Goal: Task Accomplishment & Management: Complete application form

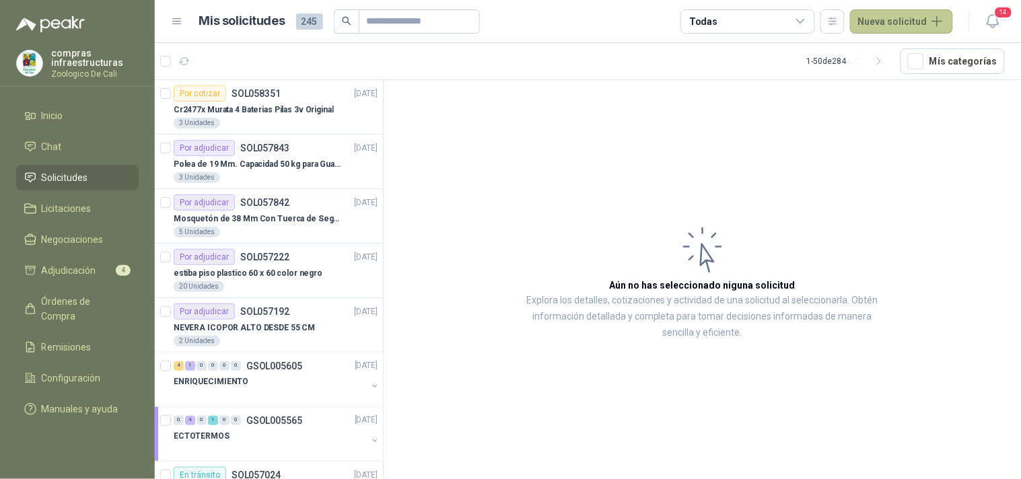
click at [879, 25] on button "Nueva solicitud" at bounding box center [901, 21] width 103 height 24
click at [884, 50] on link "Solicitud" at bounding box center [918, 54] width 114 height 24
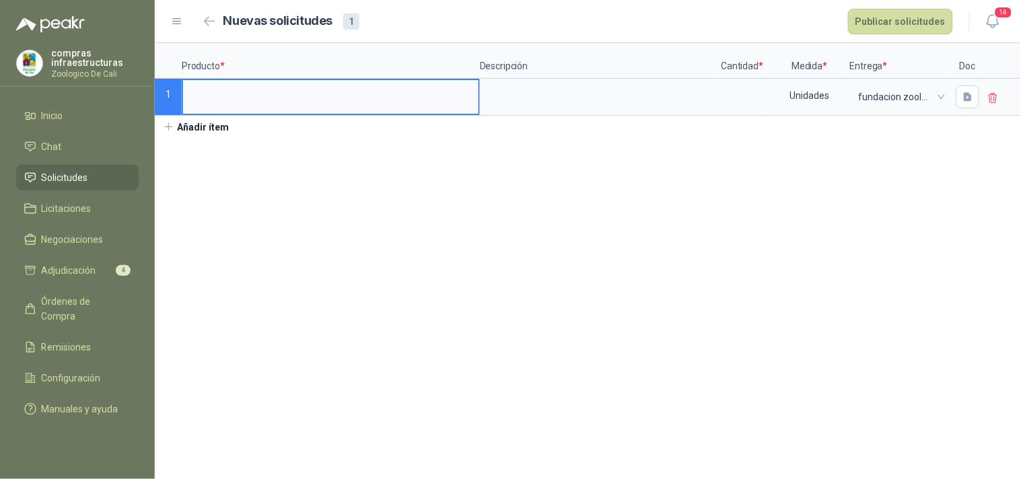
click at [225, 98] on input at bounding box center [331, 93] width 296 height 26
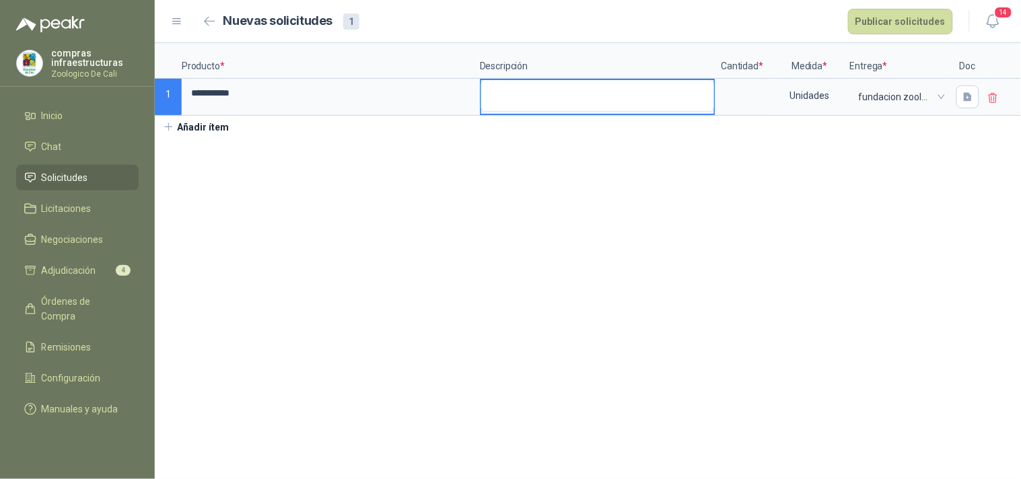
click at [513, 103] on textarea at bounding box center [597, 95] width 233 height 31
type textarea "*"
type textarea "**"
type textarea "***"
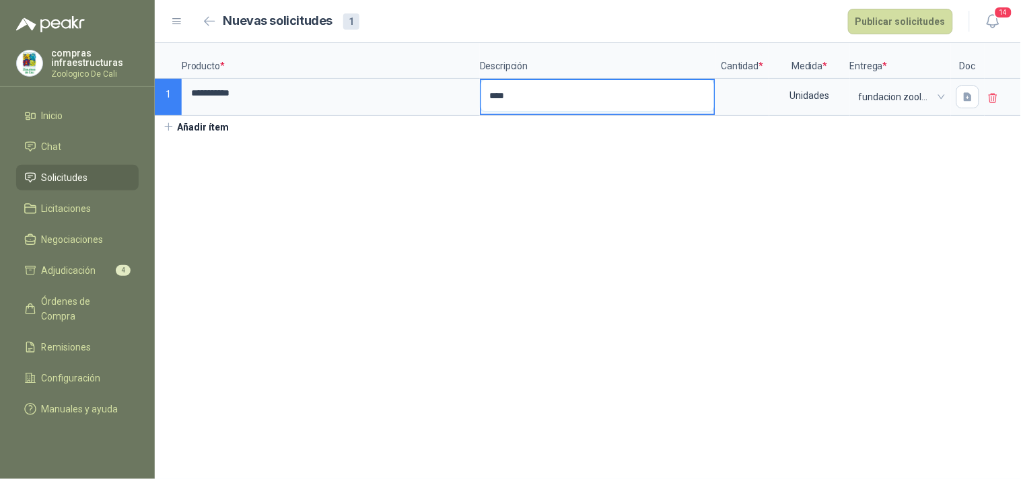
type textarea "*****"
type textarea "******"
type textarea "*******"
type textarea "********"
type textarea "*********"
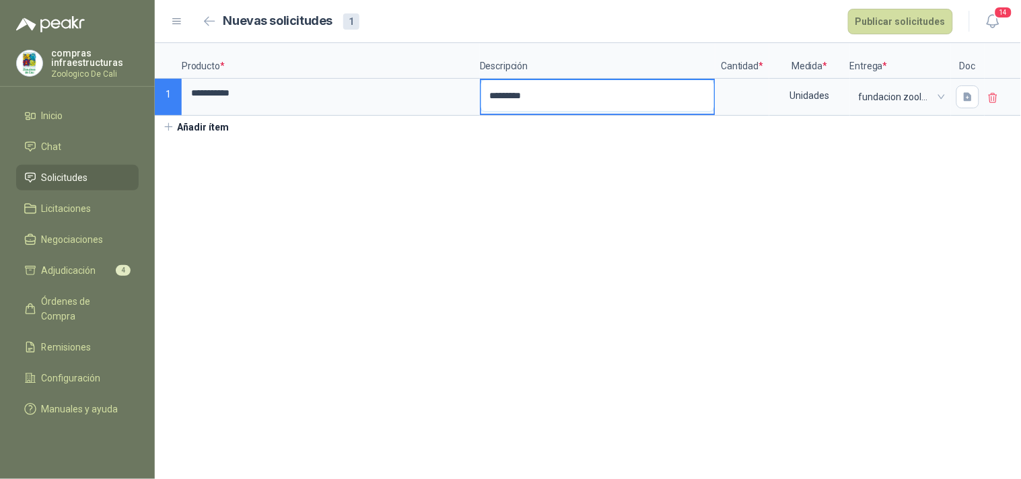
type textarea "**********"
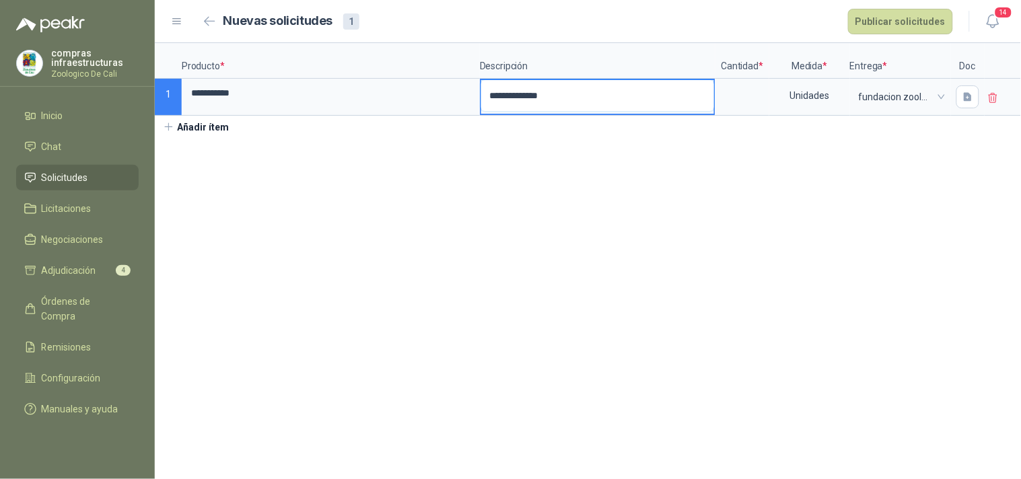
type textarea "**********"
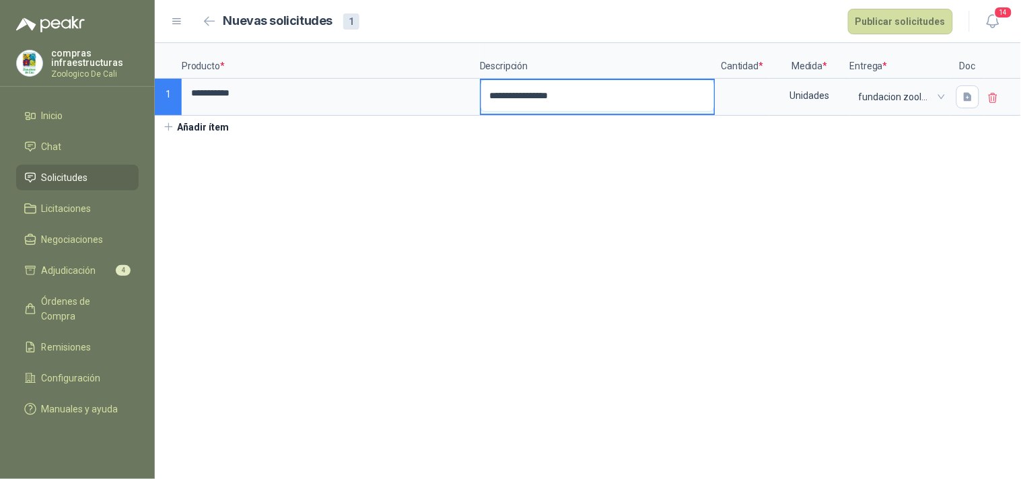
type textarea "**********"
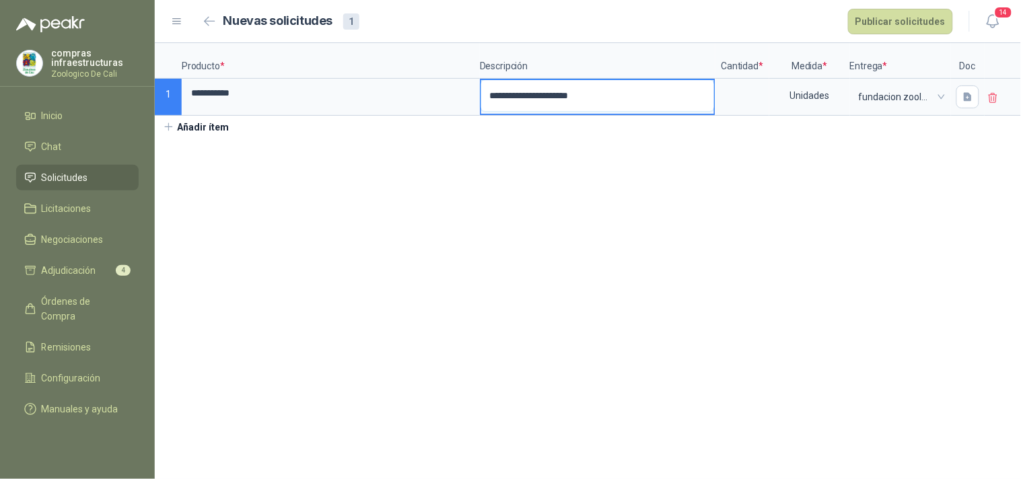
type textarea "**********"
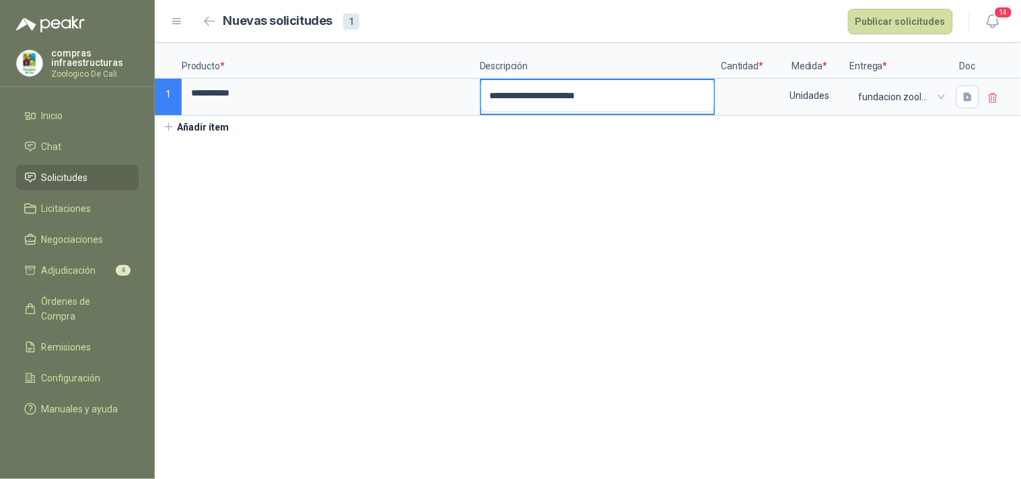
type textarea "**********"
type input "*"
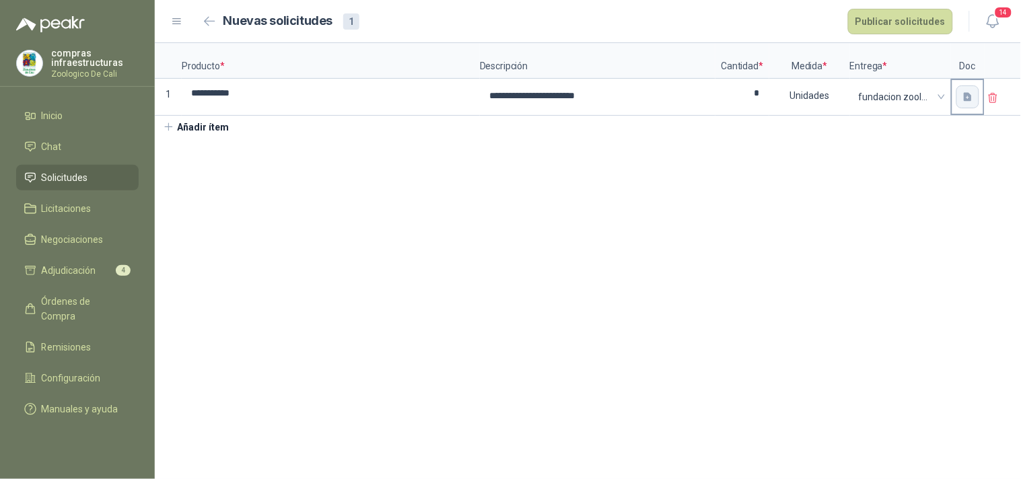
click at [888, 94] on icon "button" at bounding box center [968, 97] width 11 height 11
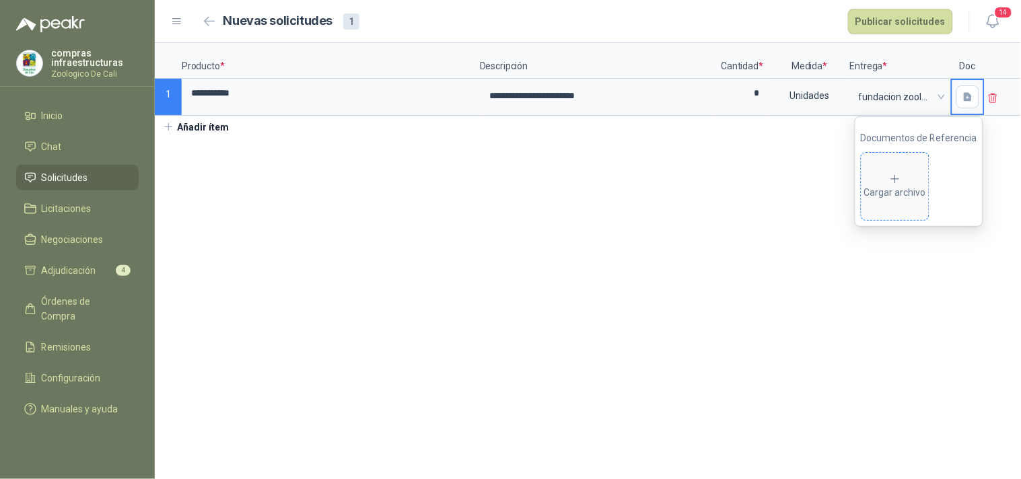
click at [888, 196] on div "Cargar archivo" at bounding box center [895, 186] width 62 height 27
click at [726, 172] on section "**********" at bounding box center [588, 261] width 866 height 436
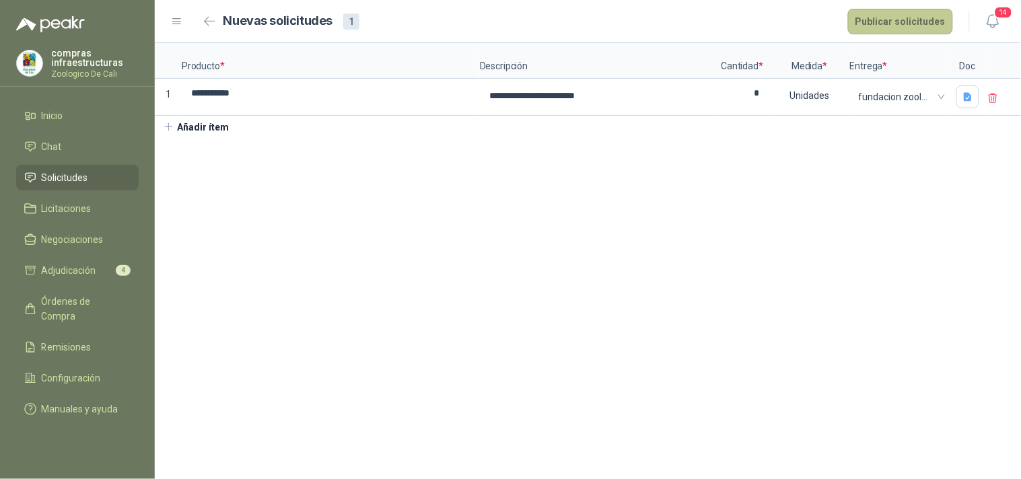
click at [888, 15] on button "Publicar solicitudes" at bounding box center [900, 22] width 105 height 26
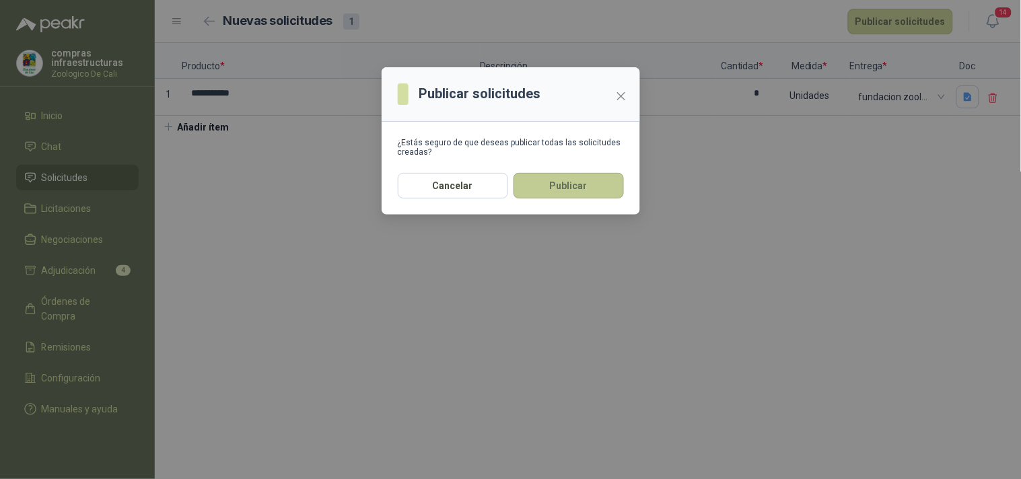
click at [560, 192] on button "Publicar" at bounding box center [569, 186] width 110 height 26
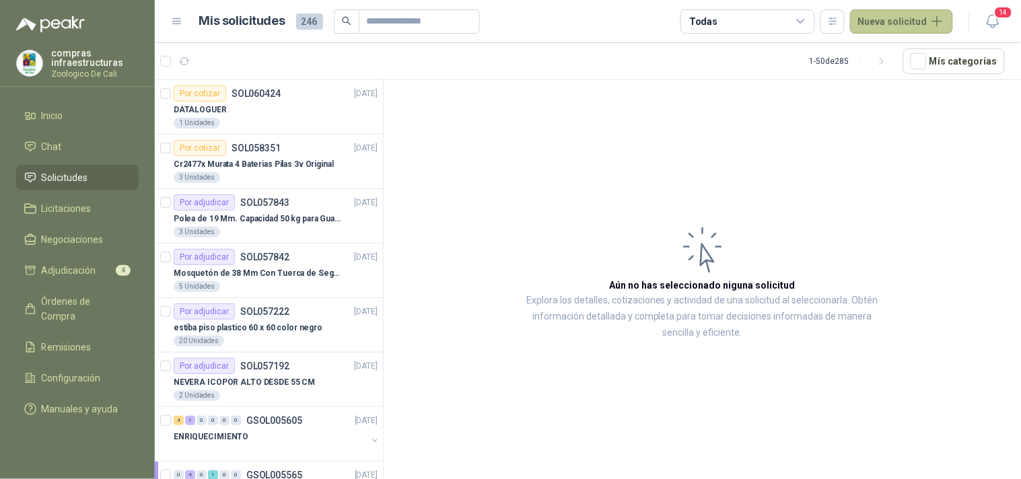
click at [888, 30] on button "Nueva solicitud" at bounding box center [901, 21] width 103 height 24
click at [888, 55] on link "Solicitud" at bounding box center [918, 54] width 114 height 24
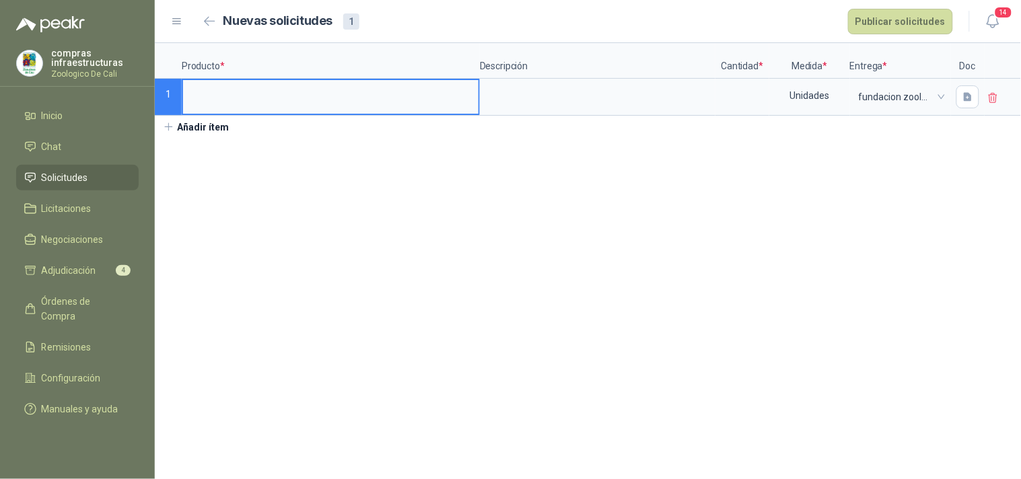
click at [345, 101] on input at bounding box center [331, 93] width 296 height 26
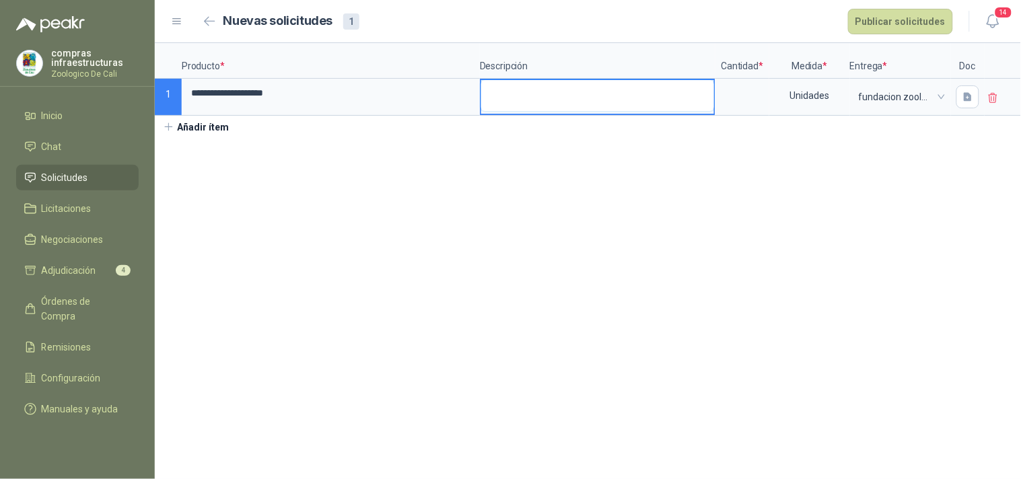
click at [515, 96] on textarea at bounding box center [597, 95] width 233 height 31
click at [762, 104] on input at bounding box center [742, 93] width 51 height 26
type input "*"
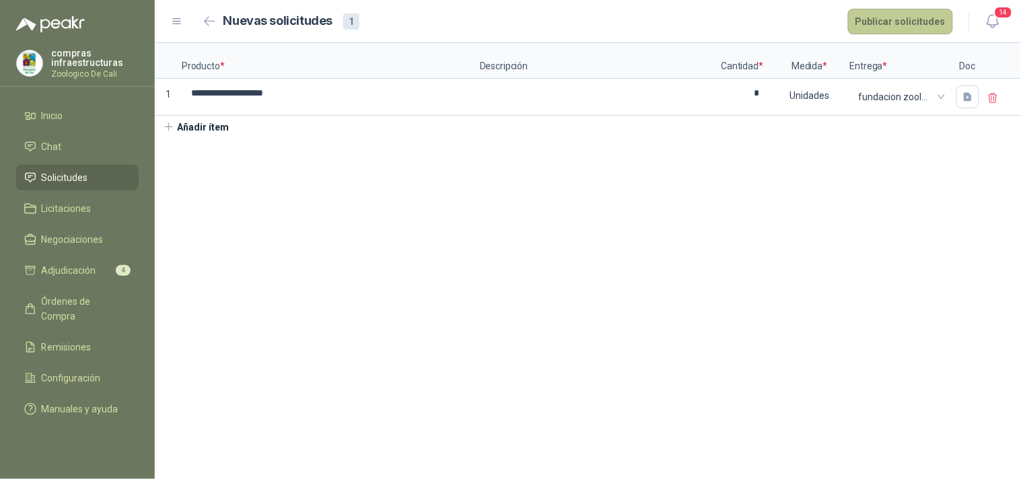
click at [888, 23] on button "Publicar solicitudes" at bounding box center [900, 22] width 105 height 26
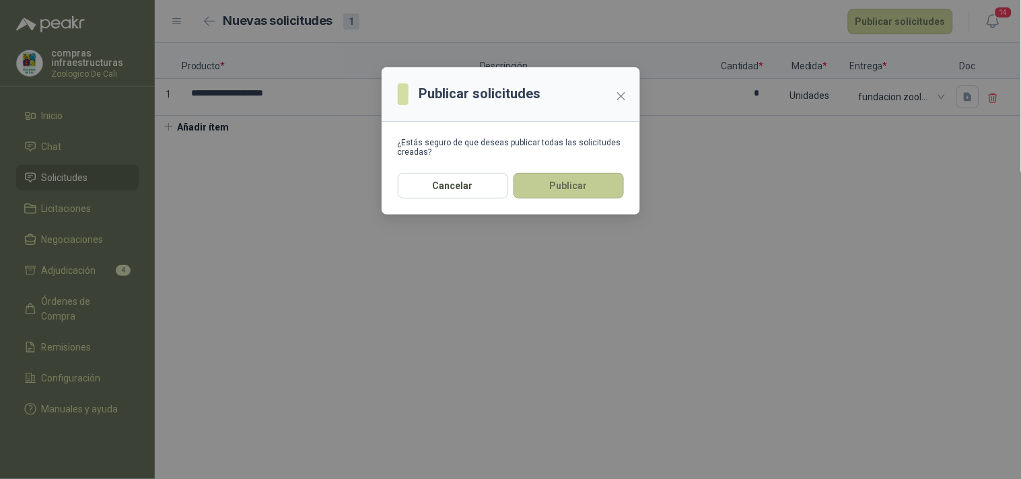
click at [606, 187] on button "Publicar" at bounding box center [569, 186] width 110 height 26
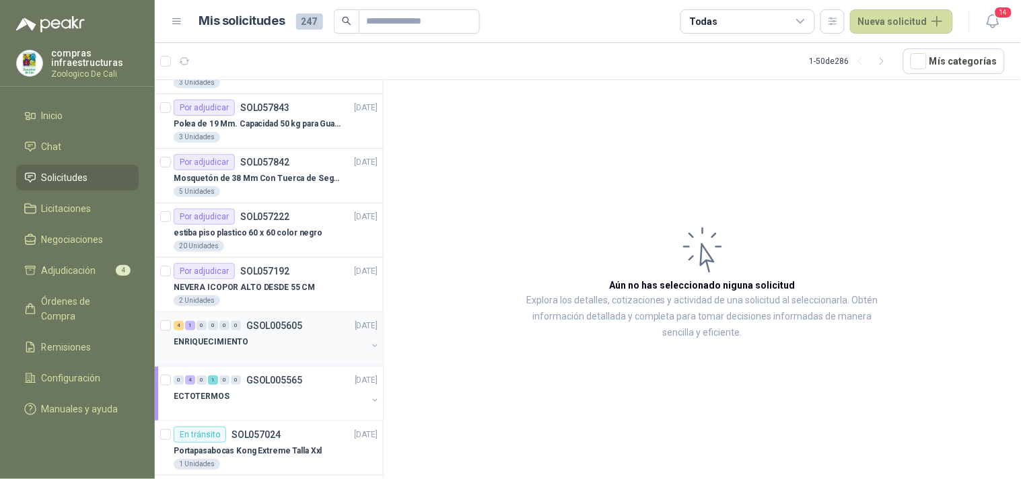
scroll to position [299, 0]
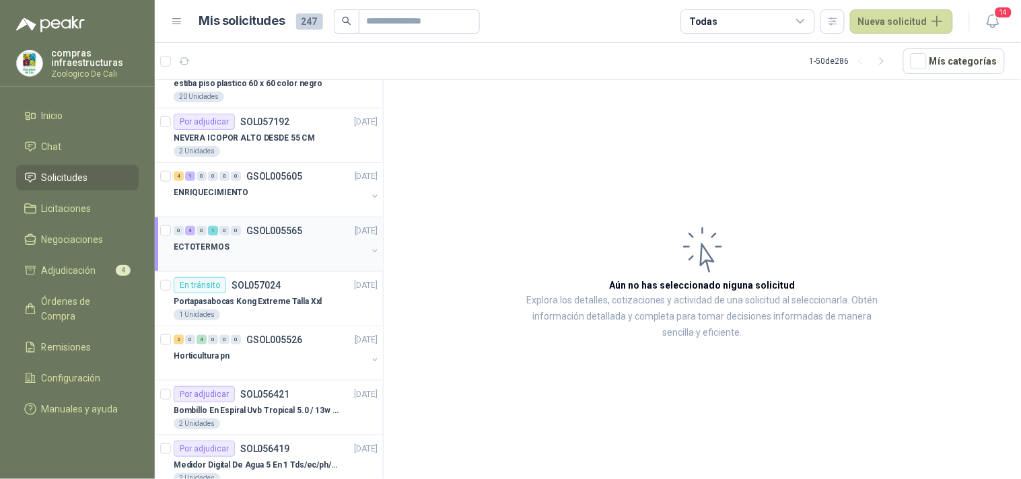
click at [294, 232] on p "GSOL005565" at bounding box center [274, 230] width 56 height 9
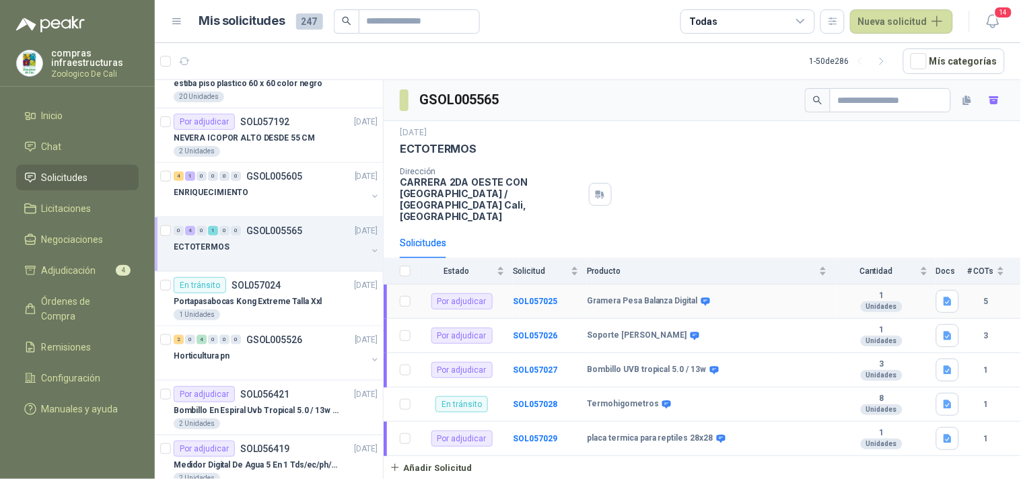
click at [602, 296] on b "Gramera Pesa Balanza Digital" at bounding box center [642, 301] width 111 height 11
click at [548, 297] on b "SOL057025" at bounding box center [535, 301] width 44 height 9
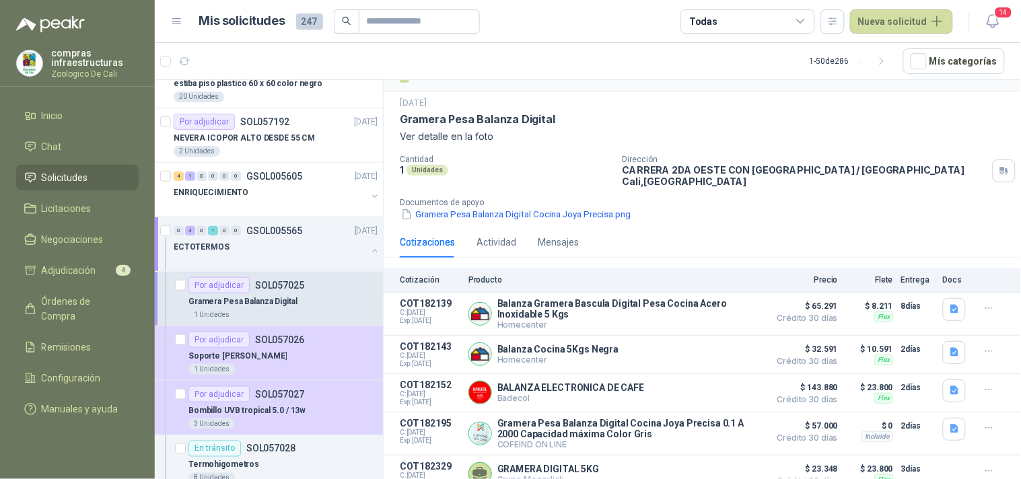
scroll to position [38, 0]
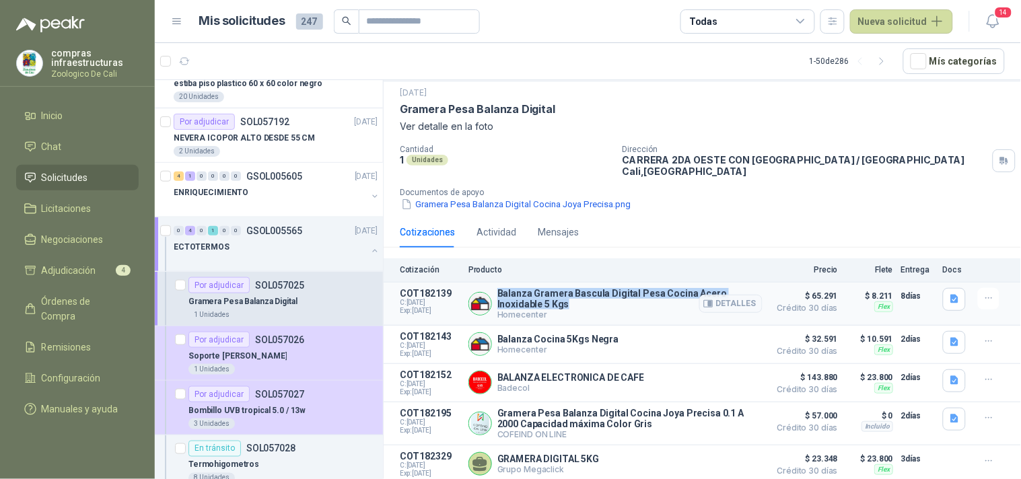
drag, startPoint x: 576, startPoint y: 304, endPoint x: 497, endPoint y: 292, distance: 79.7
click at [497, 292] on p "Balanza Gramera Bascula Digital Pesa Cocina Acero Inoxidable 5 Kgs" at bounding box center [629, 299] width 265 height 22
click at [722, 420] on button "Detalles" at bounding box center [730, 424] width 63 height 18
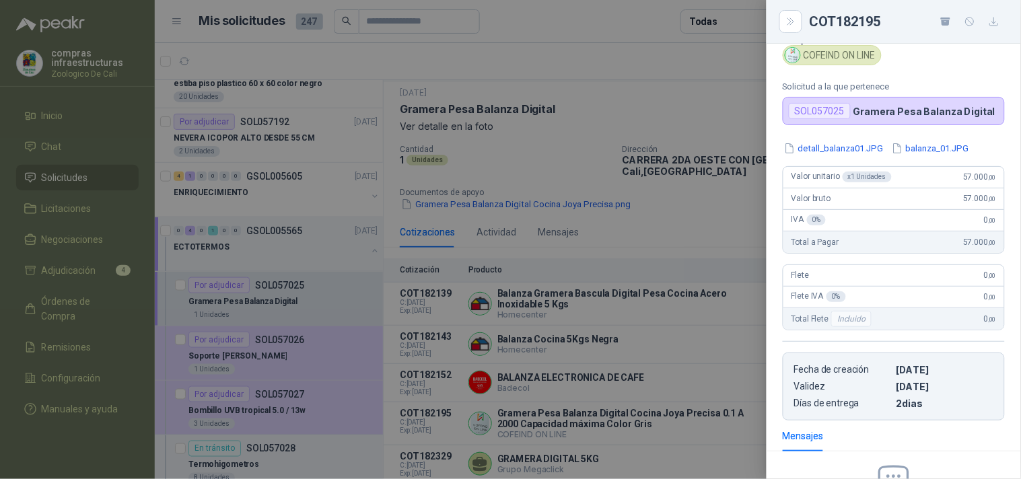
scroll to position [0, 0]
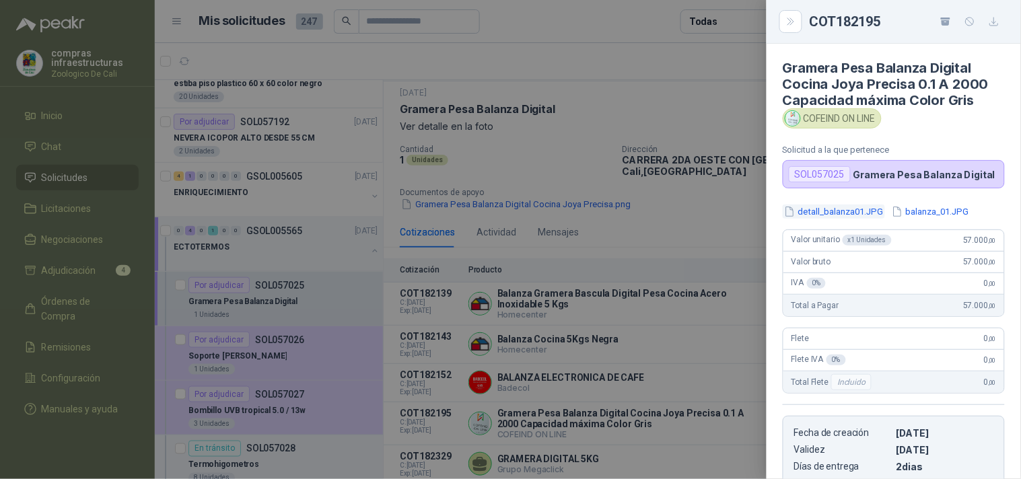
click at [840, 210] on button "detall_balanza01.JPG" at bounding box center [834, 212] width 102 height 14
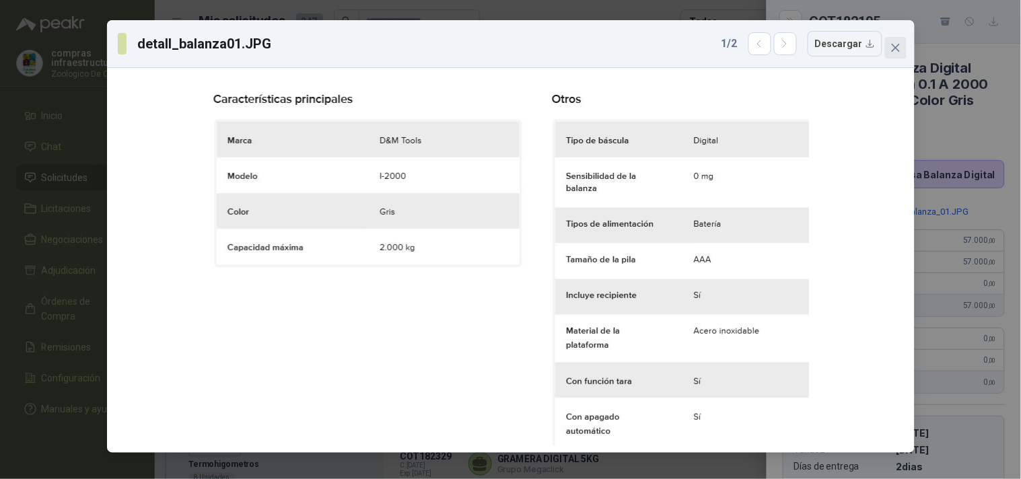
click at [888, 44] on icon "close" at bounding box center [896, 47] width 11 height 11
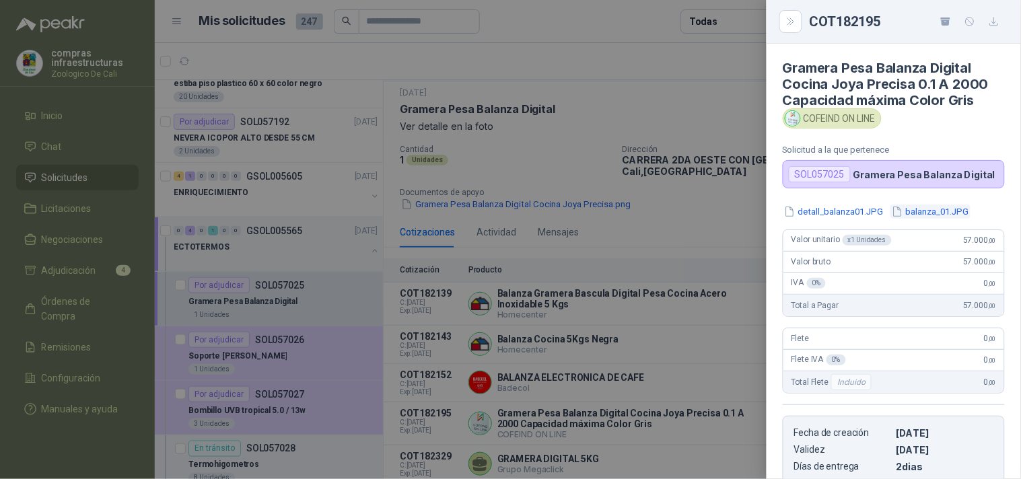
click at [888, 214] on button "balanza_01.JPG" at bounding box center [931, 212] width 80 height 14
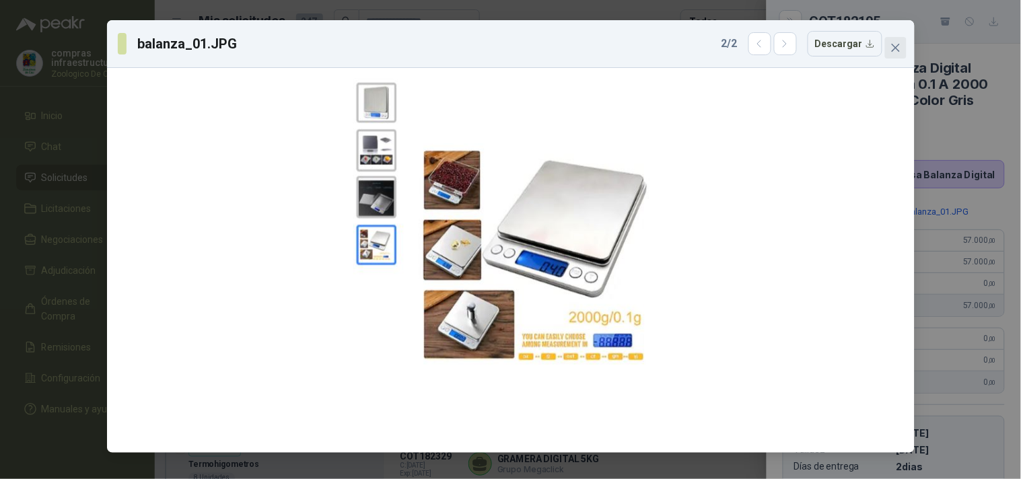
click at [888, 56] on button "Close" at bounding box center [896, 48] width 22 height 22
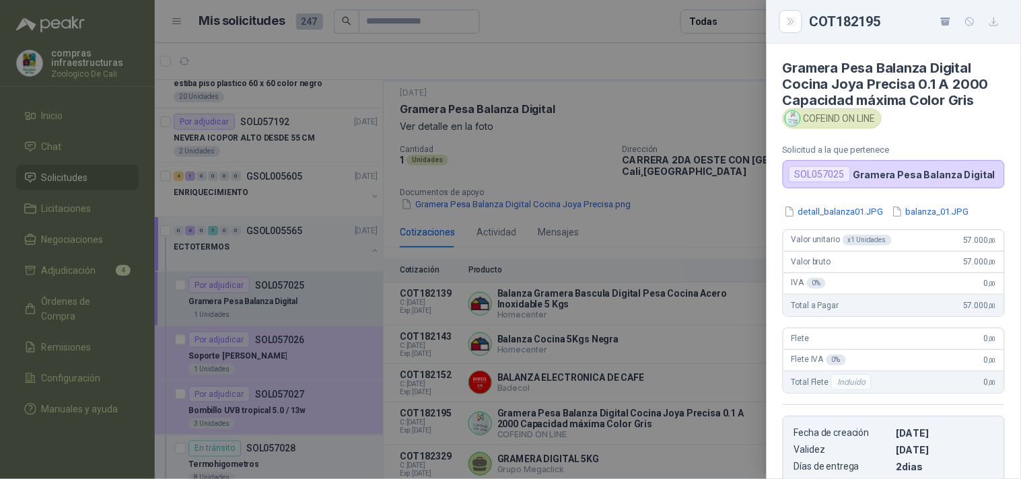
click at [744, 202] on div at bounding box center [510, 239] width 1021 height 479
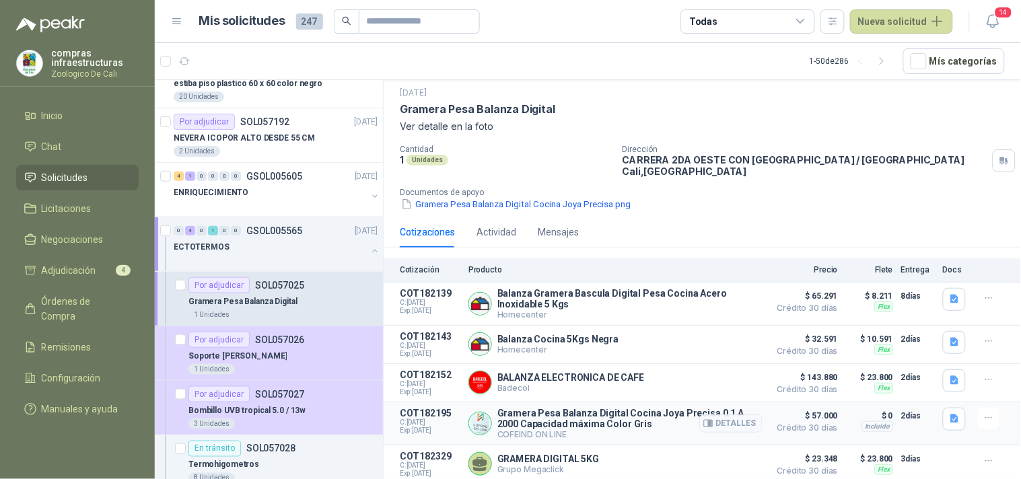
click at [592, 416] on p "Gramera Pesa Balanza Digital Cocina Joya Precisa 0.1 A 2000 Capacidad máxima Co…" at bounding box center [629, 419] width 265 height 22
click at [674, 415] on p "Gramera Pesa Balanza Digital Cocina Joya Precisa 0.1 A 2000 Capacidad máxima Co…" at bounding box center [629, 419] width 265 height 22
click at [486, 425] on img at bounding box center [480, 424] width 22 height 22
click at [705, 422] on button "Detalles" at bounding box center [730, 424] width 63 height 18
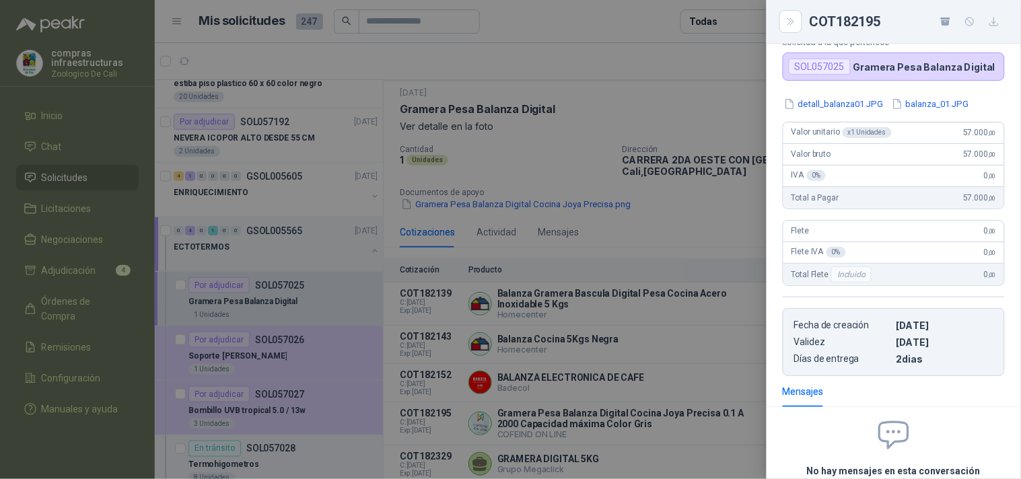
scroll to position [0, 0]
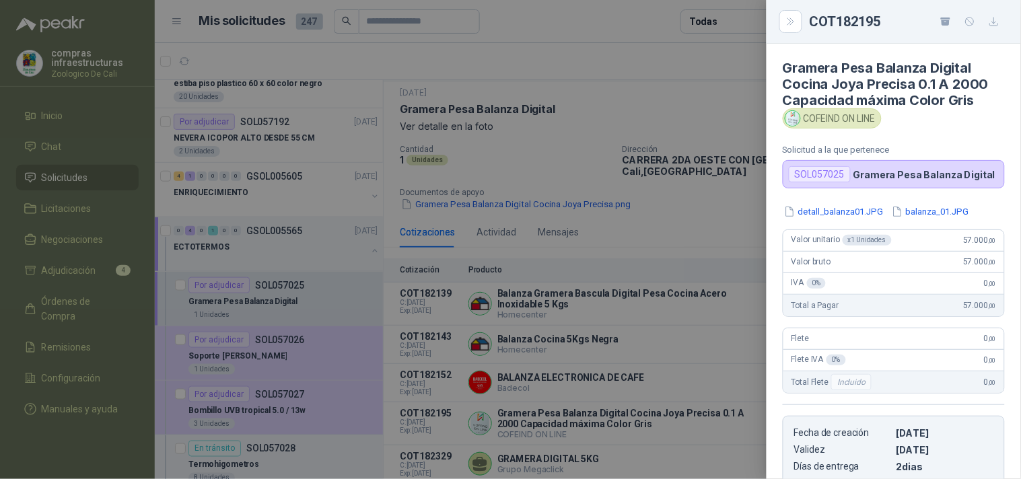
click at [833, 219] on div "detall_balanza01.JPG balanza_01.JPG Valor unitario x 1 Unidades 57.000 ,00 Valo…" at bounding box center [894, 344] width 254 height 279
click at [833, 213] on button "detall_balanza01.JPG" at bounding box center [834, 212] width 102 height 14
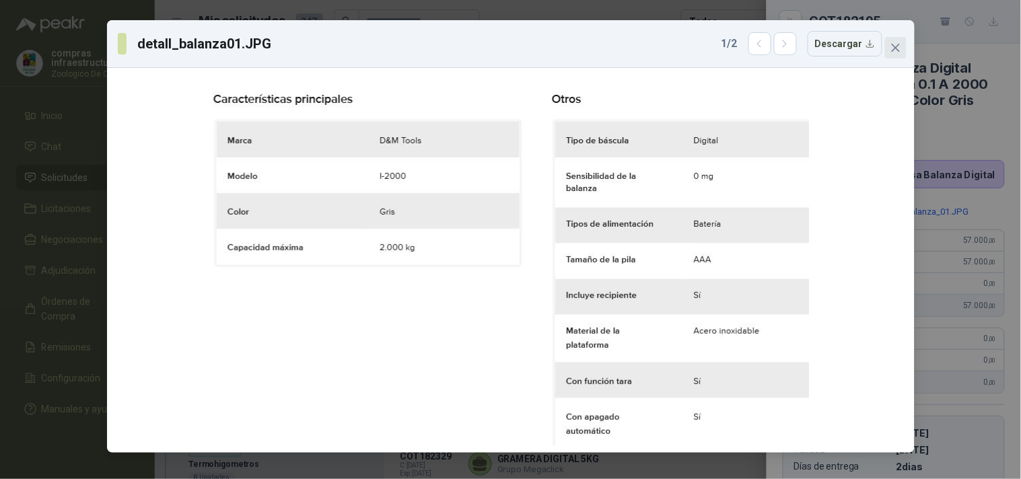
click at [888, 43] on icon "close" at bounding box center [896, 47] width 11 height 11
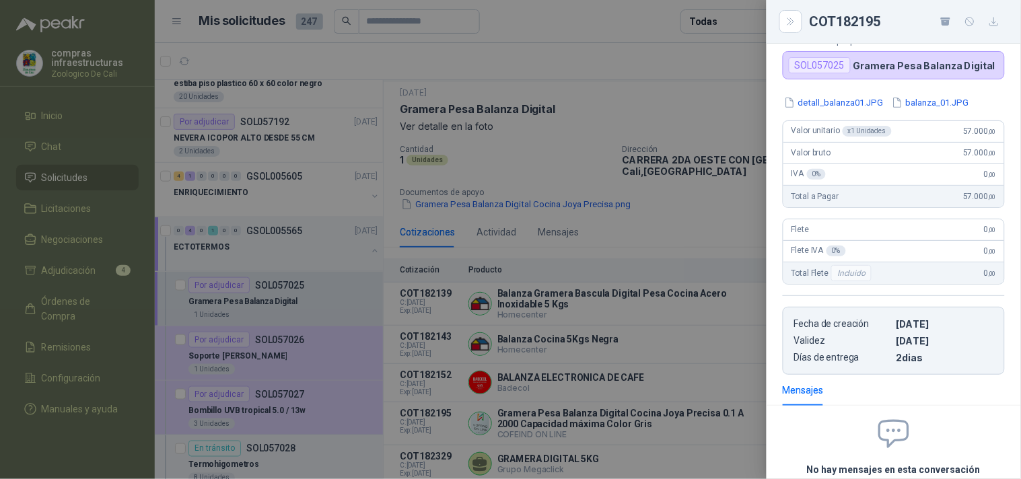
scroll to position [228, 0]
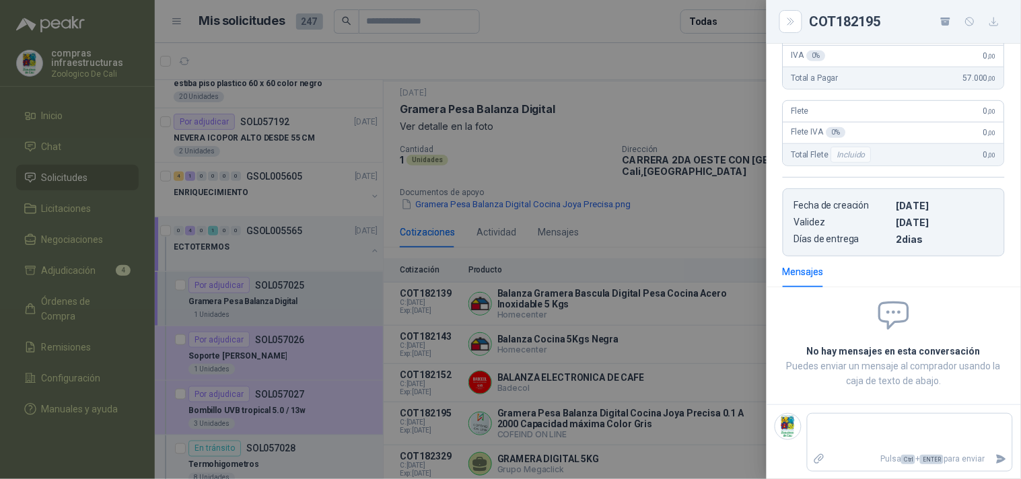
click at [584, 424] on div at bounding box center [510, 239] width 1021 height 479
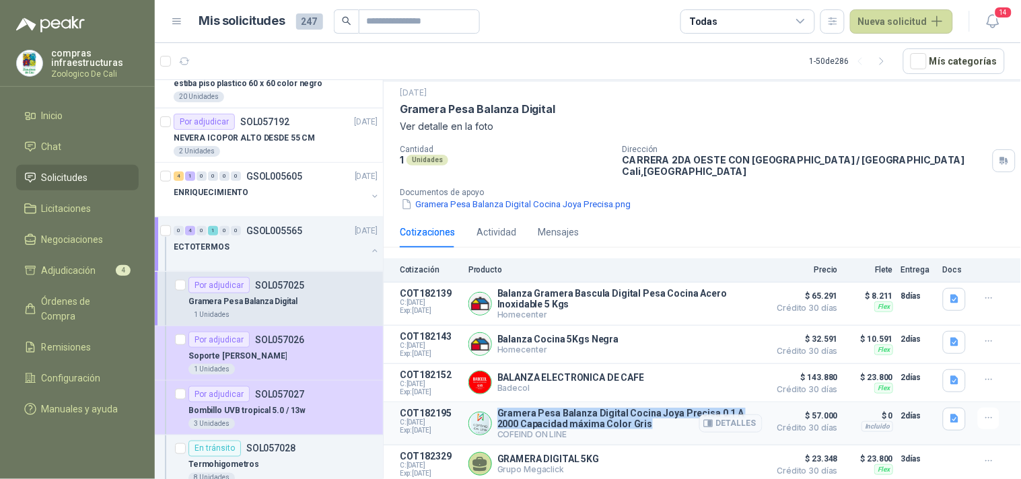
drag, startPoint x: 657, startPoint y: 428, endPoint x: 496, endPoint y: 413, distance: 161.6
click at [496, 413] on div "Gramera Pesa Balanza Digital Cocina Joya Precisa 0.1 A 2000 Capacidad máxima Co…" at bounding box center [615, 424] width 294 height 32
copy p "Gramera Pesa Balanza Digital Cocina Joya Precisa 0.1 A 2000 Capacidad máxima Co…"
click at [888, 419] on icon "button" at bounding box center [988, 418] width 11 height 11
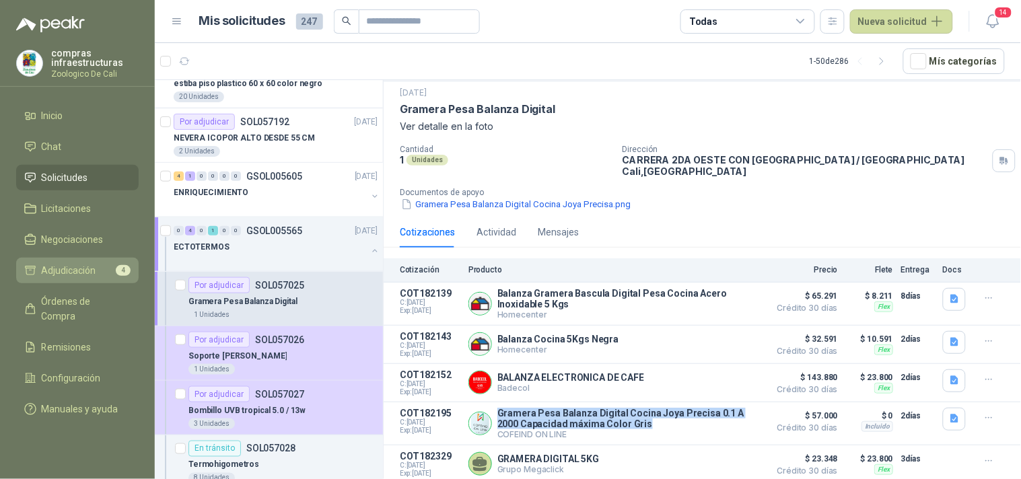
click at [79, 267] on span "Adjudicación" at bounding box center [69, 270] width 55 height 15
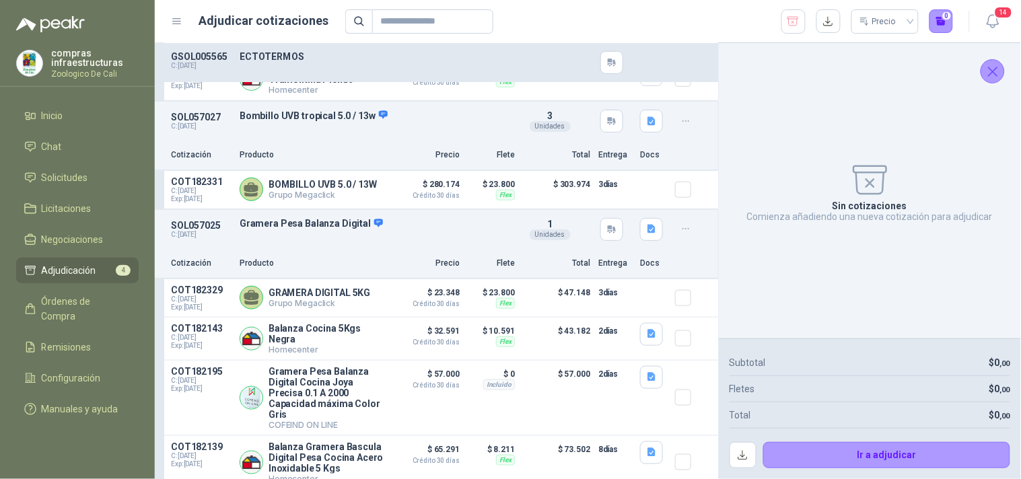
scroll to position [224, 0]
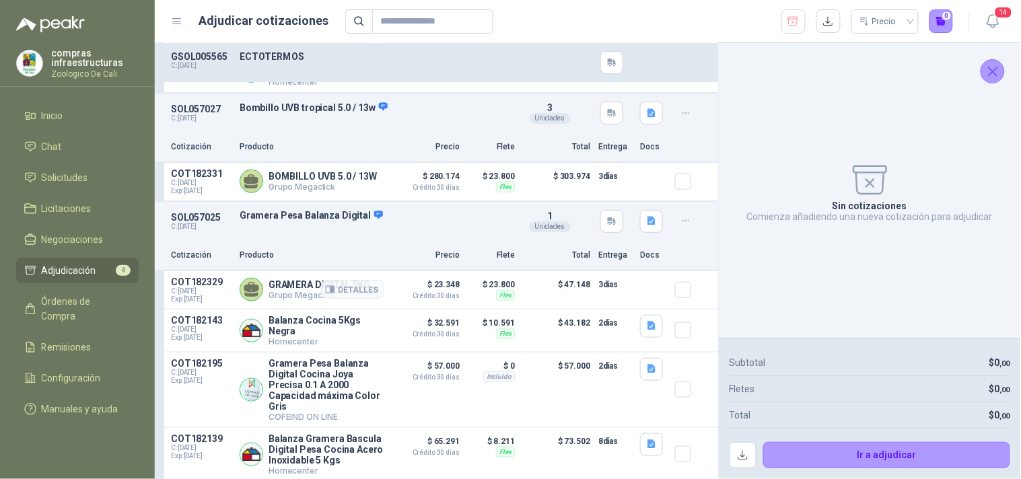
click at [305, 299] on p "Grupo Megaclick" at bounding box center [320, 295] width 102 height 10
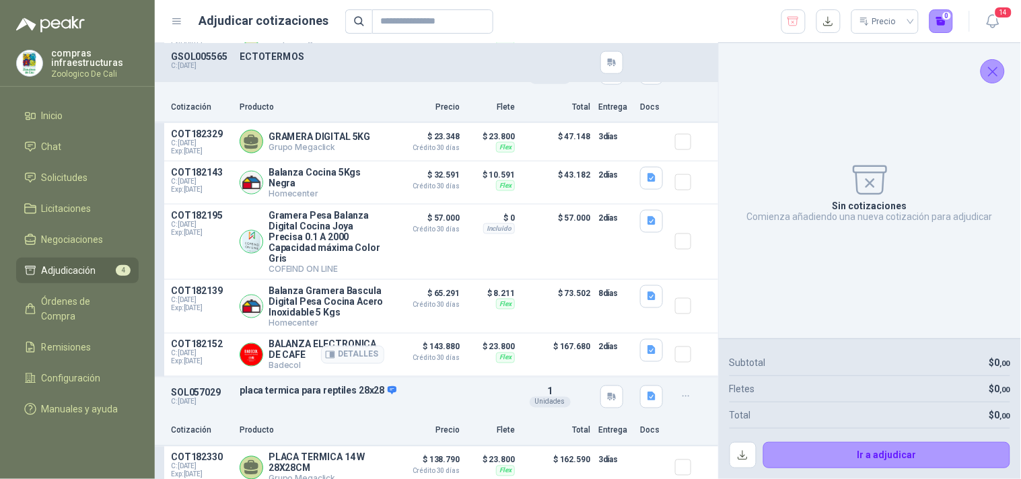
scroll to position [299, 0]
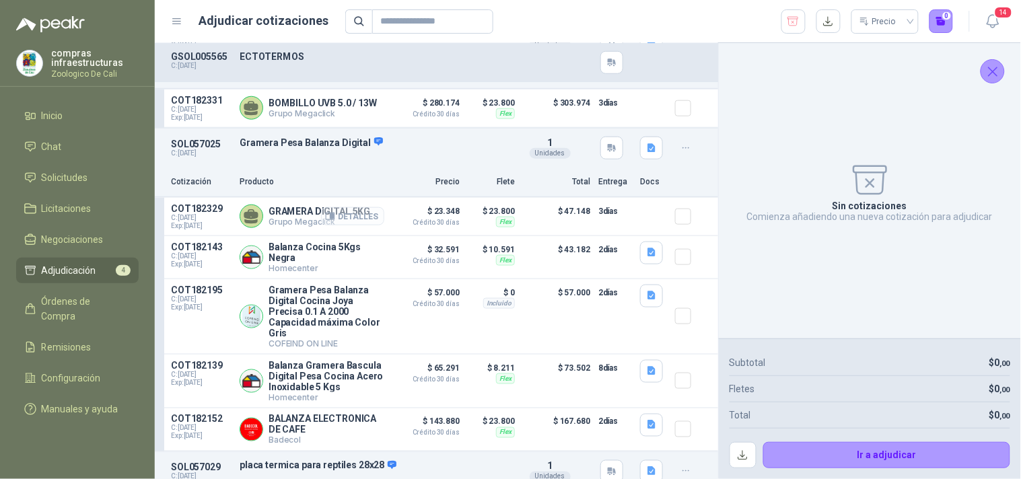
click at [333, 222] on button "Detalles" at bounding box center [352, 216] width 63 height 18
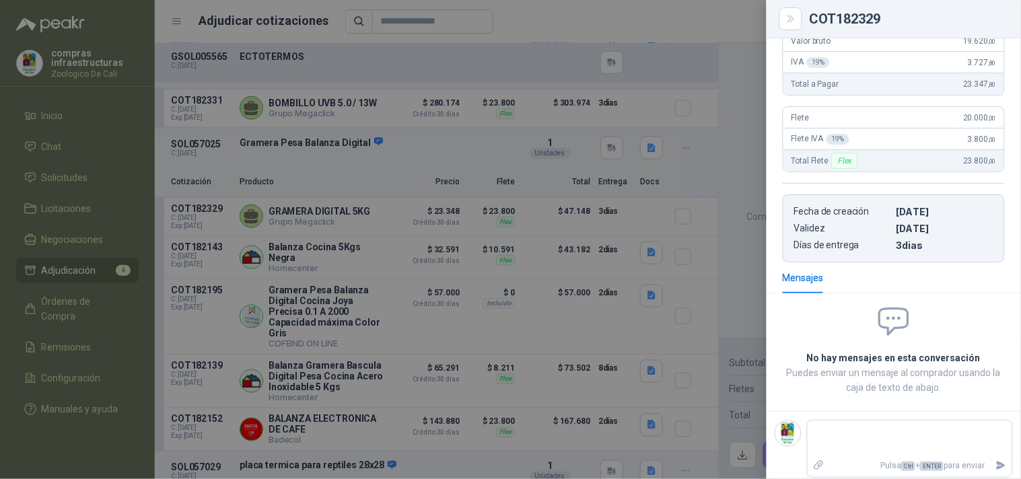
scroll to position [0, 0]
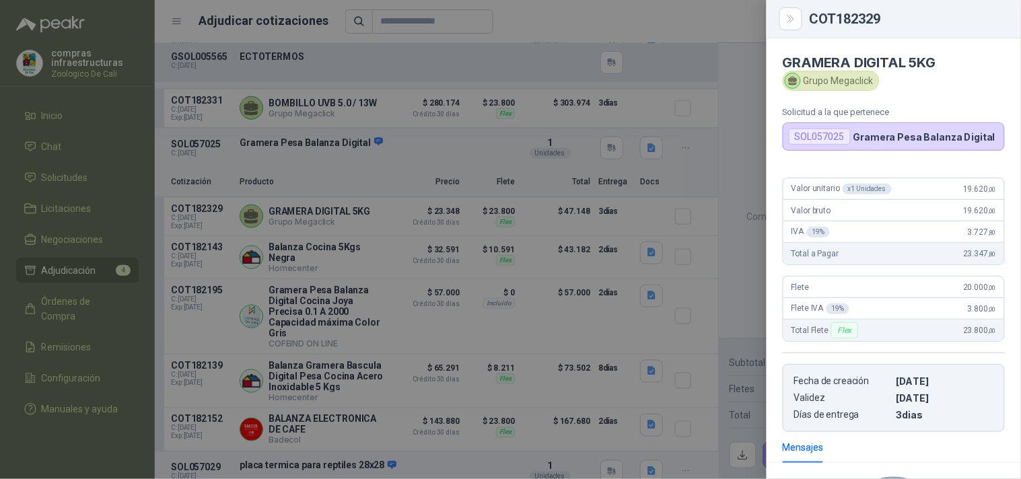
click at [823, 137] on div "SOL057025" at bounding box center [820, 137] width 62 height 16
click at [827, 79] on div "Grupo Megaclick" at bounding box center [831, 81] width 97 height 20
click at [827, 123] on div "SOL057025 Gramera Pesa Balanza Digital" at bounding box center [894, 137] width 222 height 28
click at [830, 132] on div "SOL057025" at bounding box center [820, 137] width 62 height 16
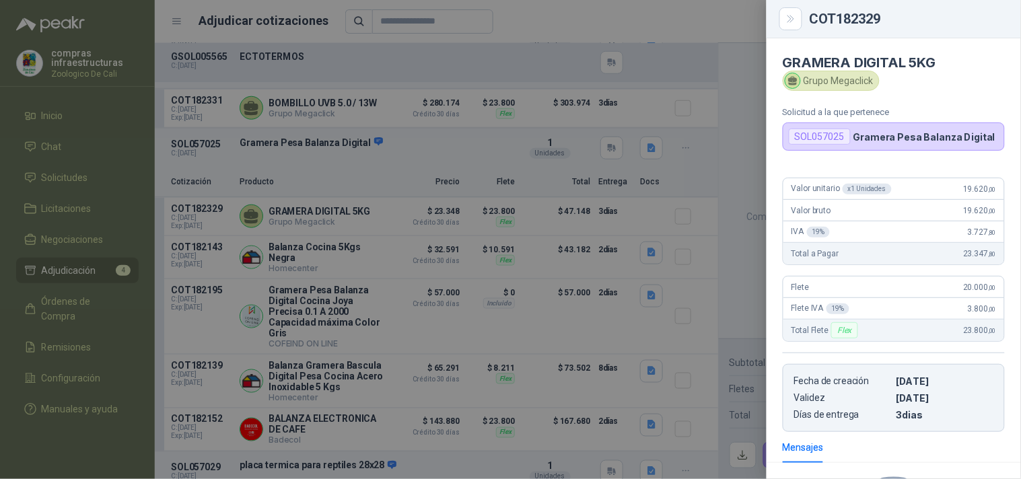
click at [839, 145] on div "SOL057025" at bounding box center [820, 137] width 62 height 16
click at [791, 23] on icon "Close" at bounding box center [791, 18] width 11 height 11
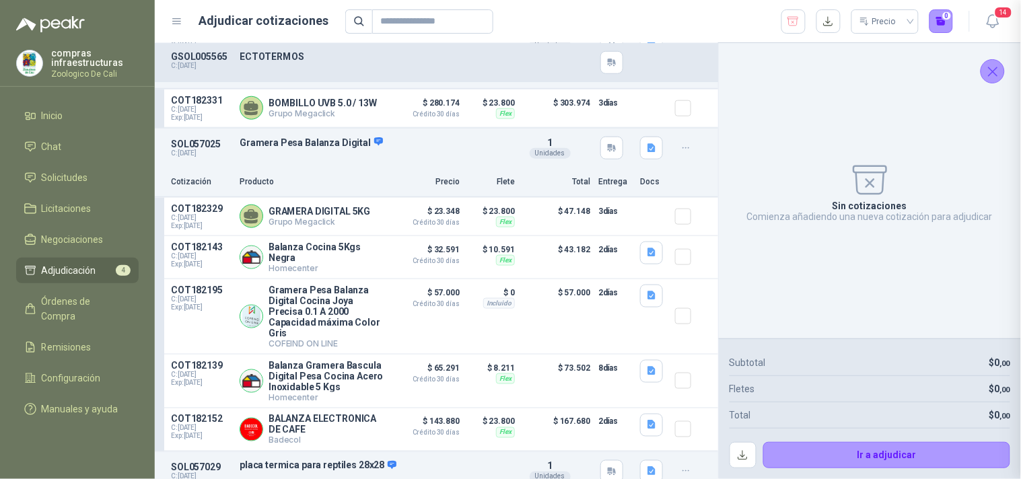
scroll to position [176, 0]
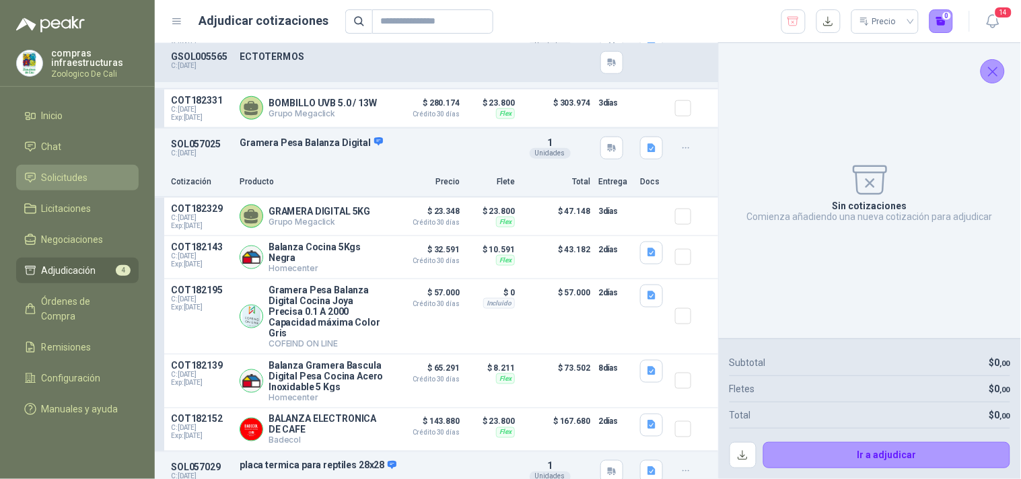
click at [57, 180] on span "Solicitudes" at bounding box center [65, 177] width 46 height 15
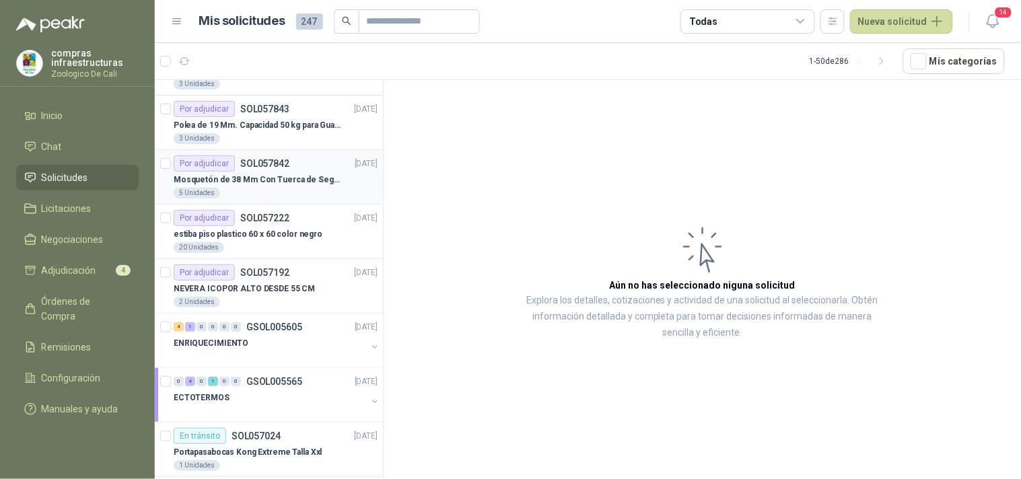
scroll to position [149, 0]
click at [270, 385] on p "GSOL005565" at bounding box center [274, 380] width 56 height 9
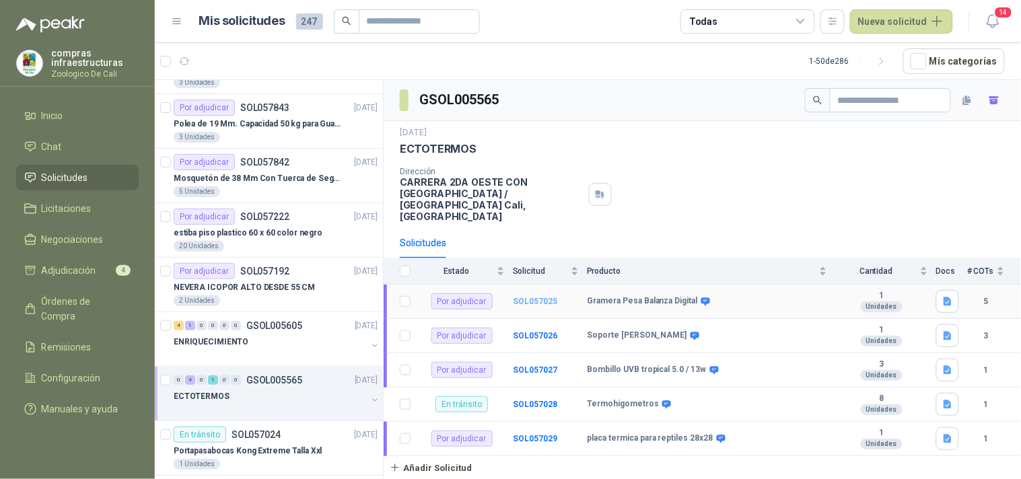
click at [537, 297] on b "SOL057025" at bounding box center [535, 301] width 44 height 9
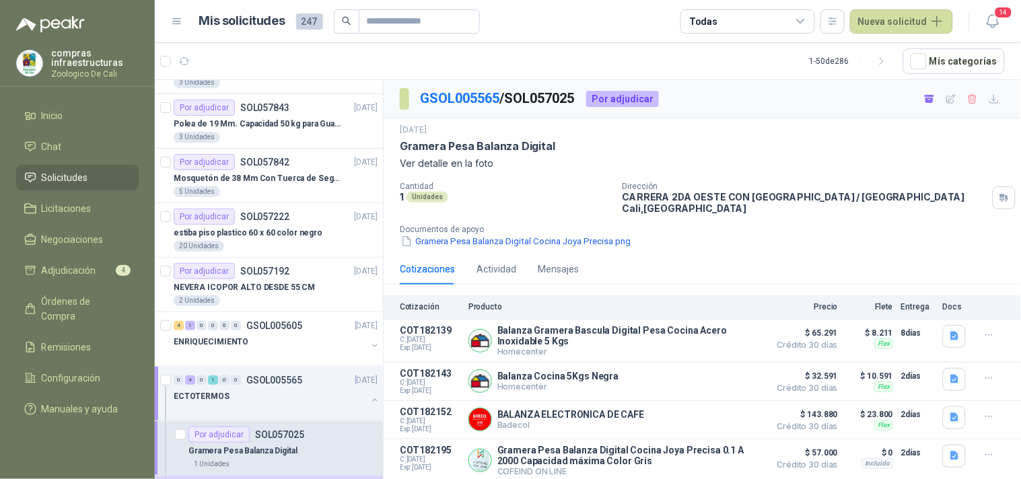
scroll to position [38, 0]
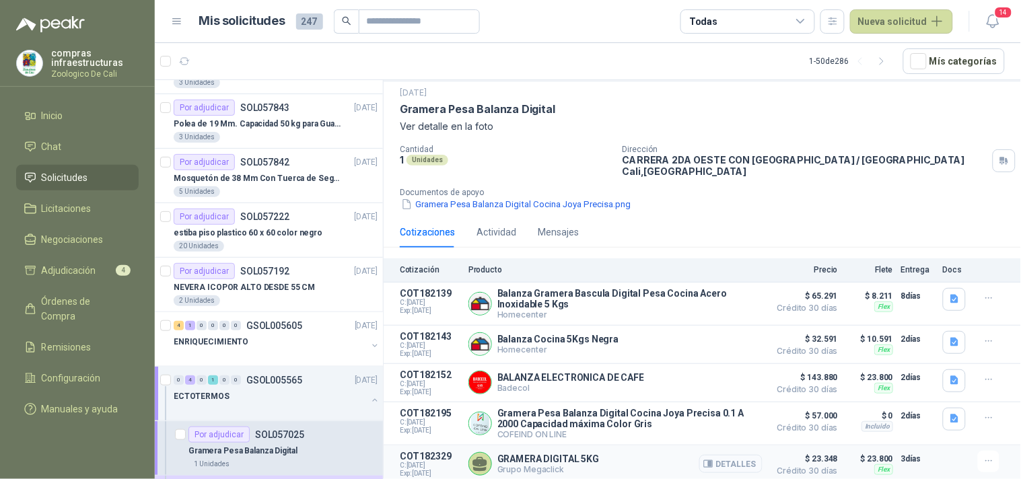
click at [722, 463] on button "Detalles" at bounding box center [730, 464] width 63 height 18
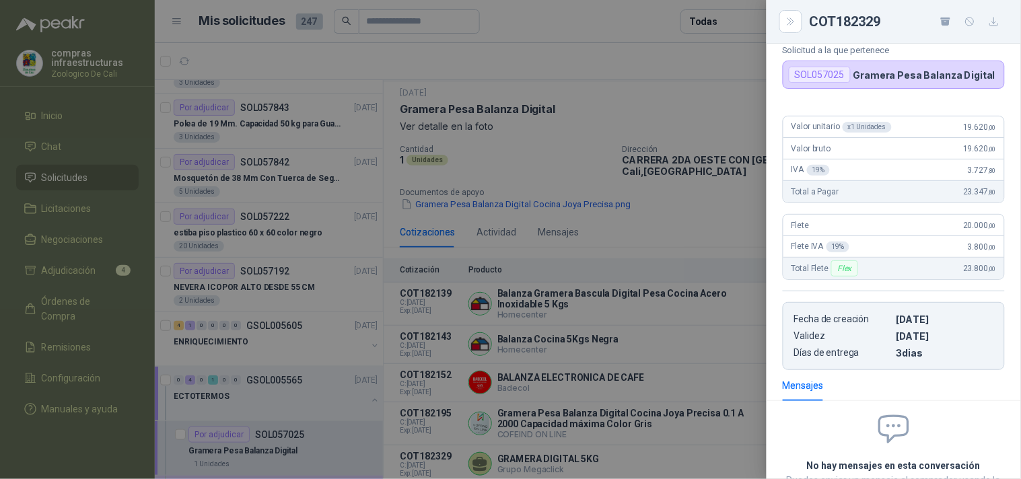
scroll to position [0, 0]
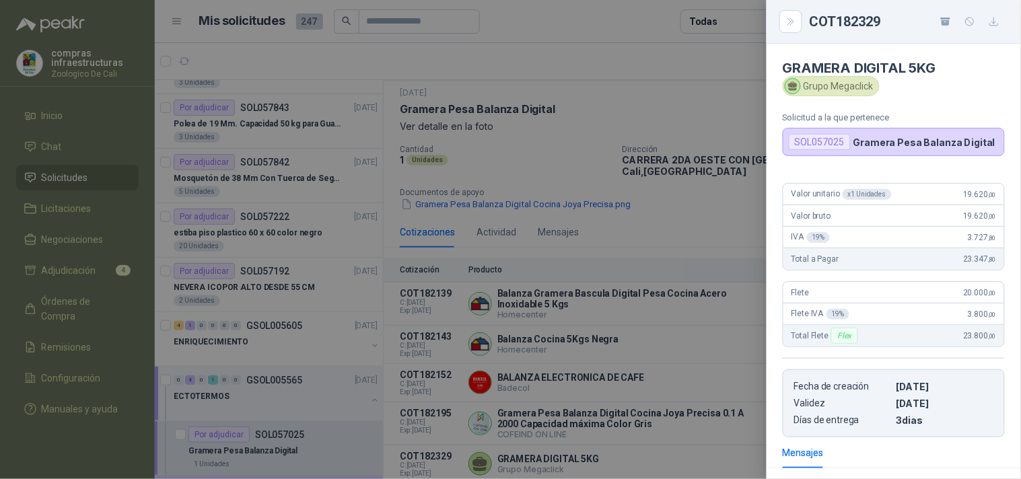
click at [831, 143] on div "SOL057025" at bounding box center [820, 142] width 62 height 16
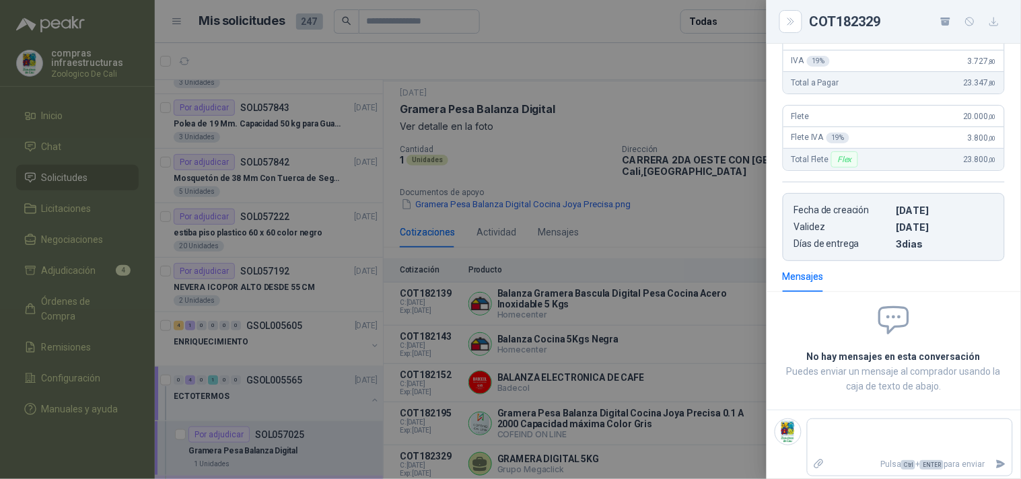
scroll to position [182, 0]
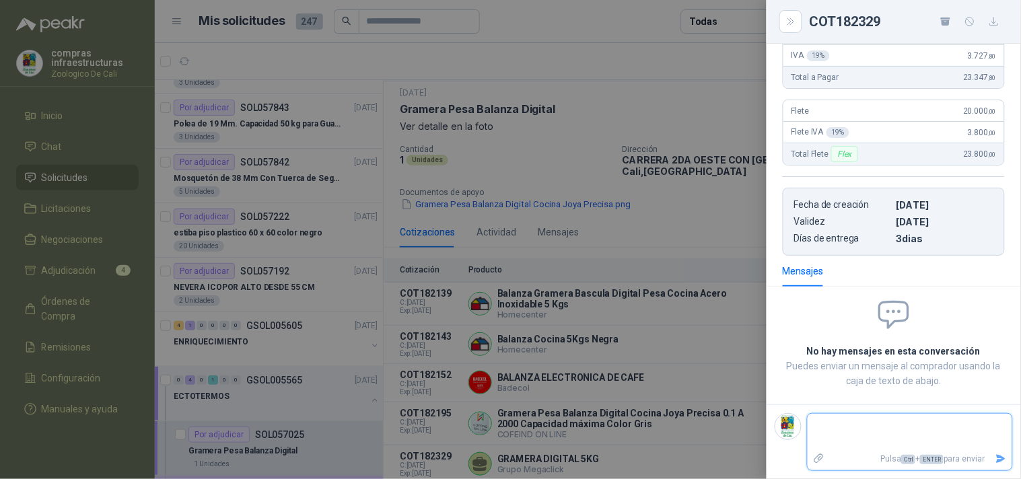
click at [876, 418] on textarea at bounding box center [910, 432] width 205 height 31
type textarea "*"
type textarea "**"
type textarea "***"
type textarea "****"
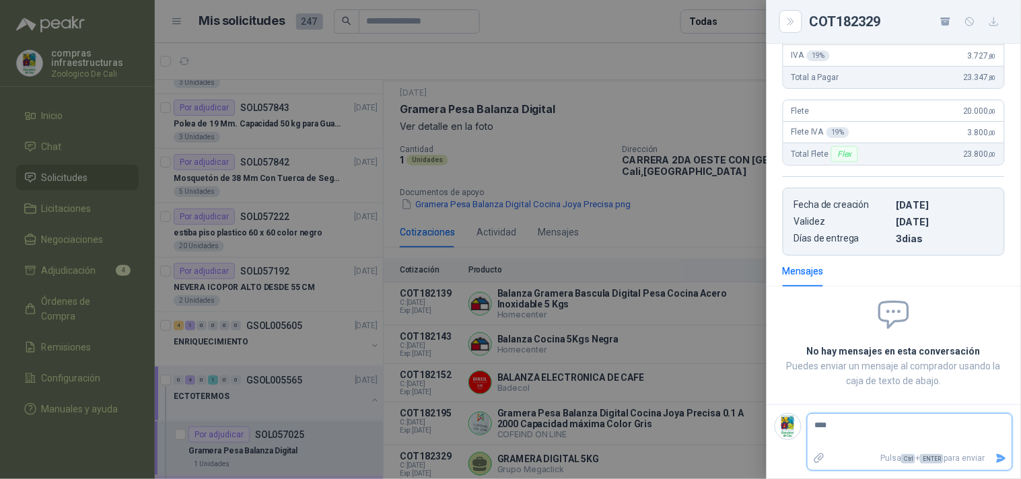
type textarea "*****"
type textarea "*******"
type textarea "********"
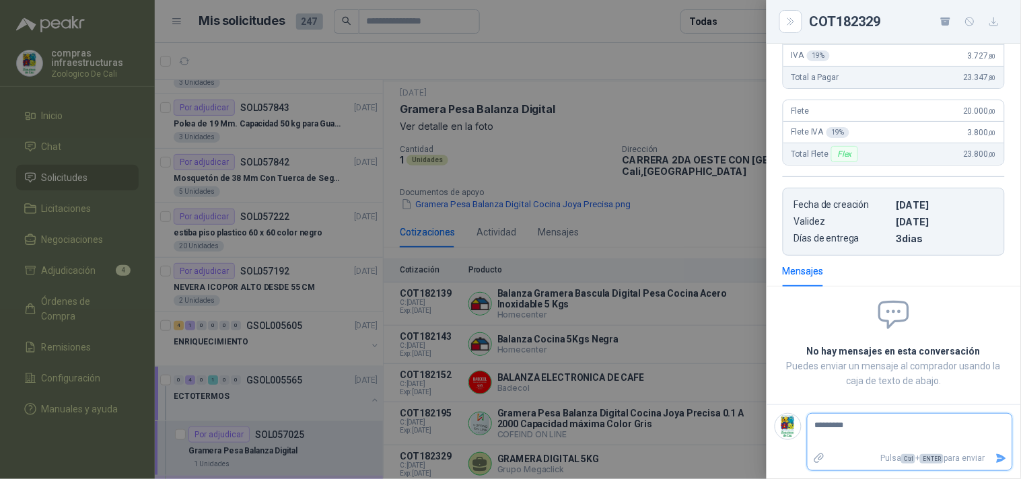
type textarea "**********"
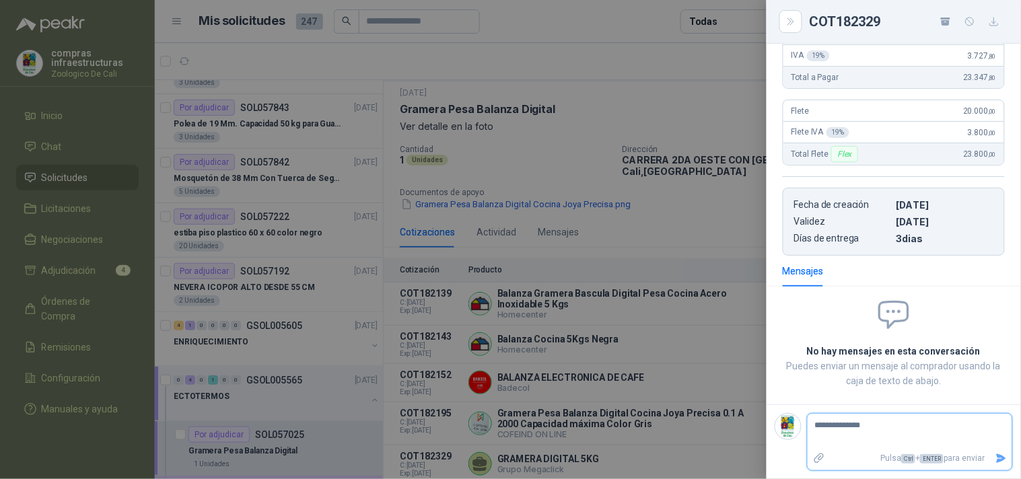
type textarea "**********"
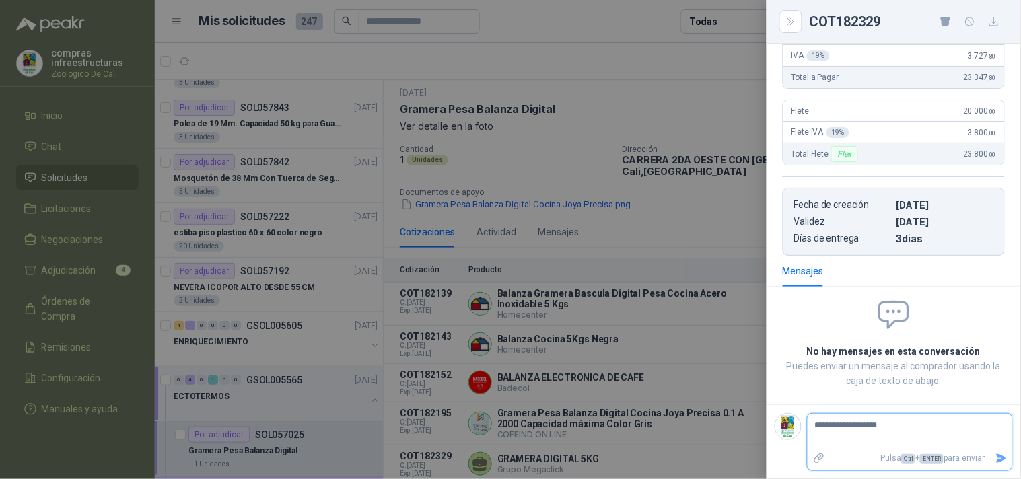
type textarea "**********"
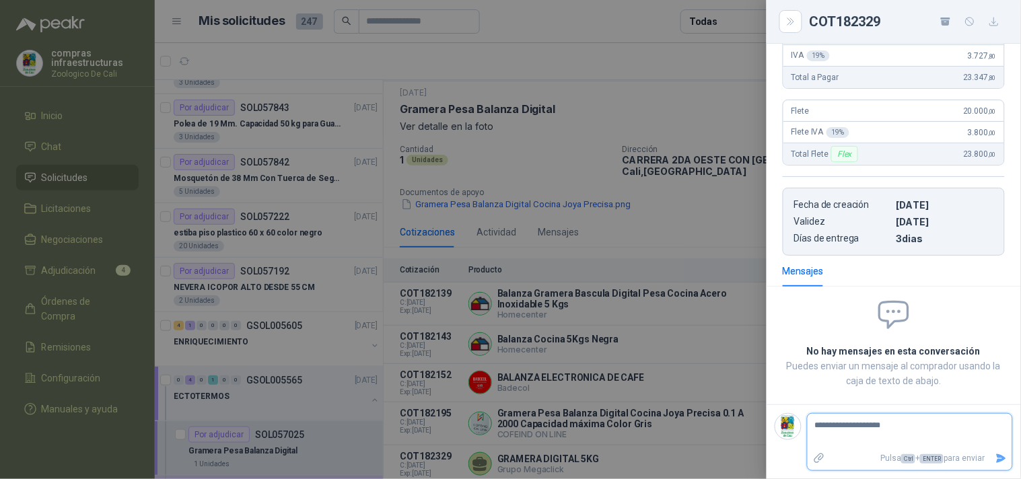
type textarea "**********"
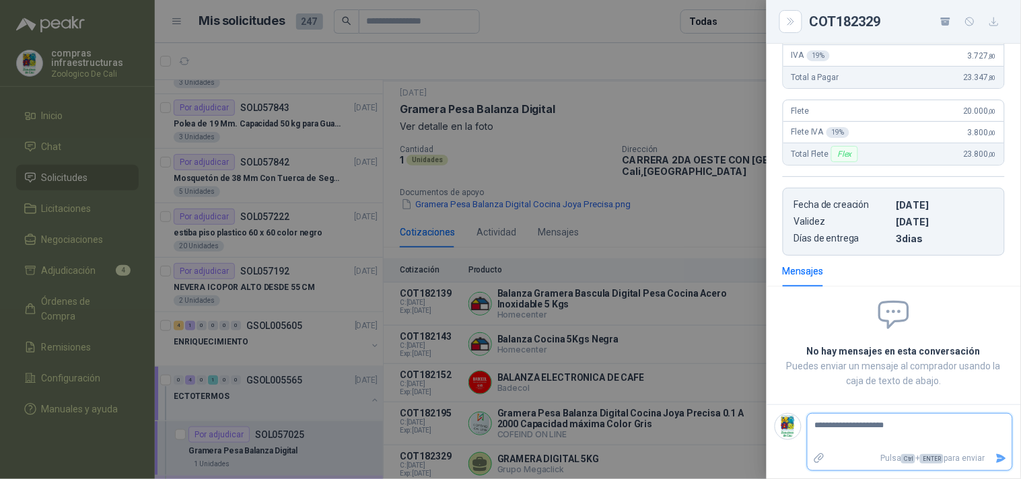
type textarea "**********"
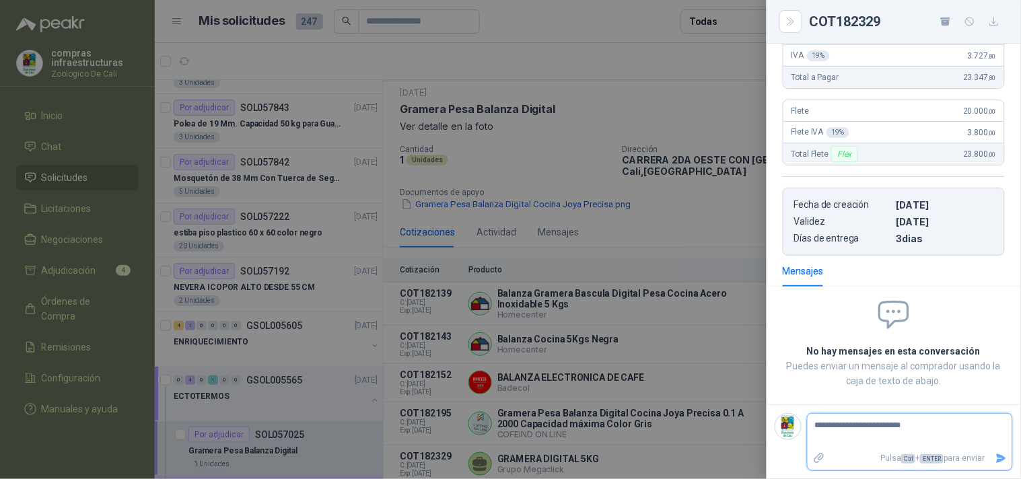
type textarea "**********"
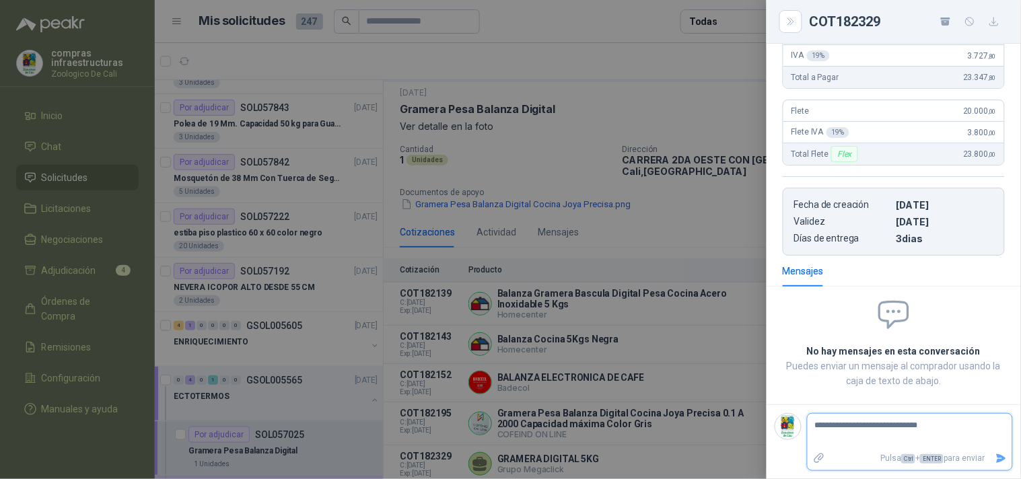
type textarea "**********"
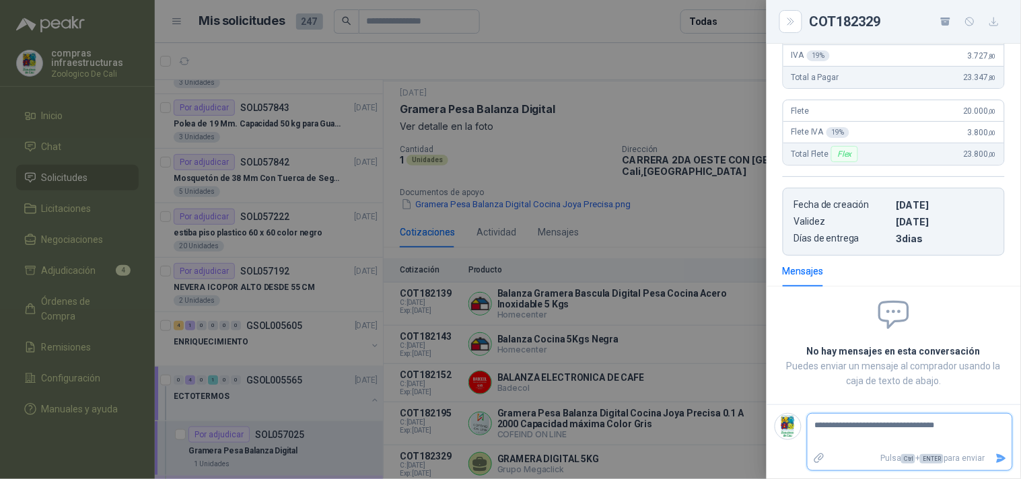
type textarea "**********"
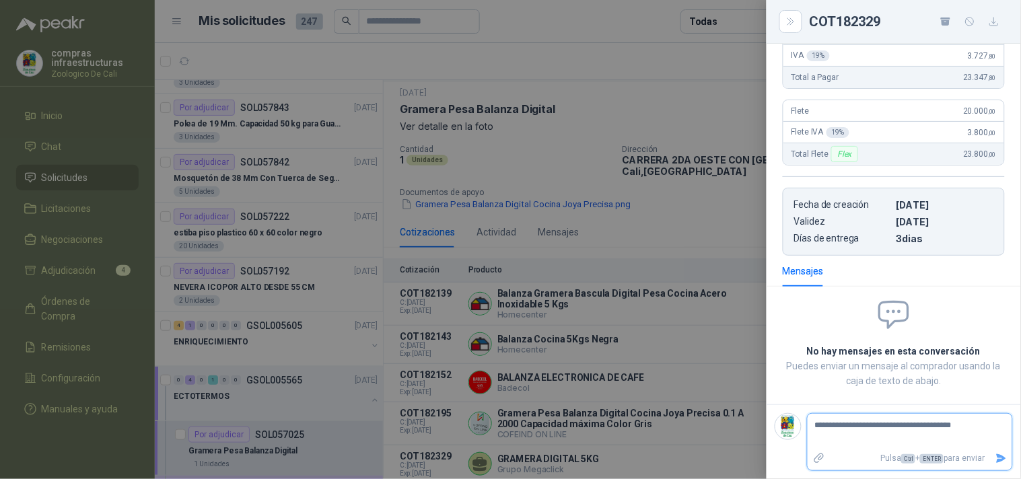
type textarea "**********"
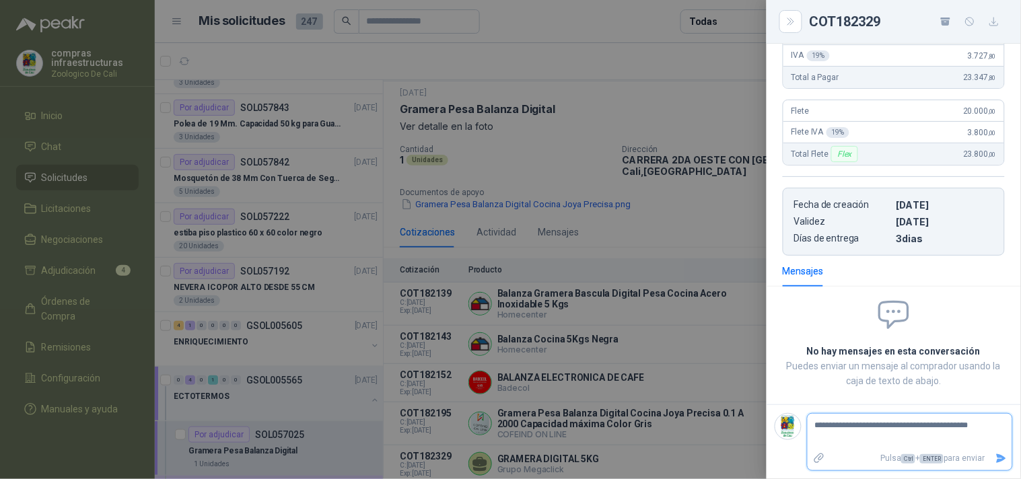
type textarea "**********"
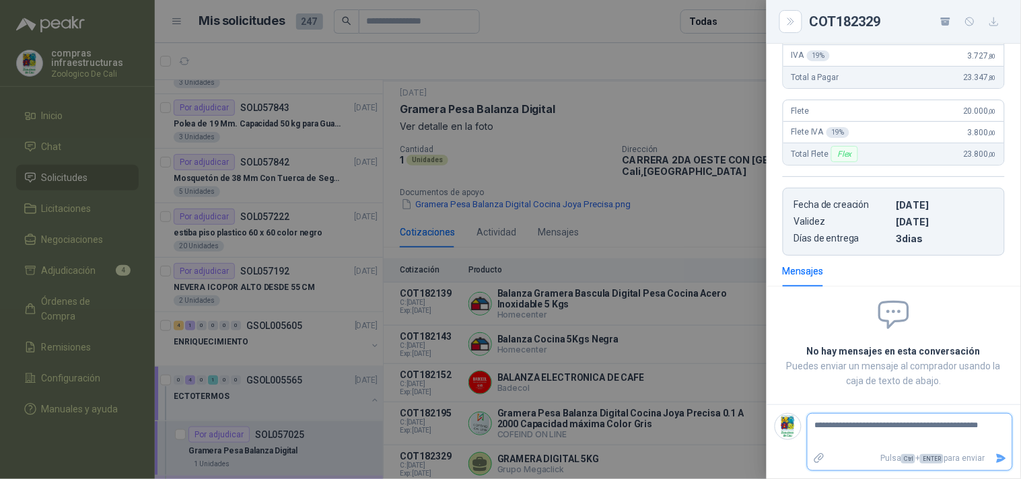
type textarea "**********"
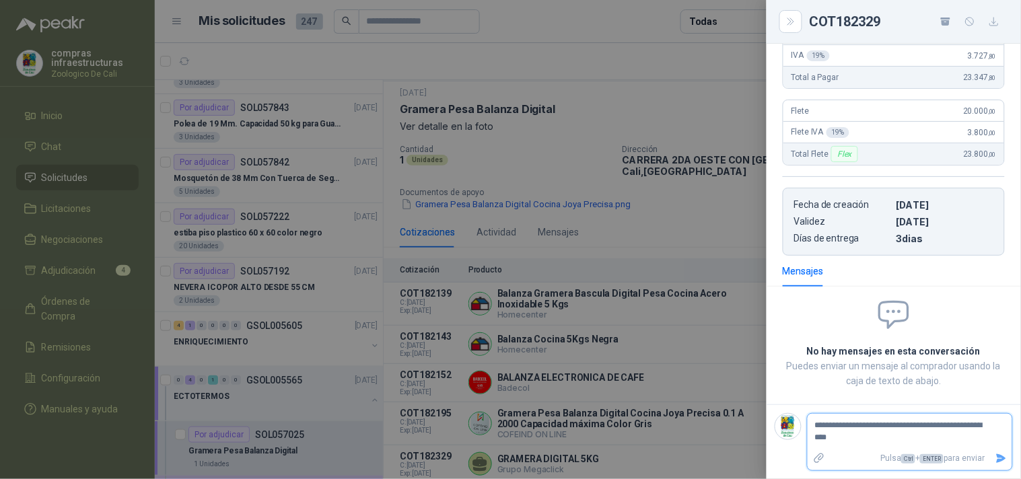
type textarea "**********"
click at [888, 459] on icon "Enviar" at bounding box center [1001, 458] width 9 height 9
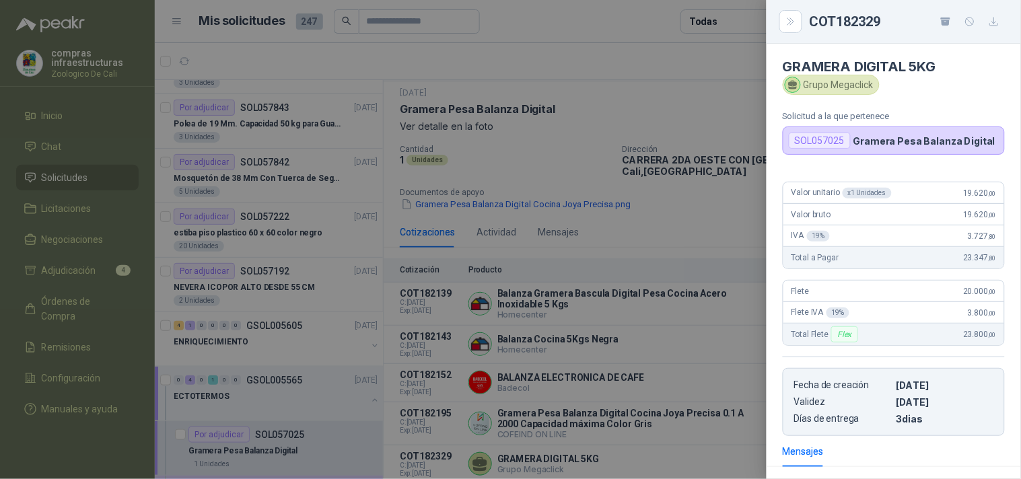
scroll to position [0, 0]
drag, startPoint x: 808, startPoint y: 88, endPoint x: 893, endPoint y: 93, distance: 85.6
click at [888, 93] on div "Grupo Megaclick" at bounding box center [894, 86] width 222 height 20
click at [852, 83] on div "Grupo Megaclick" at bounding box center [831, 86] width 97 height 20
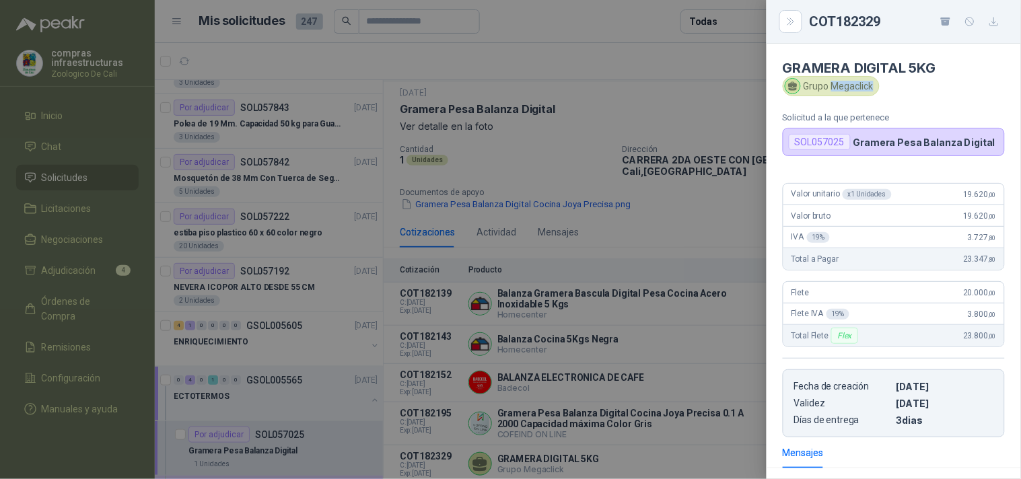
copy div "Megaclick"
click at [888, 92] on div "Grupo Megaclick" at bounding box center [894, 86] width 222 height 20
click at [805, 28] on div "COT182329" at bounding box center [894, 22] width 222 height 22
click at [794, 23] on icon "Close" at bounding box center [791, 21] width 11 height 11
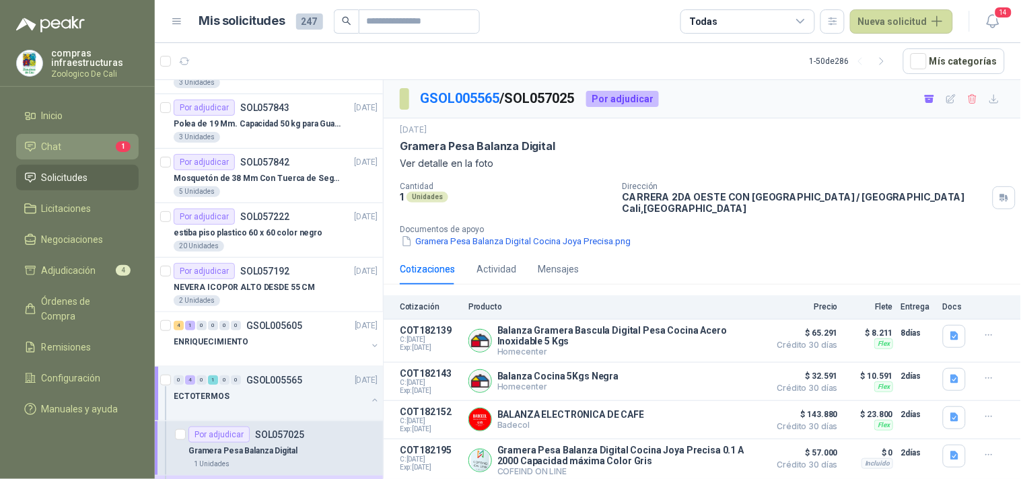
click at [71, 138] on link "Chat 1" at bounding box center [77, 147] width 123 height 26
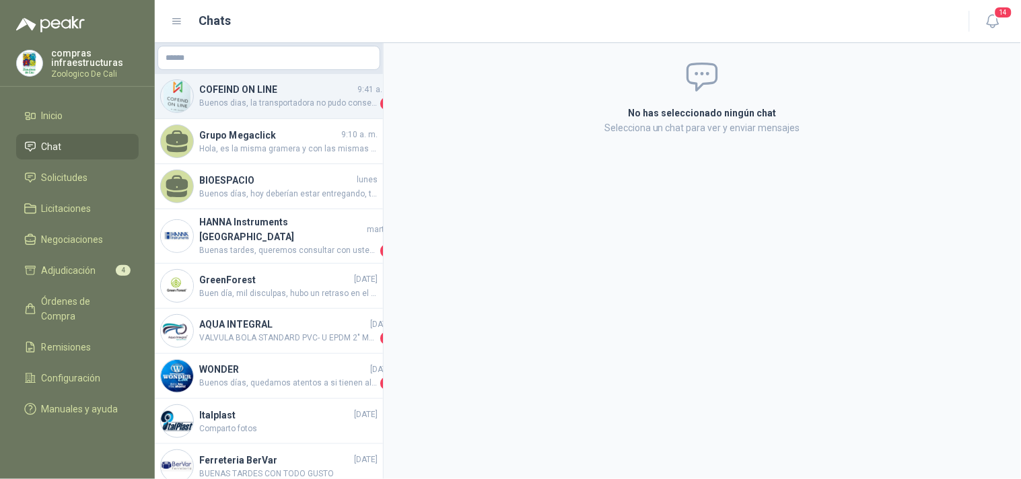
click at [316, 108] on span "Buenos dias, la transportadora no pudo conseguir la prueba de entrega. tendriam…" at bounding box center [288, 103] width 178 height 13
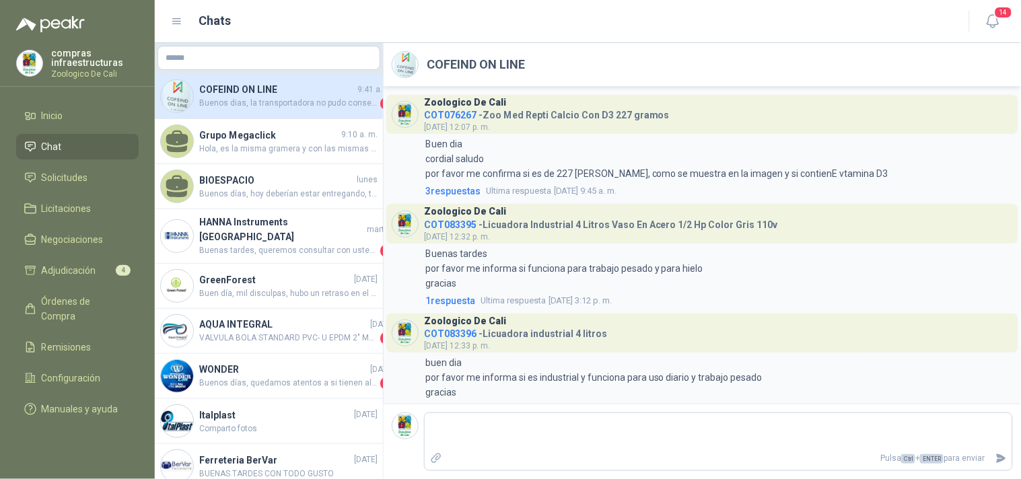
scroll to position [3065, 0]
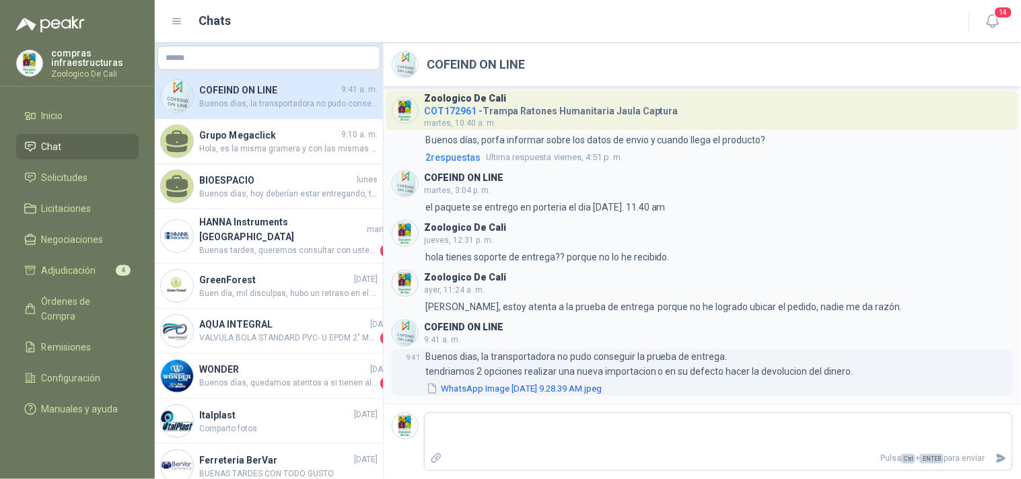
click at [603, 388] on button "WhatsApp Image [DATE] 9.28.39 AM.jpeg" at bounding box center [514, 389] width 178 height 14
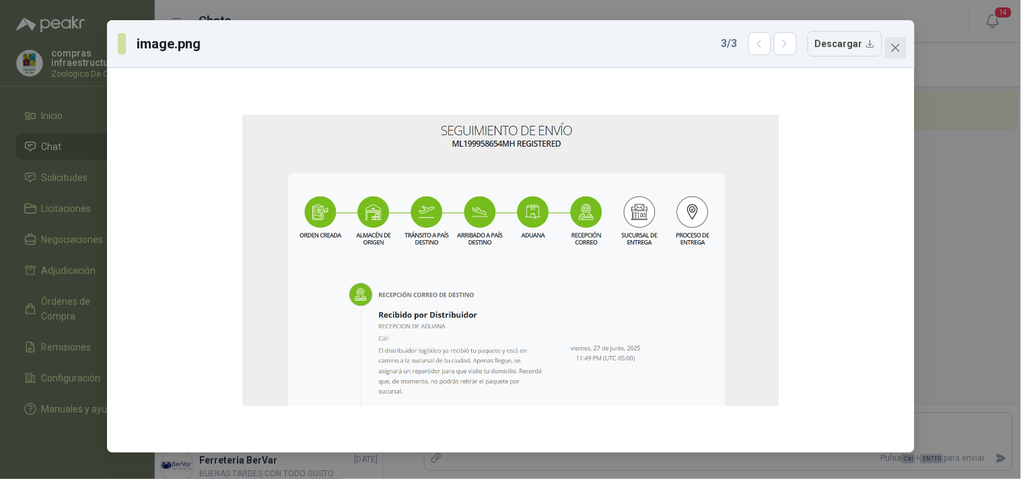
click at [888, 47] on icon "close" at bounding box center [896, 47] width 11 height 11
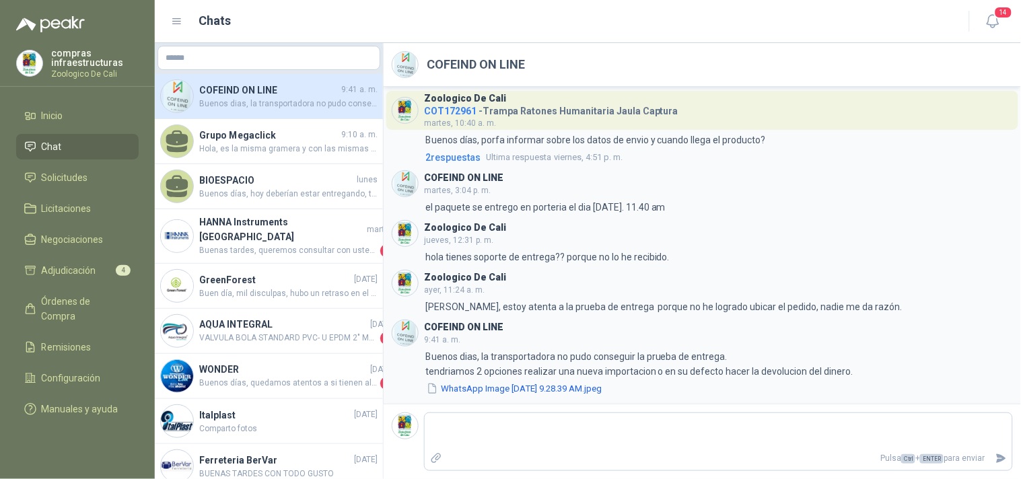
click at [594, 398] on div "Zoologico De Cali COT076267 - Zoo Med Repti Calcio Con D3 227 gramos [DATE] 12:…" at bounding box center [702, 245] width 637 height 317
click at [594, 388] on button "WhatsApp Image [DATE] 9.28.39 AM.jpeg" at bounding box center [514, 389] width 178 height 14
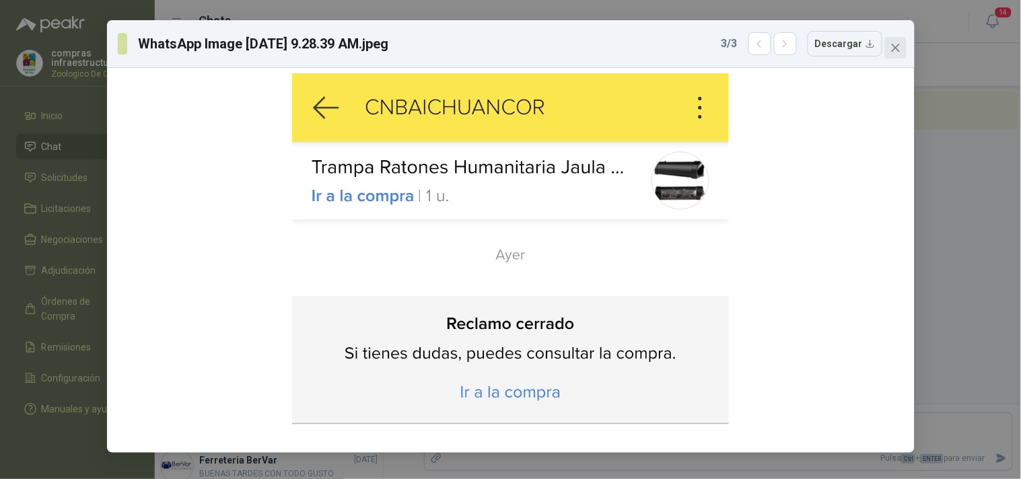
click at [888, 52] on icon "close" at bounding box center [896, 47] width 11 height 11
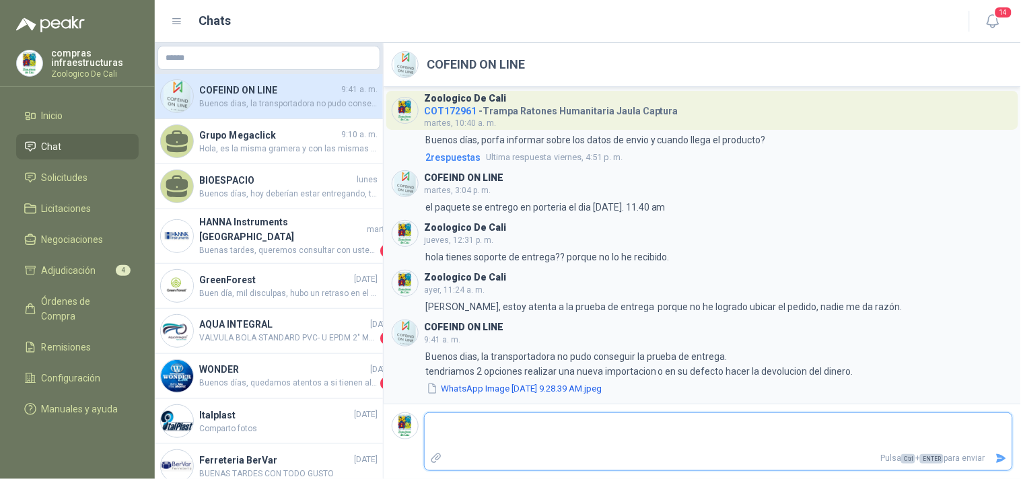
click at [506, 440] on textarea at bounding box center [719, 431] width 588 height 31
click at [433, 469] on label "Adjuntar archivos" at bounding box center [436, 459] width 23 height 24
click at [0, 0] on input "file" at bounding box center [0, 0] width 0 height 0
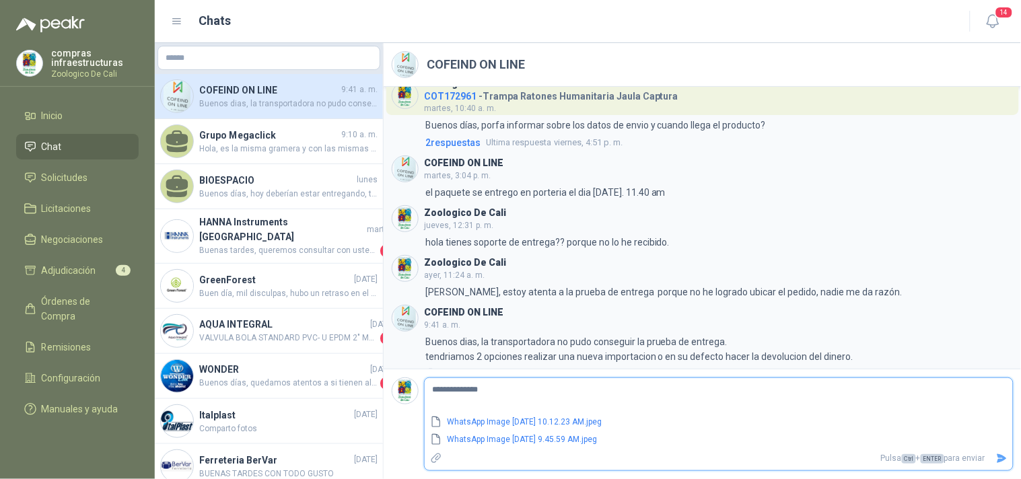
click at [508, 393] on textarea "**********" at bounding box center [719, 396] width 588 height 31
click at [468, 390] on textarea "**********" at bounding box center [719, 396] width 588 height 31
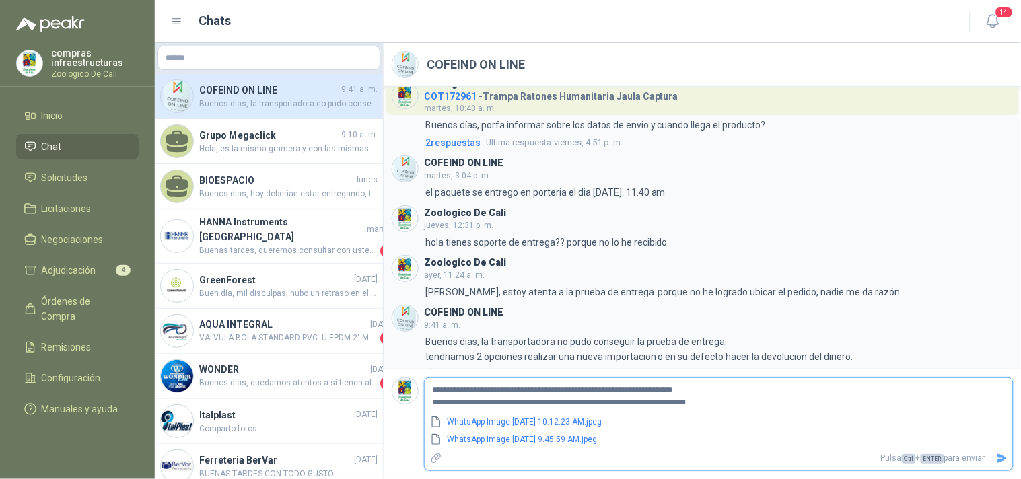
drag, startPoint x: 510, startPoint y: 402, endPoint x: 574, endPoint y: 398, distance: 64.7
click at [574, 398] on textarea "**********" at bounding box center [719, 396] width 588 height 31
click at [888, 463] on icon "Enviar" at bounding box center [1001, 458] width 11 height 11
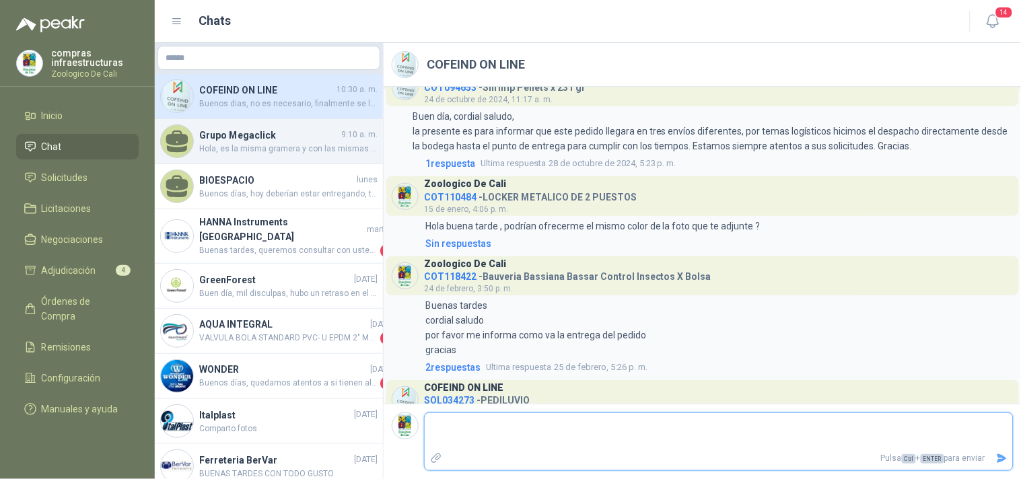
scroll to position [1051, 0]
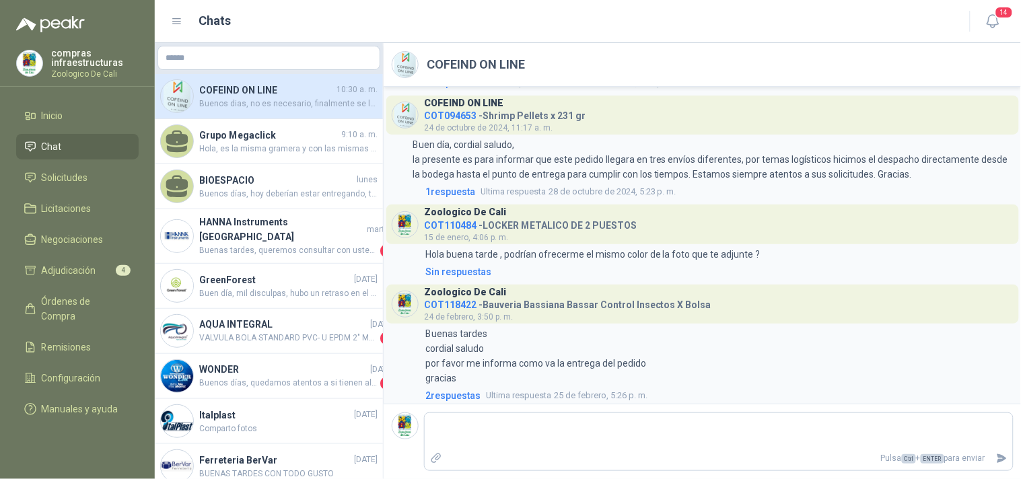
click at [105, 151] on li "Chat" at bounding box center [77, 146] width 106 height 15
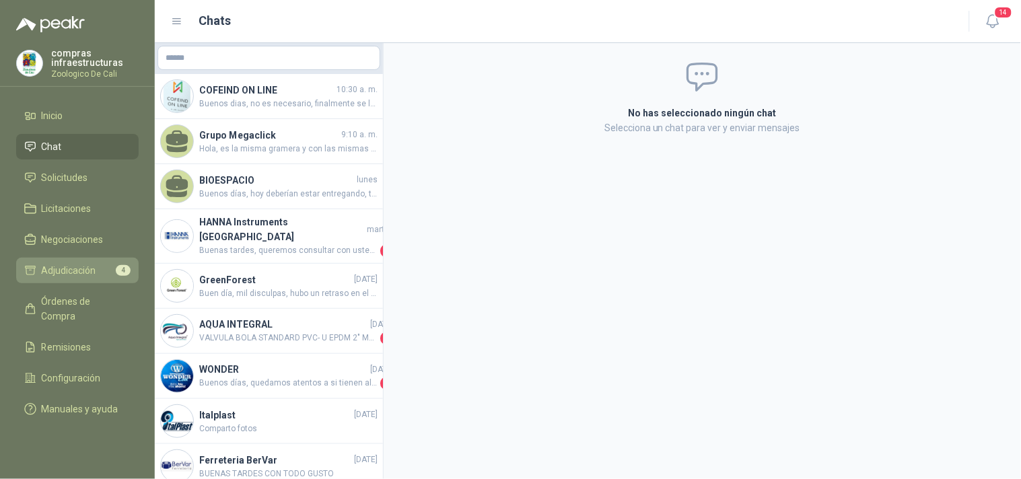
click at [82, 270] on span "Adjudicación" at bounding box center [69, 270] width 55 height 15
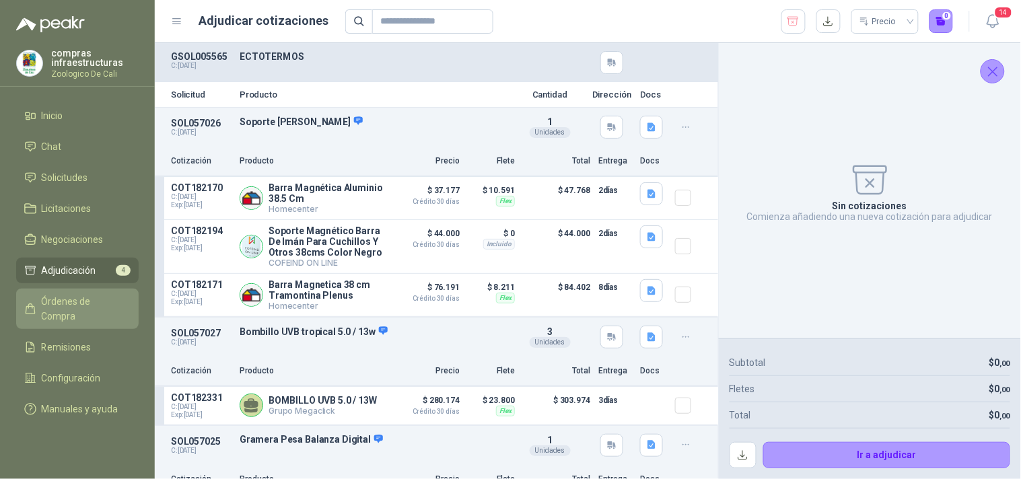
click at [85, 294] on span "Órdenes de Compra" at bounding box center [84, 309] width 84 height 30
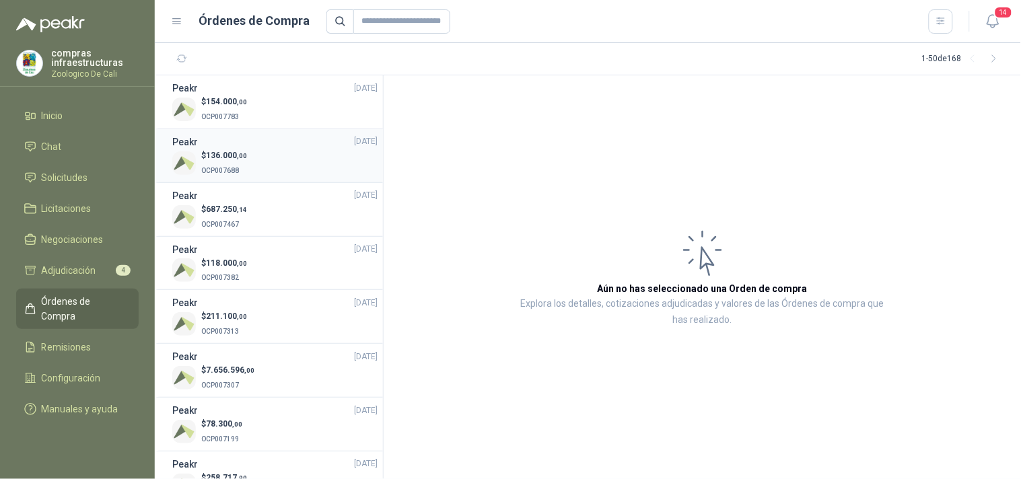
click at [258, 160] on div "$ 136.000 ,00 OCP007688" at bounding box center [274, 163] width 205 height 28
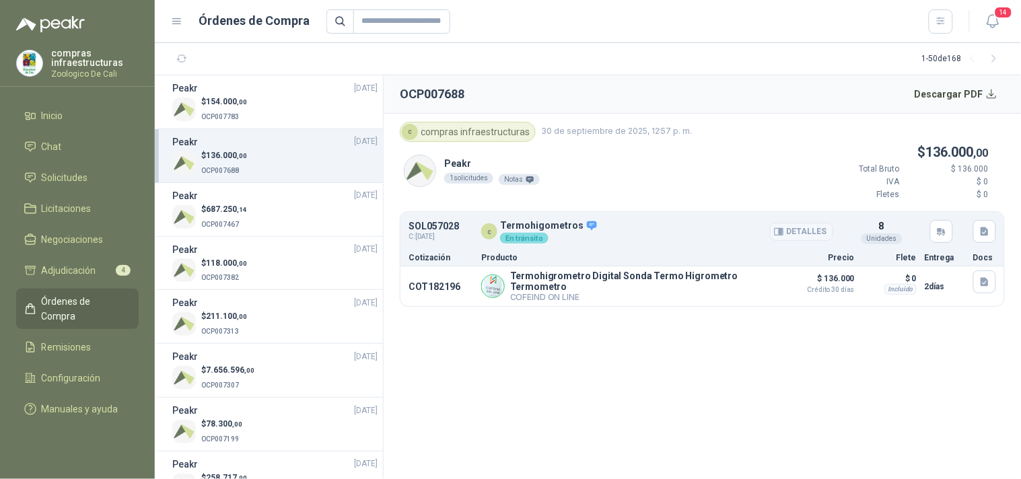
click at [808, 230] on button "Detalles" at bounding box center [801, 232] width 63 height 18
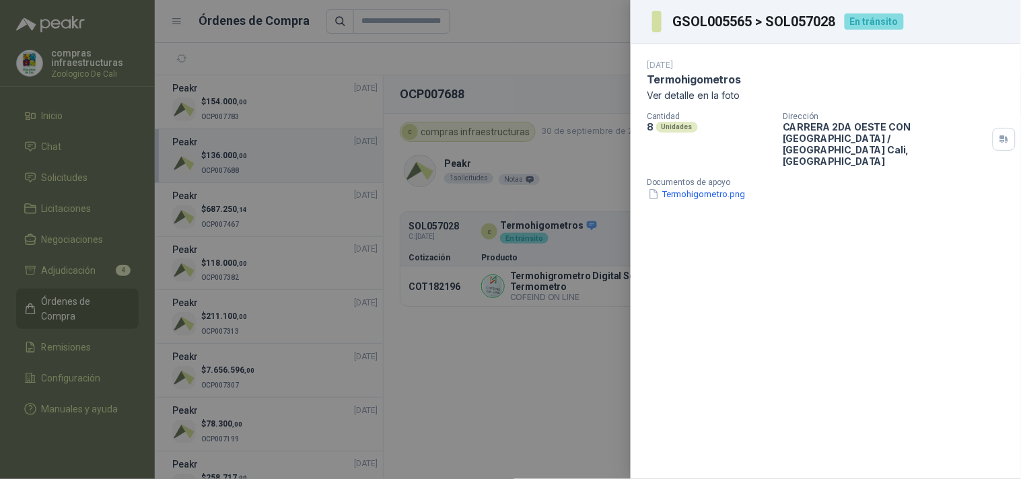
click at [553, 242] on div at bounding box center [510, 239] width 1021 height 479
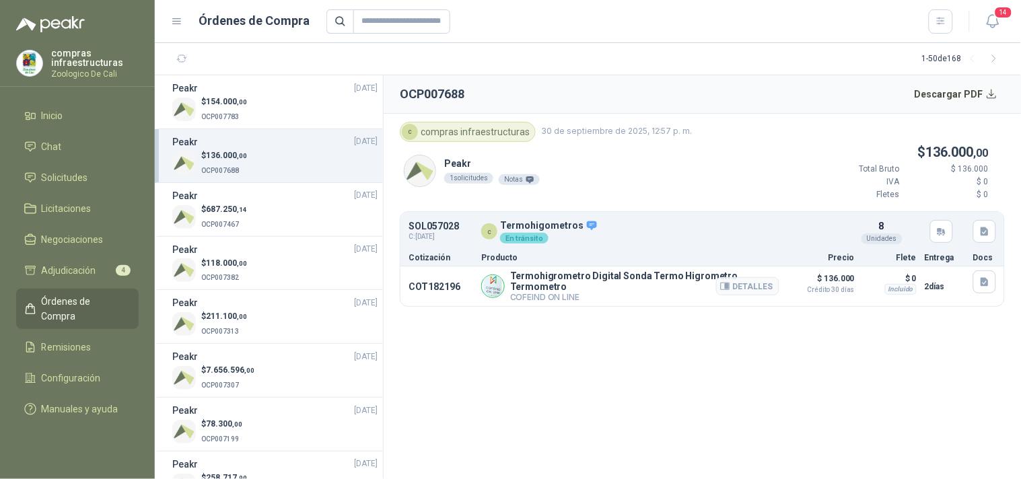
click at [433, 285] on p "COT182196" at bounding box center [441, 286] width 65 height 11
click at [745, 279] on button "Detalles" at bounding box center [747, 286] width 63 height 18
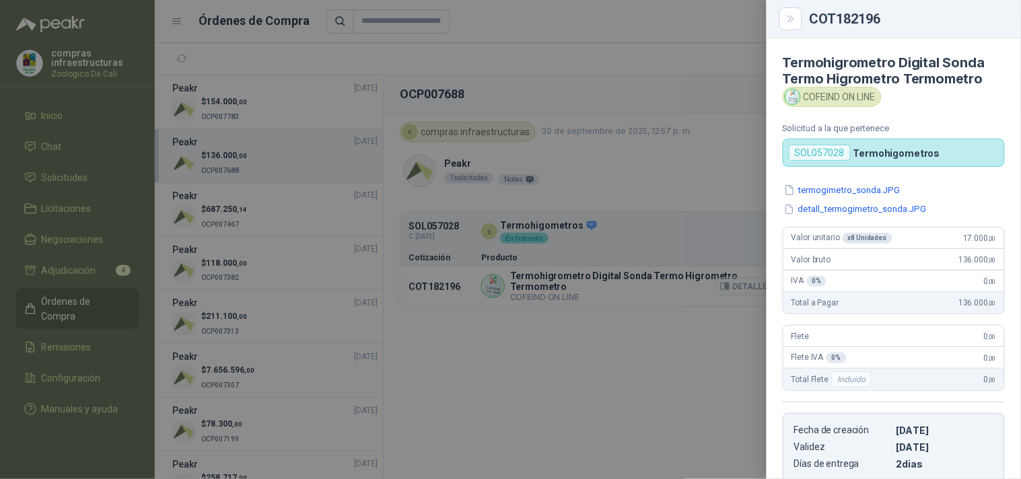
scroll to position [219, 0]
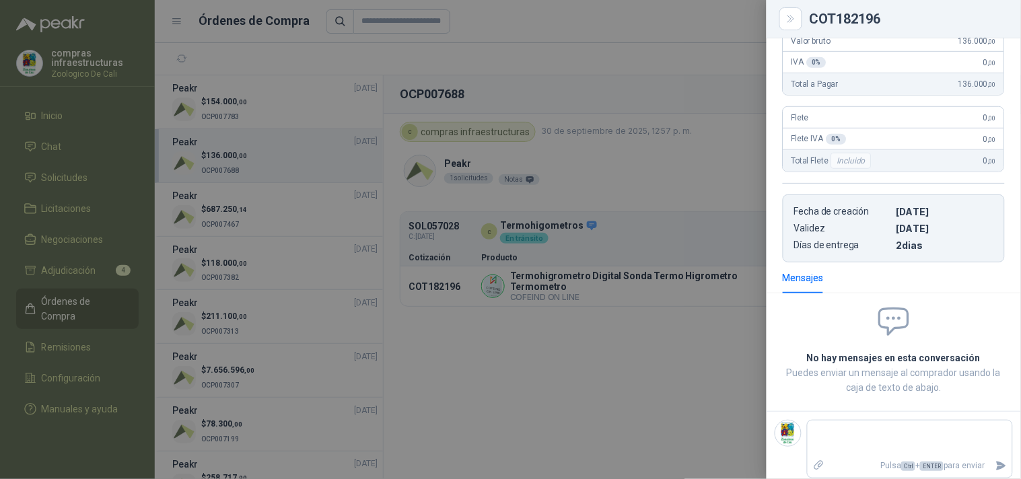
click at [657, 321] on div at bounding box center [510, 239] width 1021 height 479
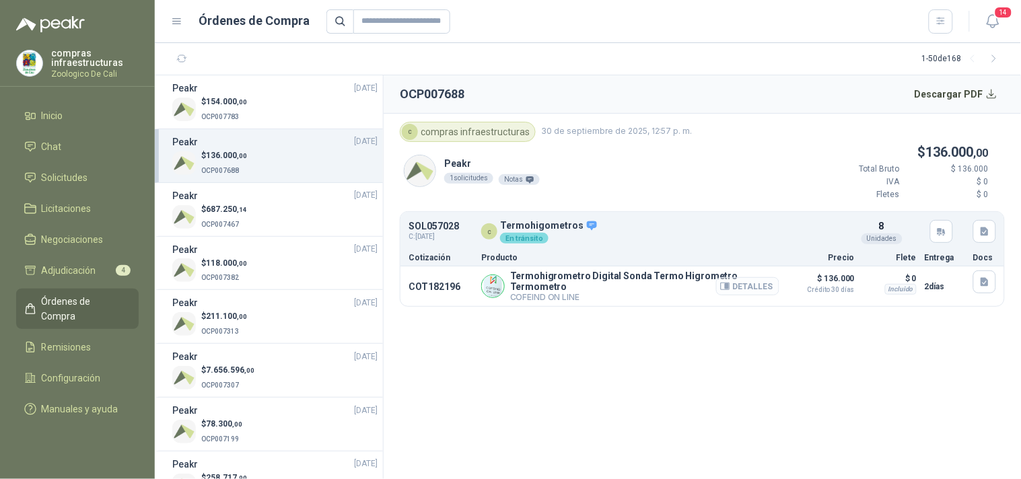
click at [728, 284] on icon "button" at bounding box center [727, 286] width 3 height 5
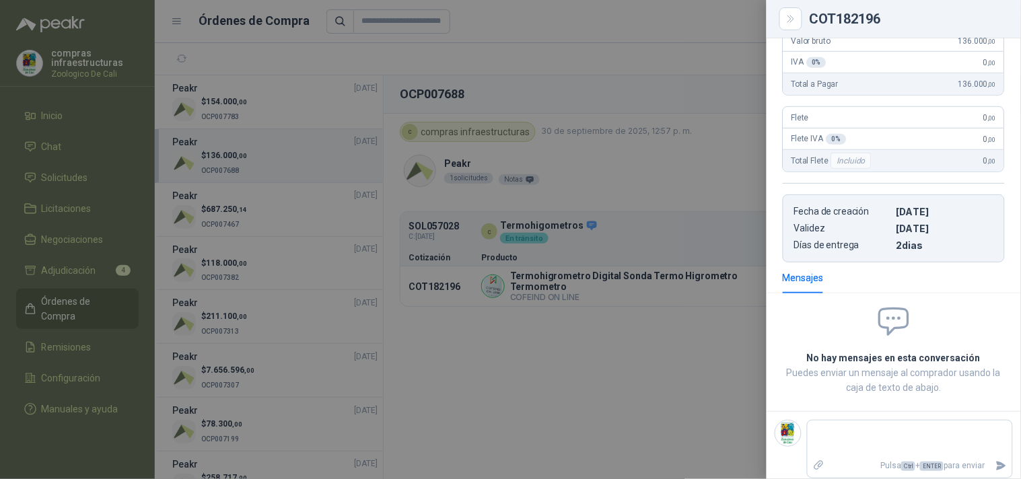
click at [645, 318] on div at bounding box center [510, 239] width 1021 height 479
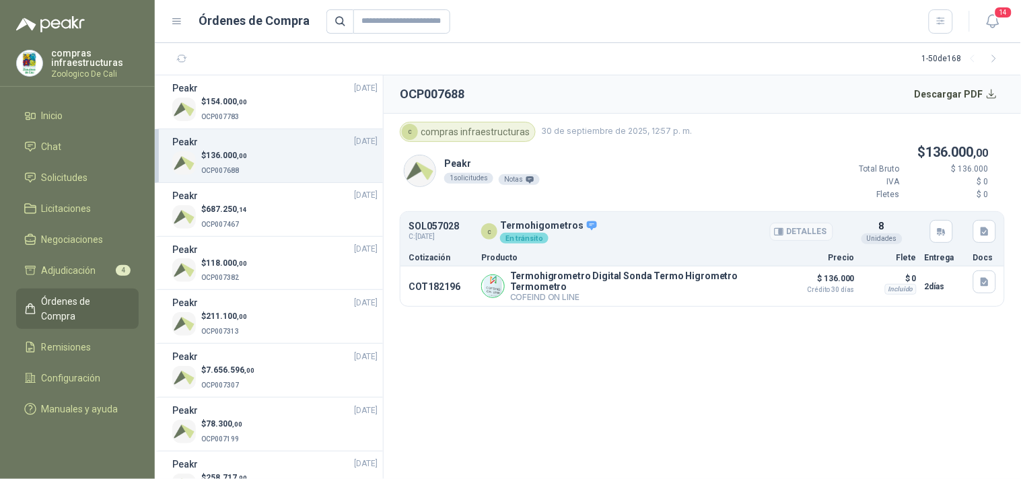
click at [606, 238] on div "c Termohigometros En tránsito" at bounding box center [657, 232] width 352 height 24
click at [808, 230] on button "Detalles" at bounding box center [801, 232] width 63 height 18
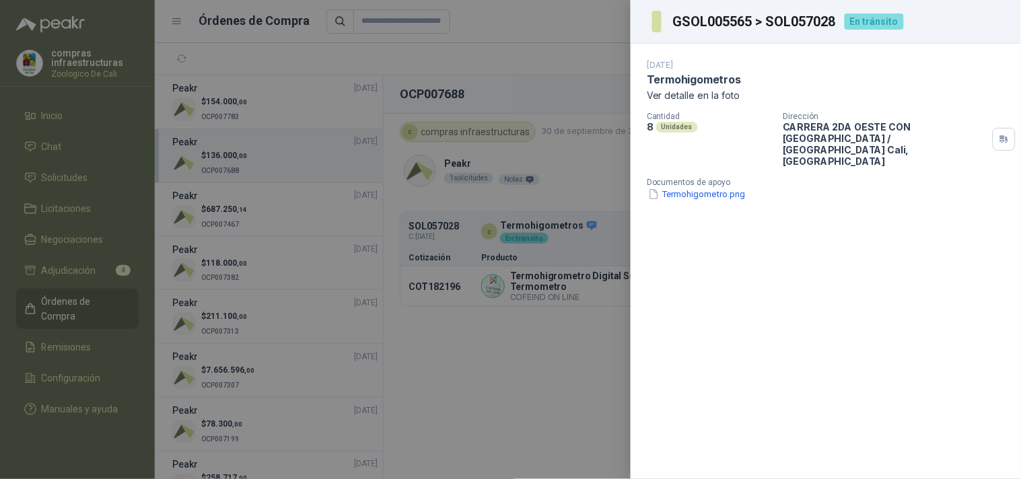
click at [541, 287] on div at bounding box center [510, 239] width 1021 height 479
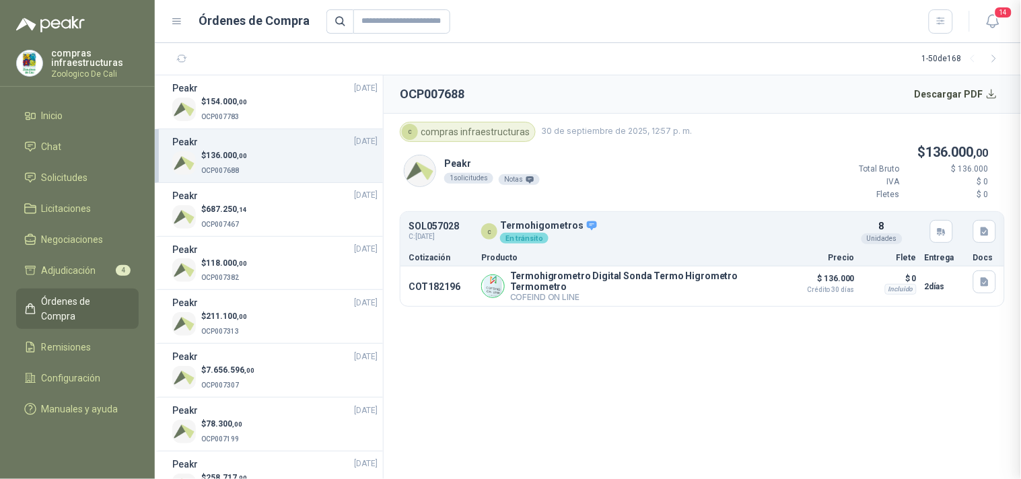
click at [559, 279] on p "Termohigrometro Digital Sonda Termo Higrometro Termometro" at bounding box center [644, 282] width 269 height 22
click at [724, 281] on icon "button" at bounding box center [725, 286] width 10 height 10
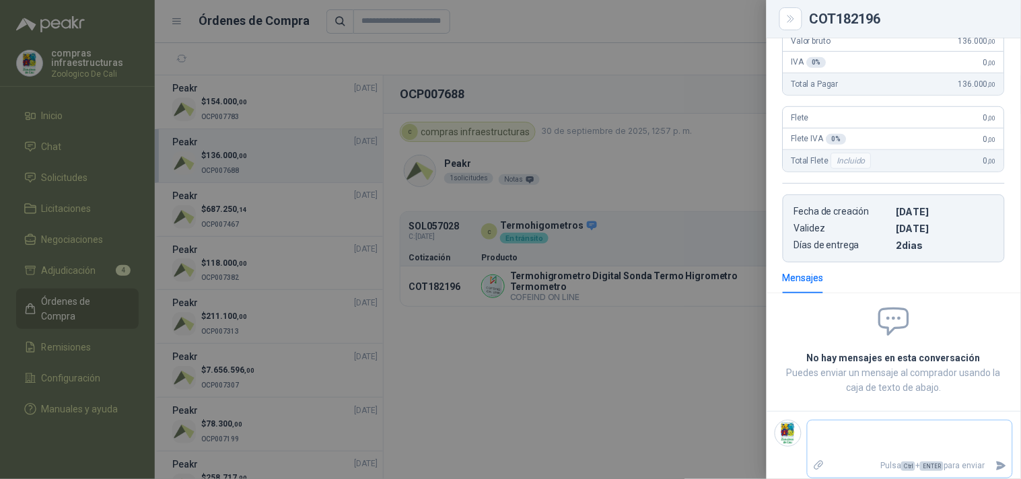
scroll to position [225, 0]
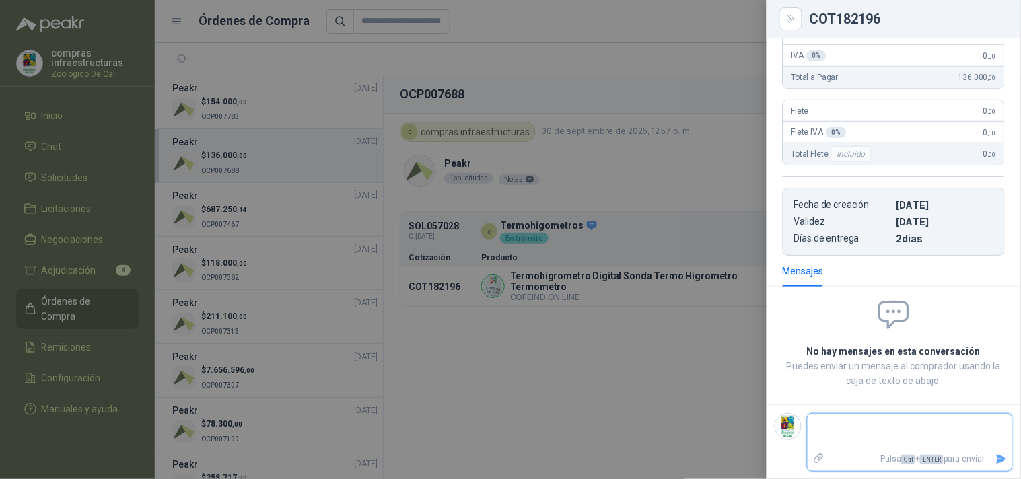
click at [851, 426] on textarea at bounding box center [910, 432] width 205 height 31
click at [888, 454] on button "Enviar" at bounding box center [1001, 460] width 22 height 24
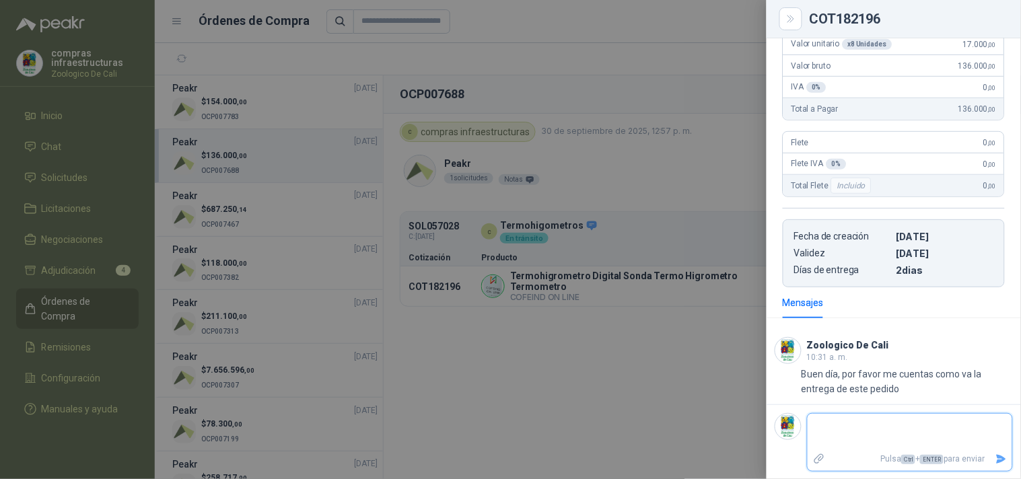
click at [813, 436] on textarea at bounding box center [905, 432] width 194 height 31
click at [797, 13] on button "Close" at bounding box center [790, 18] width 23 height 23
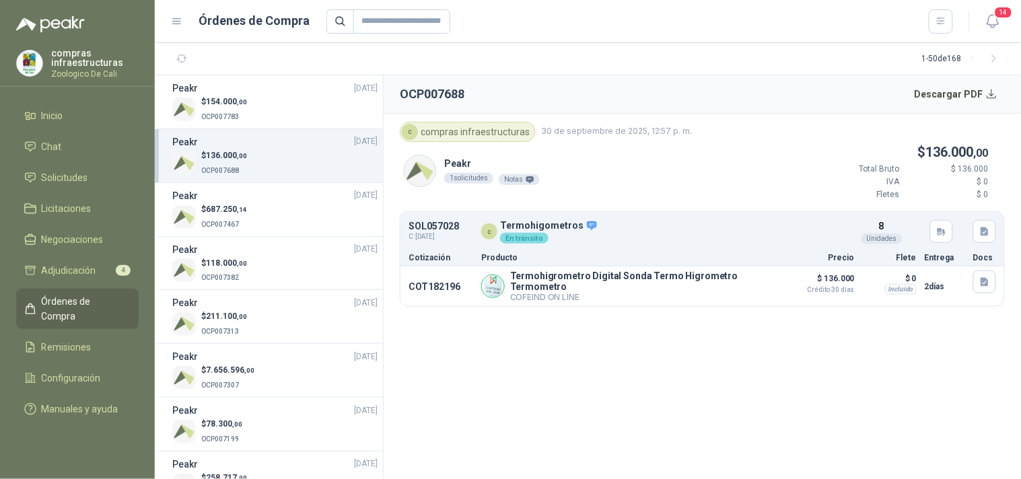
click at [209, 163] on p "OCP007688" at bounding box center [224, 169] width 46 height 15
click at [213, 118] on span "OCP007783" at bounding box center [220, 116] width 38 height 7
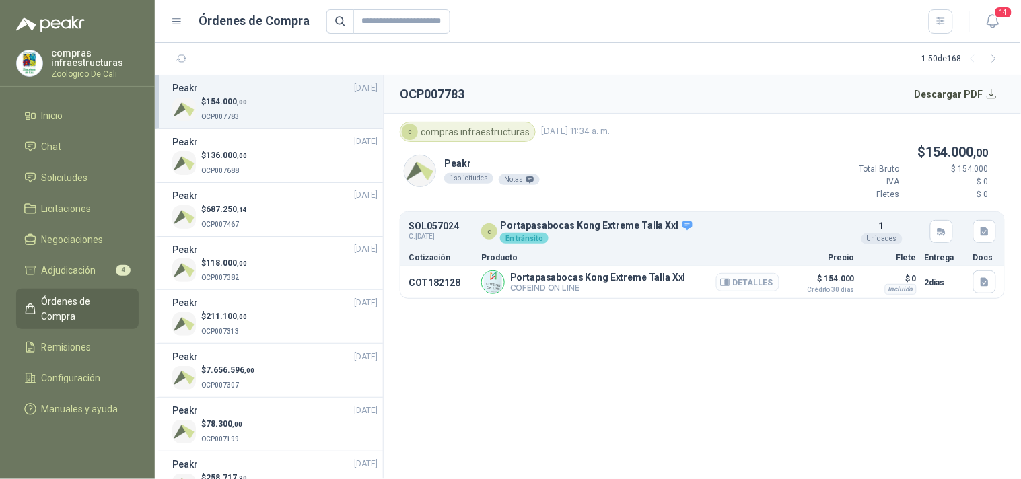
click at [734, 285] on button "Detalles" at bounding box center [747, 282] width 63 height 18
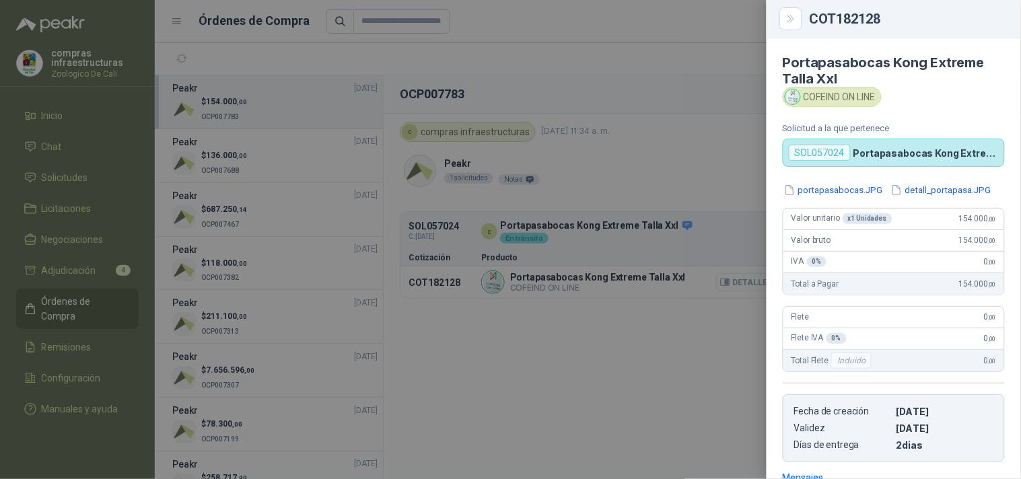
scroll to position [199, 0]
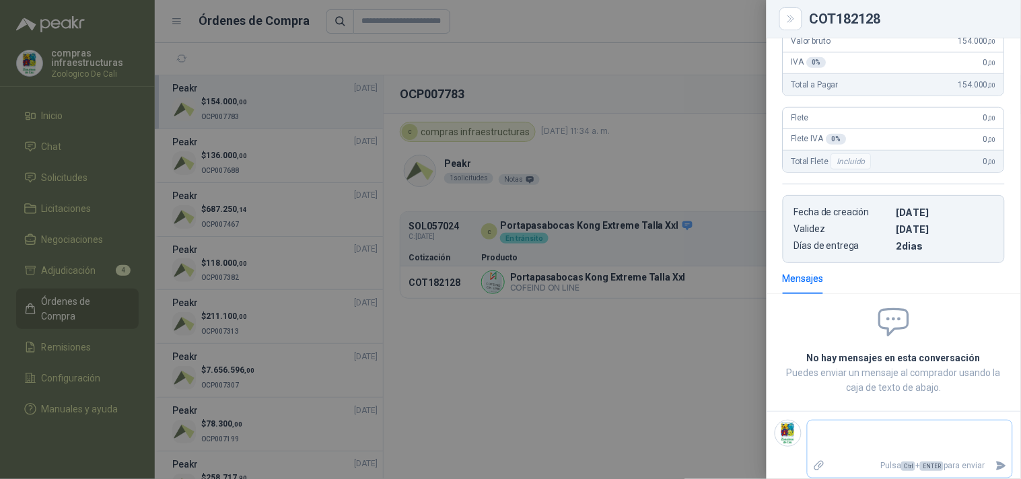
click at [839, 443] on textarea at bounding box center [910, 438] width 205 height 31
click at [888, 466] on icon "Enviar" at bounding box center [1001, 465] width 11 height 11
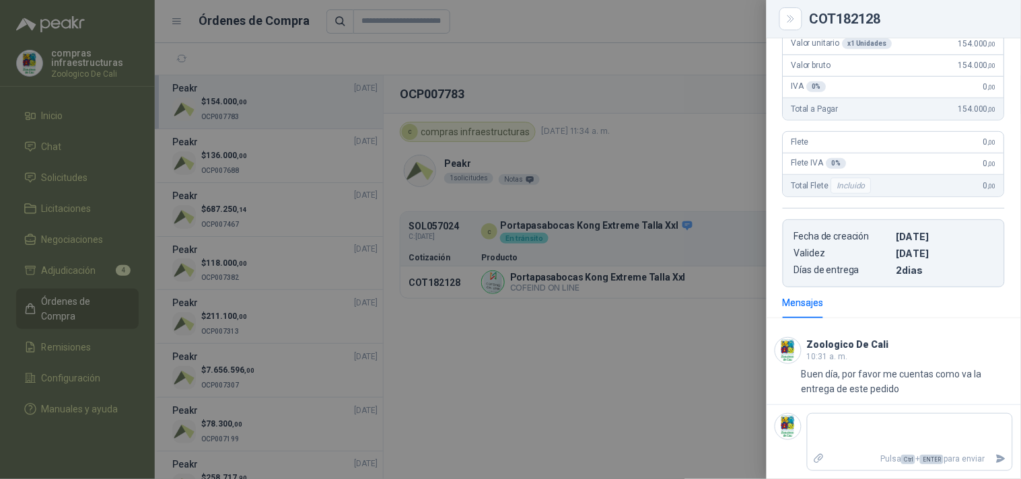
click at [244, 178] on div at bounding box center [510, 239] width 1021 height 479
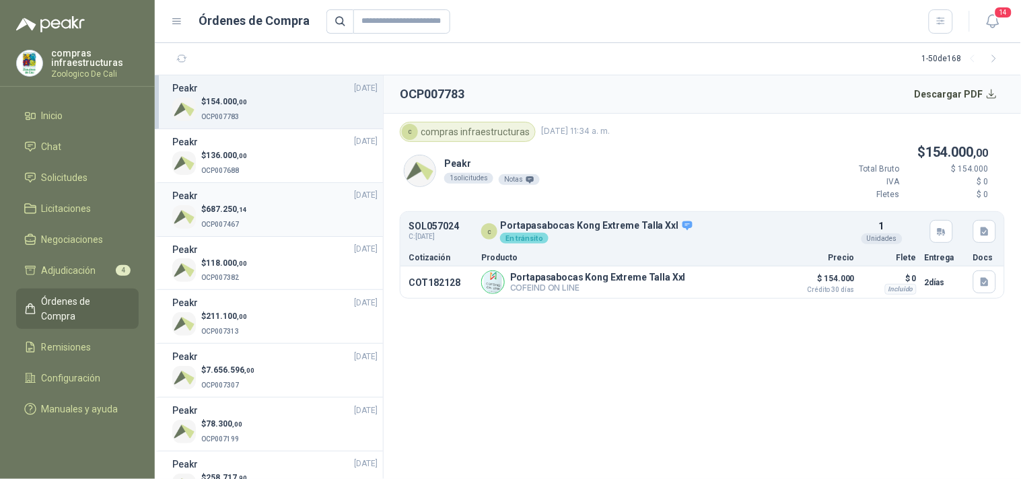
click at [245, 210] on span ",14" at bounding box center [242, 209] width 10 height 7
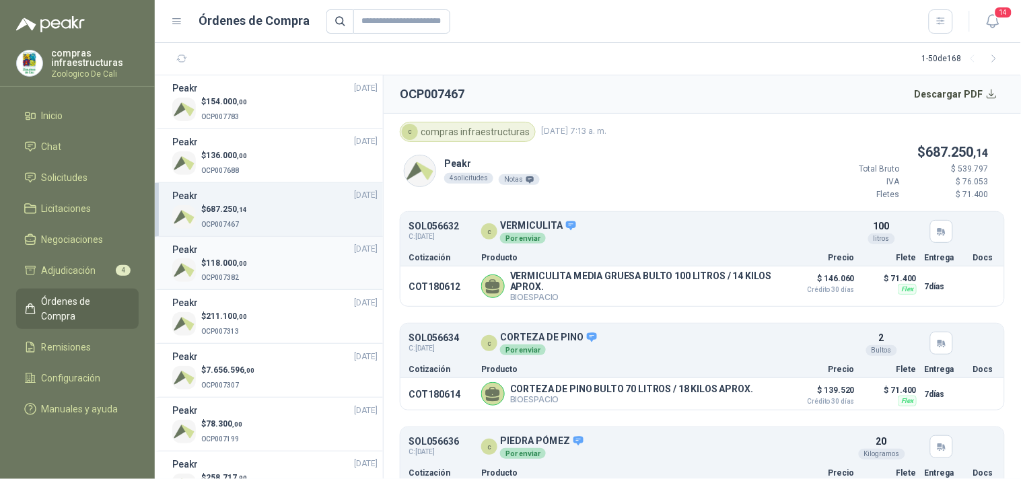
click at [250, 243] on div "Peakr [DATE]" at bounding box center [274, 249] width 205 height 15
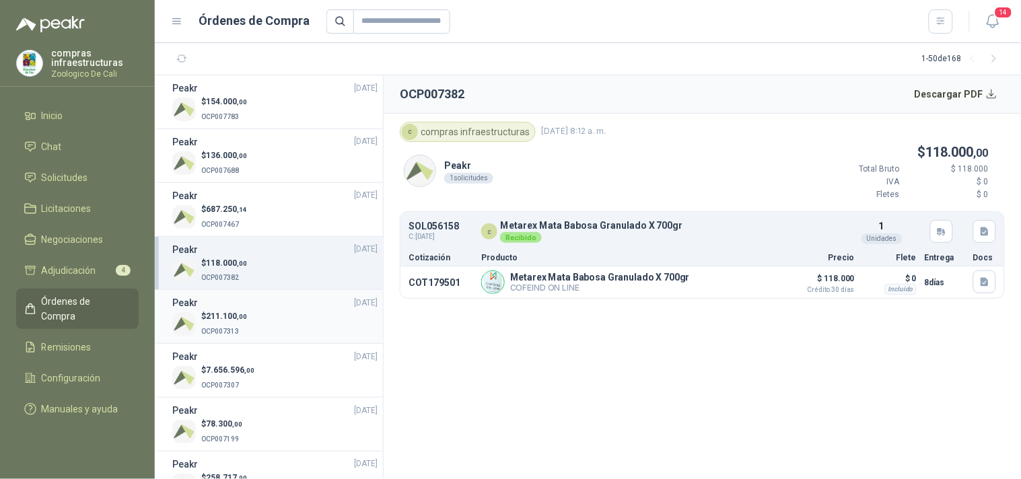
click at [246, 302] on div "Peakr [DATE]" at bounding box center [274, 303] width 205 height 15
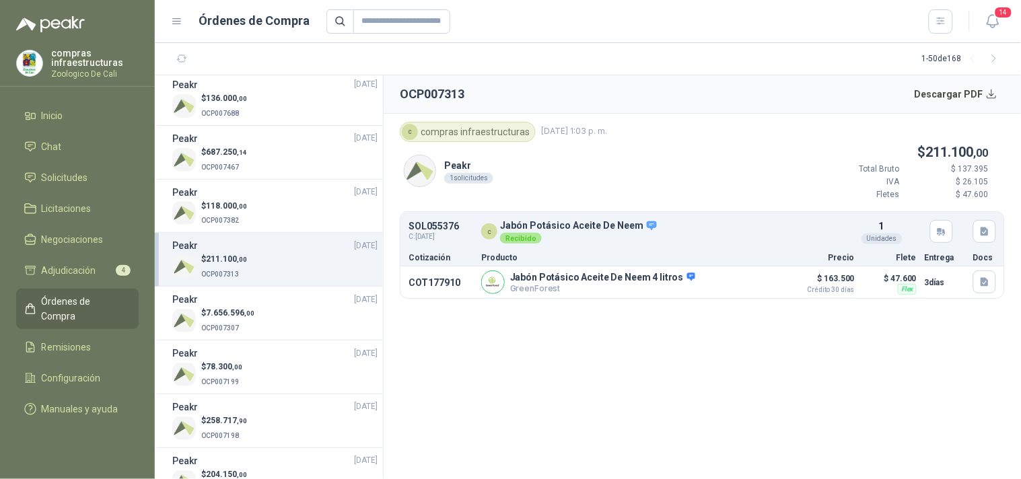
scroll to position [75, 0]
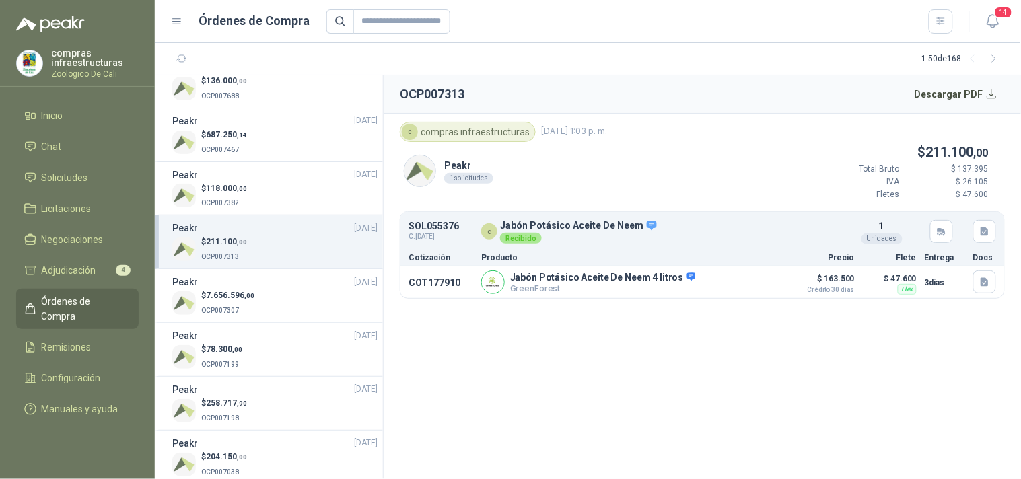
click at [246, 302] on p "$ 7.656.596 ,00" at bounding box center [227, 295] width 53 height 13
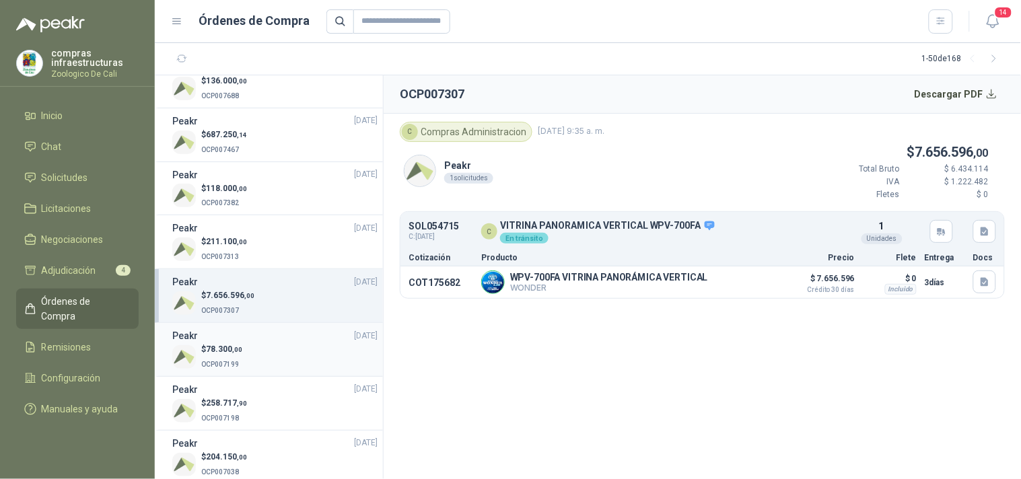
click at [245, 328] on div "Peakr [DATE]" at bounding box center [274, 335] width 205 height 15
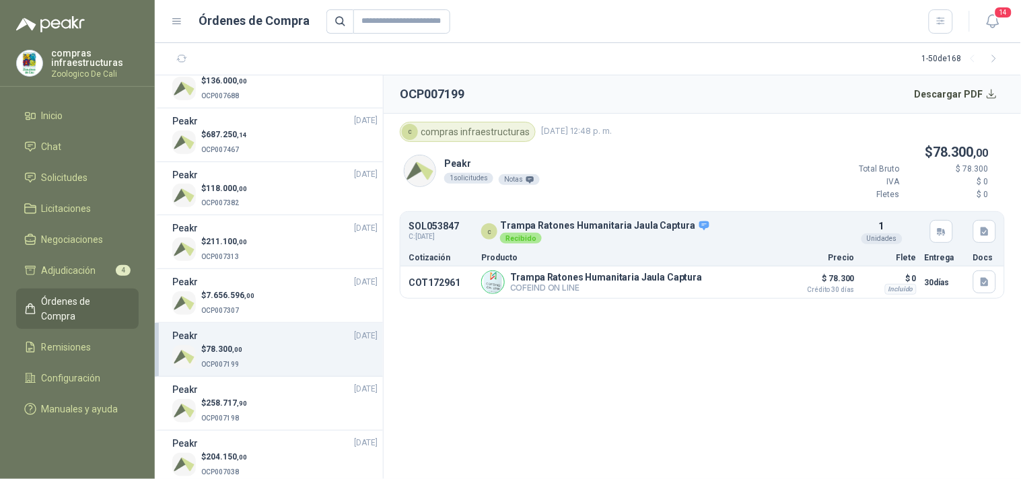
scroll to position [149, 0]
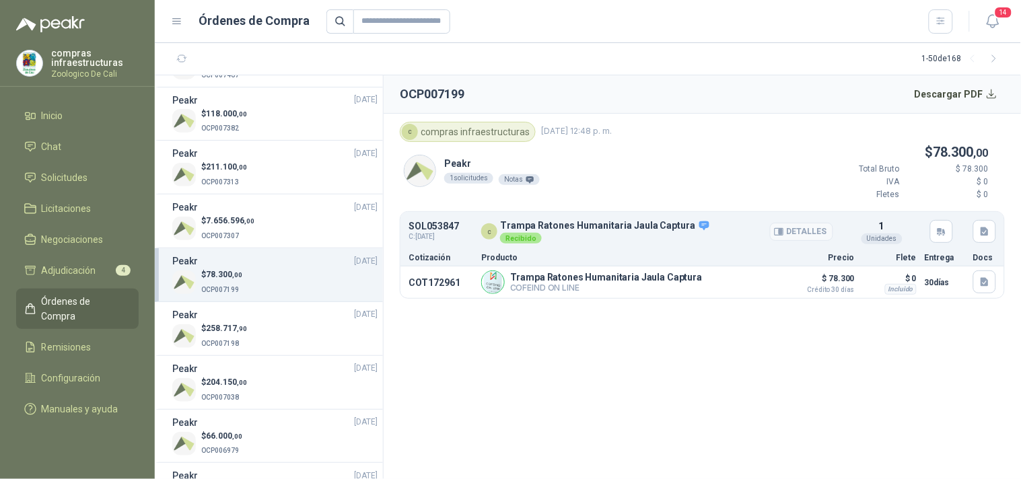
click at [644, 238] on p "Recibido" at bounding box center [605, 238] width 211 height 12
click at [806, 229] on button "Detalles" at bounding box center [801, 232] width 63 height 18
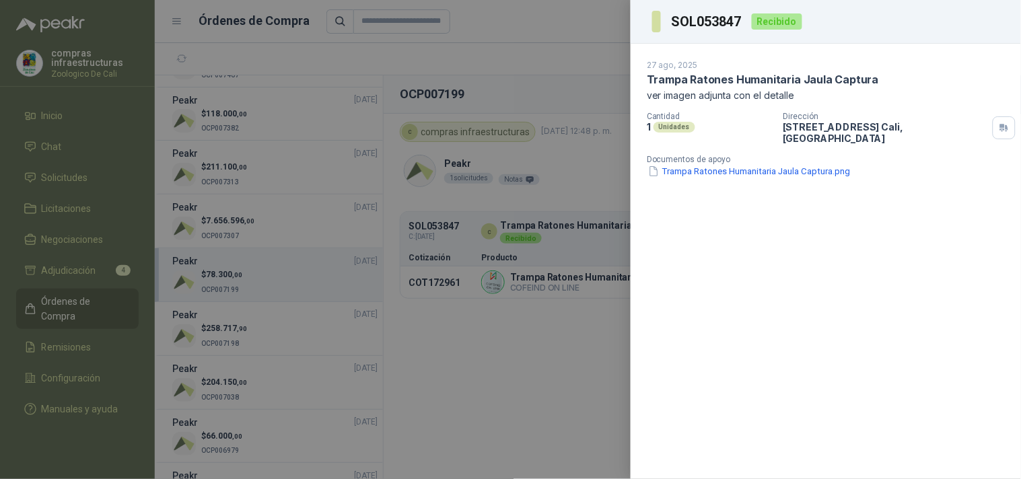
click at [660, 23] on span at bounding box center [656, 22] width 9 height 22
click at [658, 22] on span at bounding box center [656, 22] width 9 height 22
click at [495, 386] on div at bounding box center [510, 239] width 1021 height 479
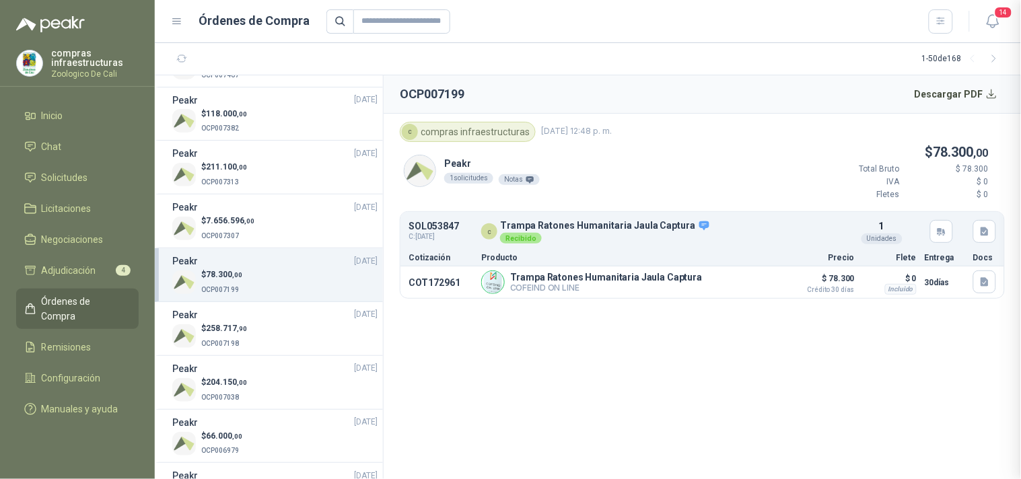
click at [516, 364] on div at bounding box center [510, 239] width 1021 height 479
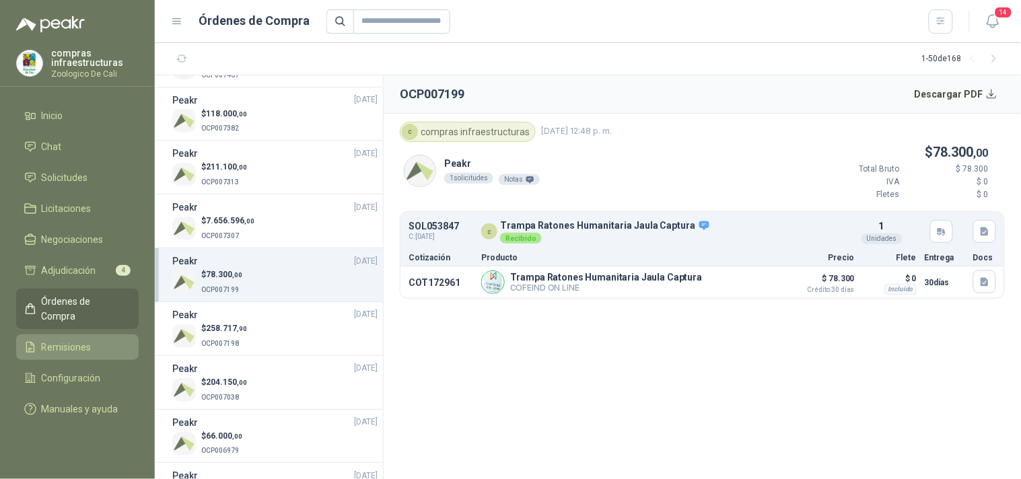
click at [84, 340] on span "Remisiones" at bounding box center [67, 347] width 50 height 15
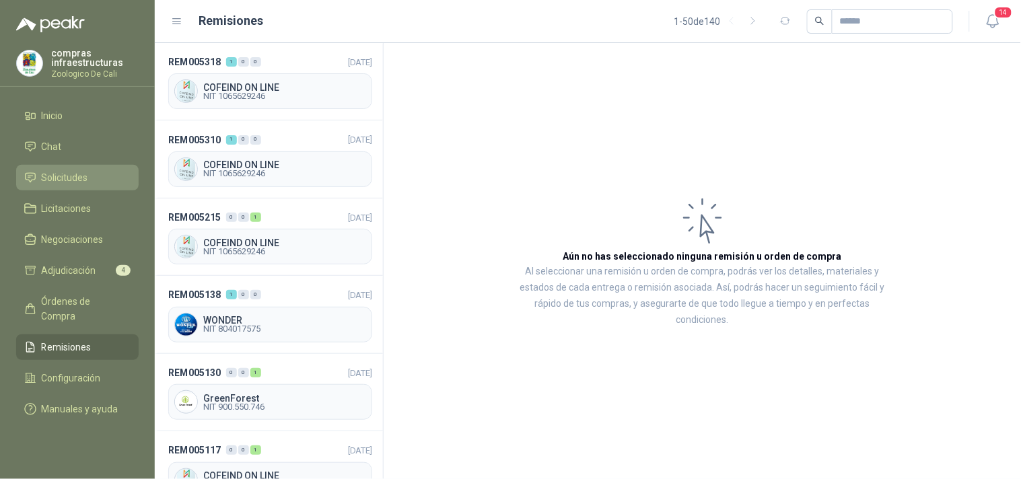
click at [88, 182] on span "Solicitudes" at bounding box center [65, 177] width 46 height 15
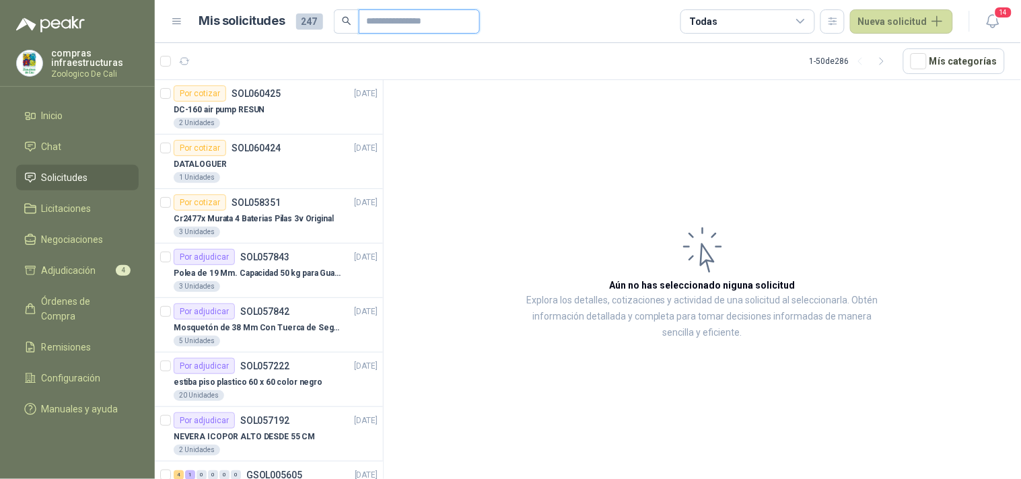
click at [387, 28] on input "text" at bounding box center [414, 21] width 94 height 23
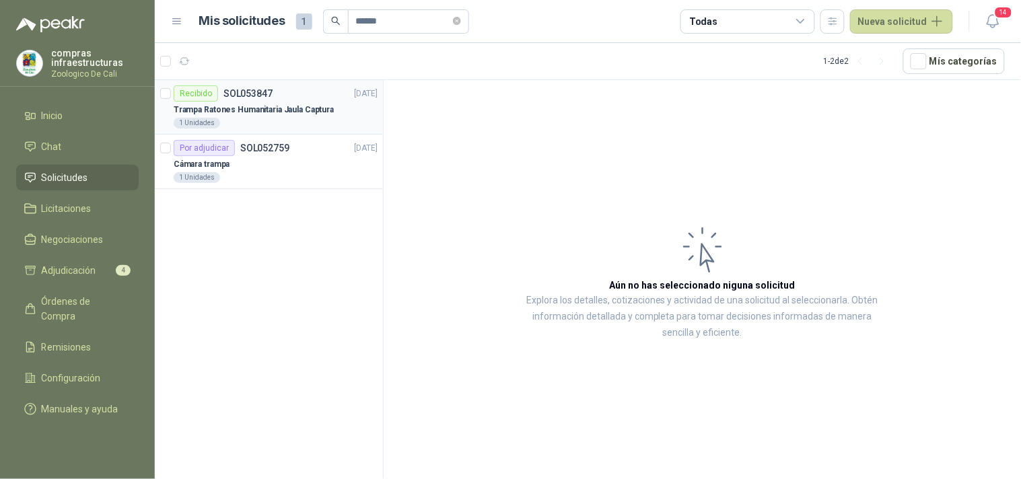
click at [264, 123] on div "1 Unidades" at bounding box center [276, 123] width 204 height 11
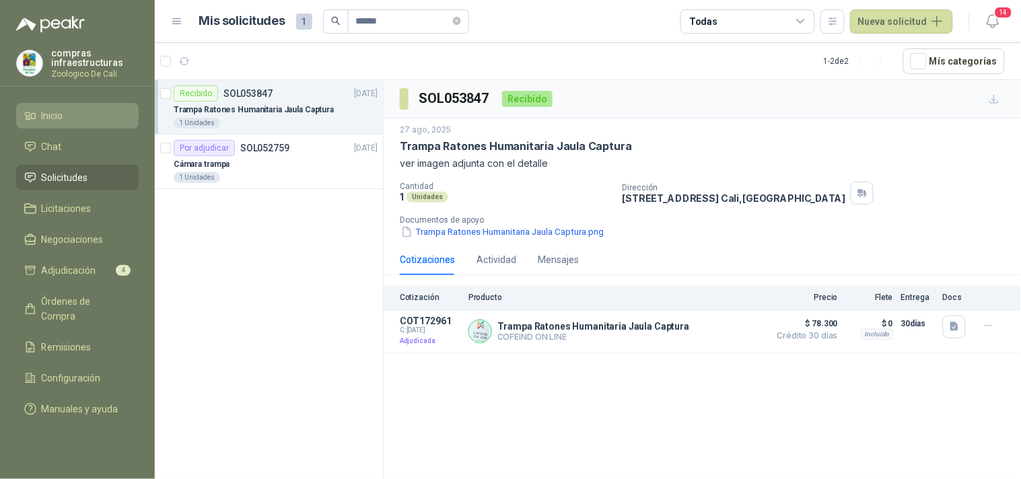
click at [61, 120] on span "Inicio" at bounding box center [53, 115] width 22 height 15
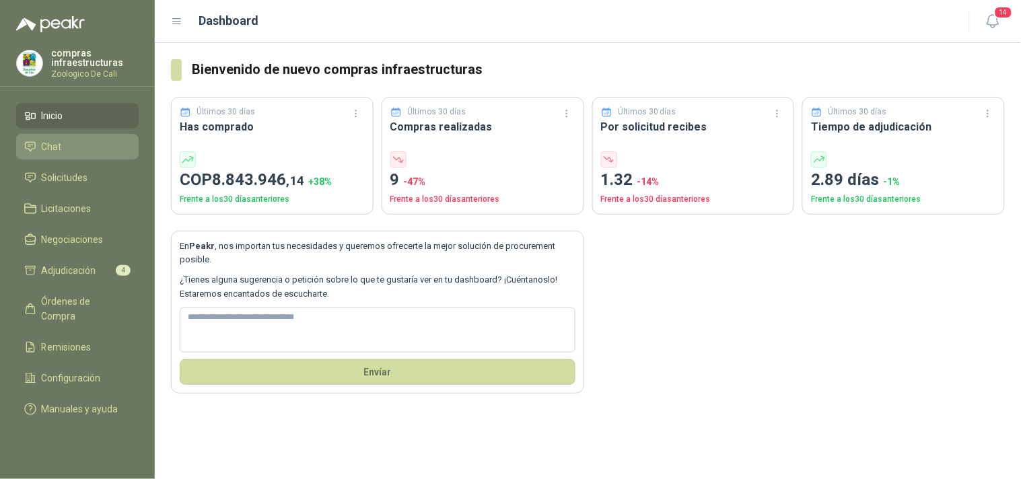
click at [66, 148] on li "Chat" at bounding box center [77, 146] width 106 height 15
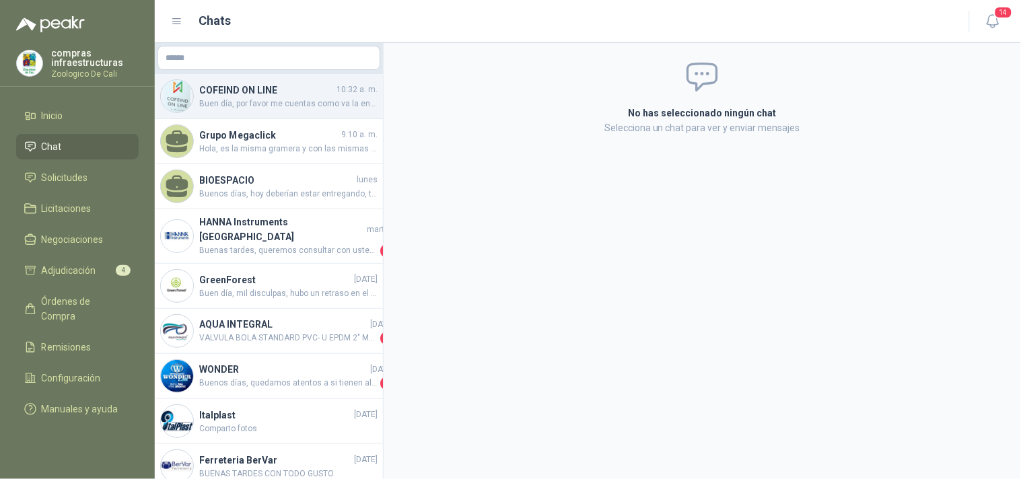
click at [260, 98] on span "Buen día, por favor me cuentas como va la entrega de este pedido" at bounding box center [288, 104] width 178 height 13
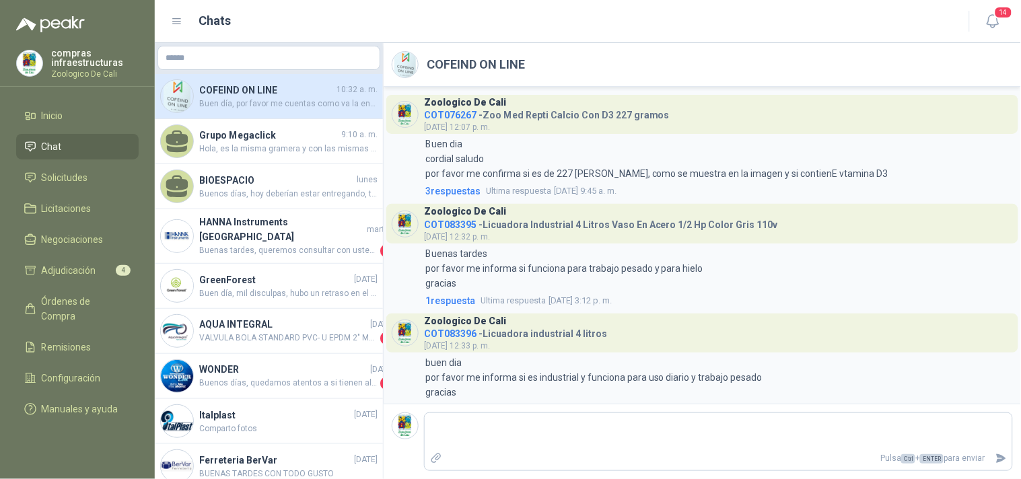
scroll to position [3306, 0]
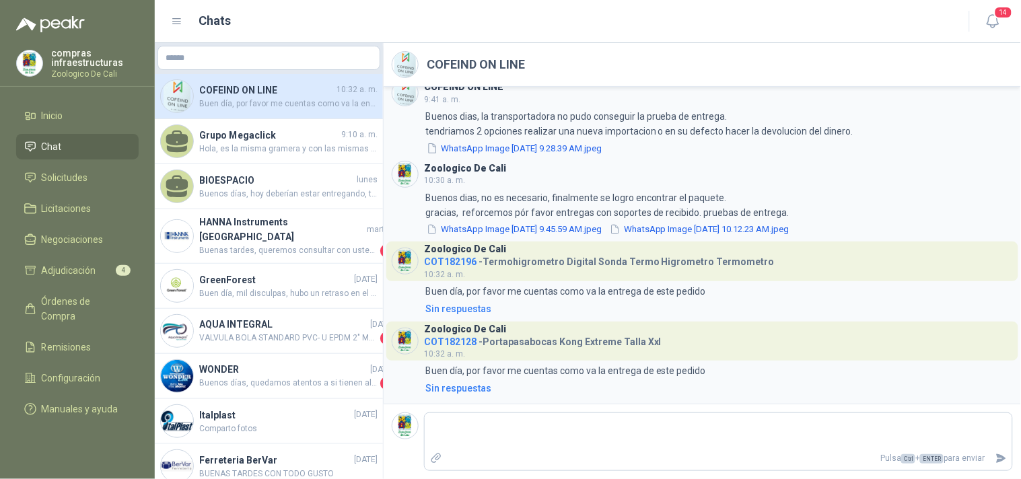
click at [77, 140] on li "Chat" at bounding box center [77, 146] width 106 height 15
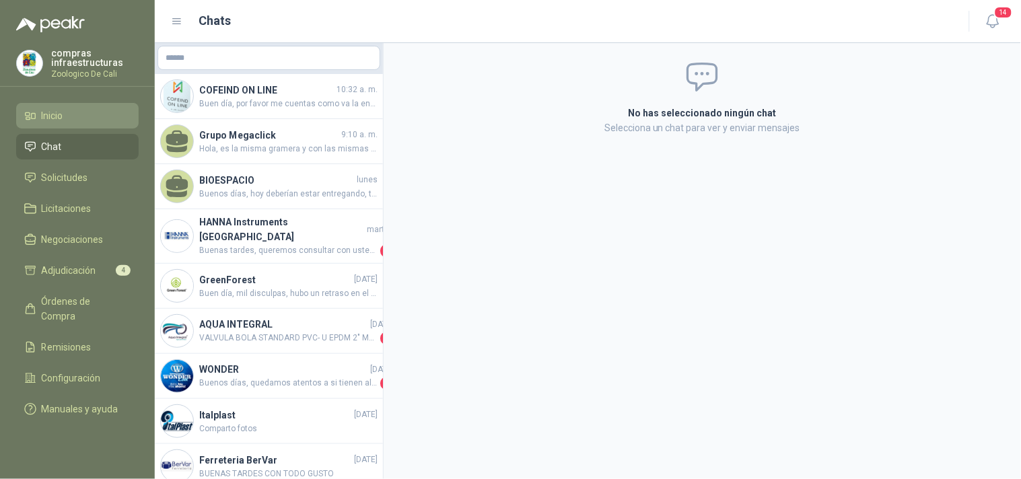
click at [75, 112] on li "Inicio" at bounding box center [77, 115] width 106 height 15
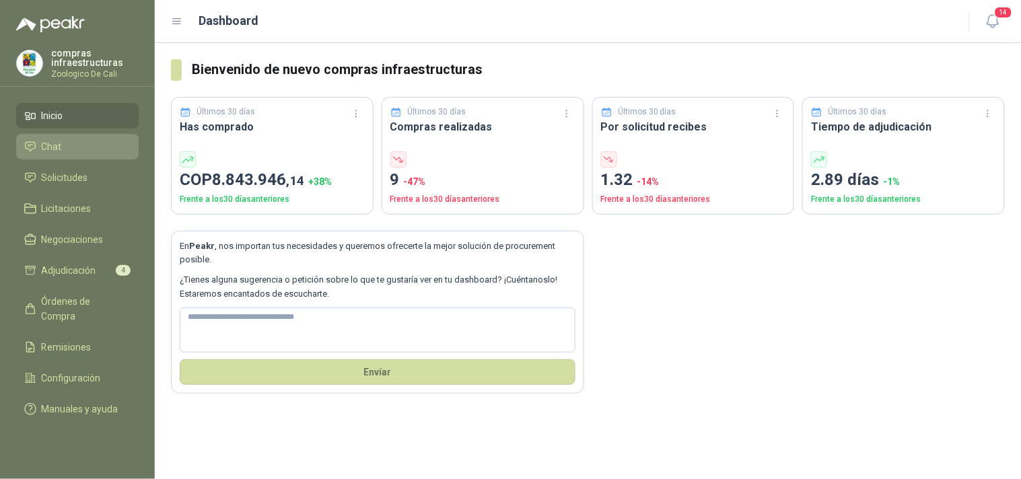
click at [79, 138] on link "Chat" at bounding box center [77, 147] width 123 height 26
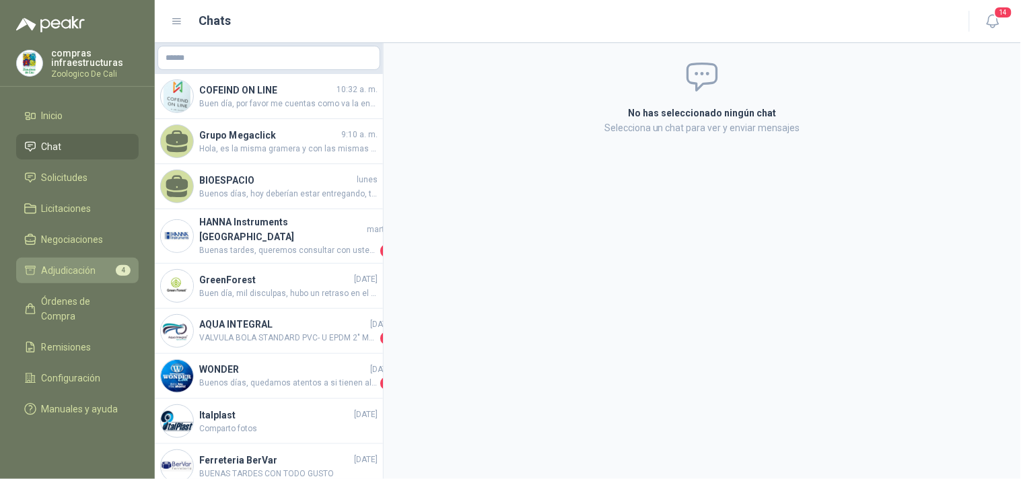
click at [79, 266] on span "Adjudicación" at bounding box center [69, 270] width 55 height 15
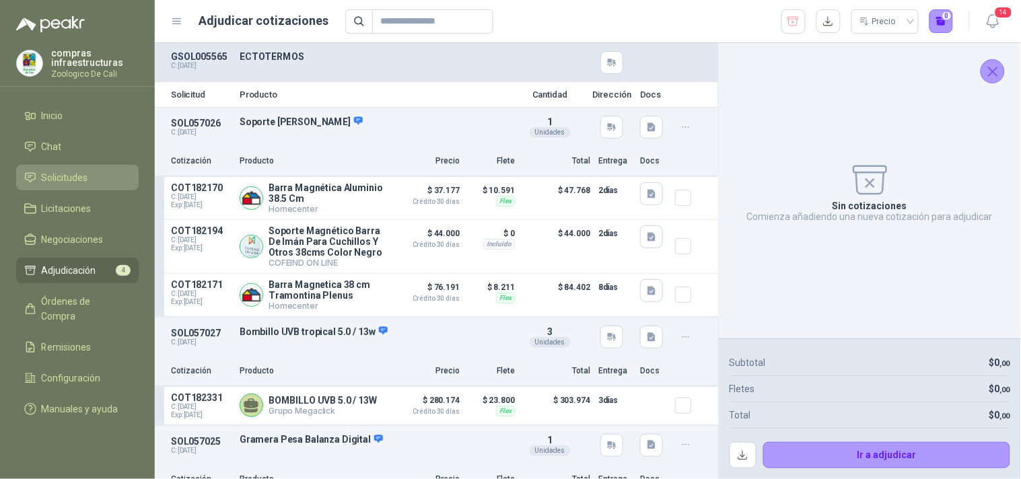
click at [75, 178] on span "Solicitudes" at bounding box center [65, 177] width 46 height 15
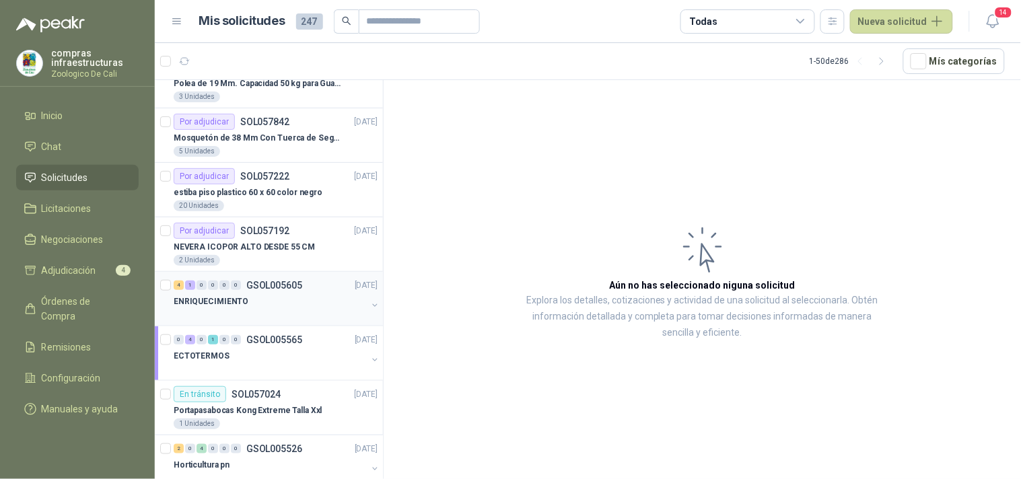
scroll to position [224, 0]
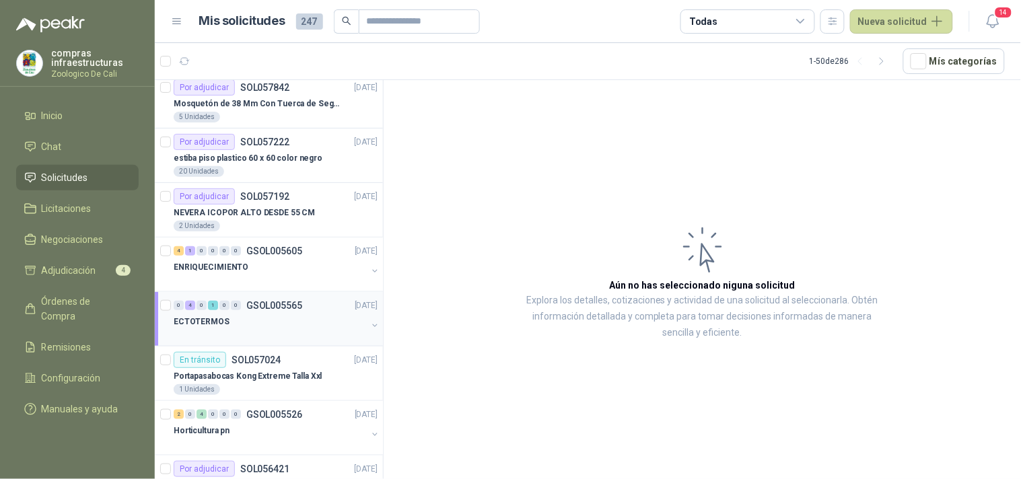
click at [260, 307] on p "GSOL005565" at bounding box center [274, 305] width 56 height 9
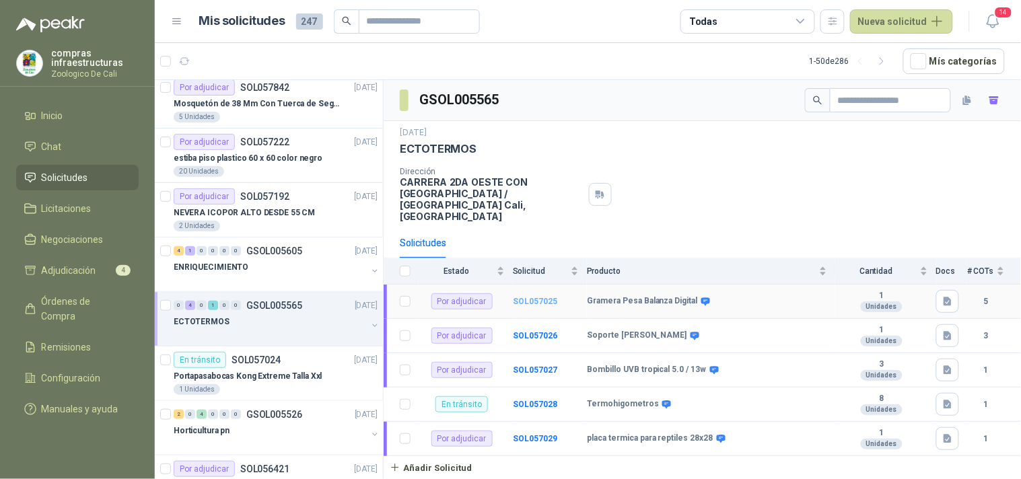
click at [546, 297] on b "SOL057025" at bounding box center [535, 301] width 44 height 9
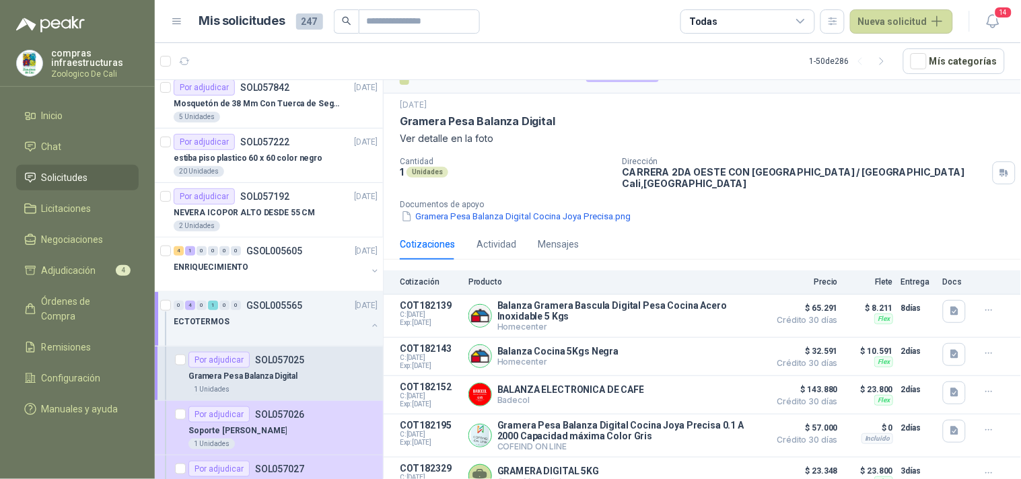
scroll to position [38, 0]
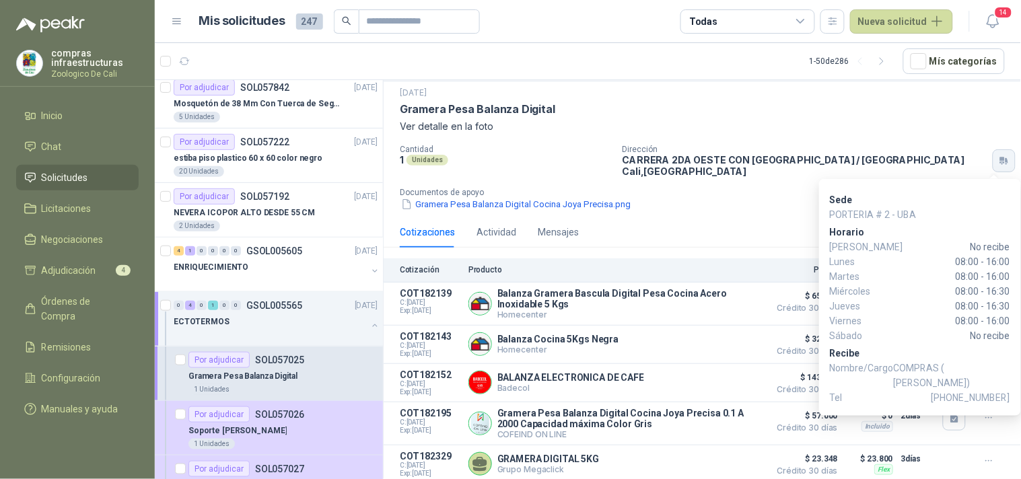
click at [888, 160] on icon "button" at bounding box center [1004, 160] width 11 height 11
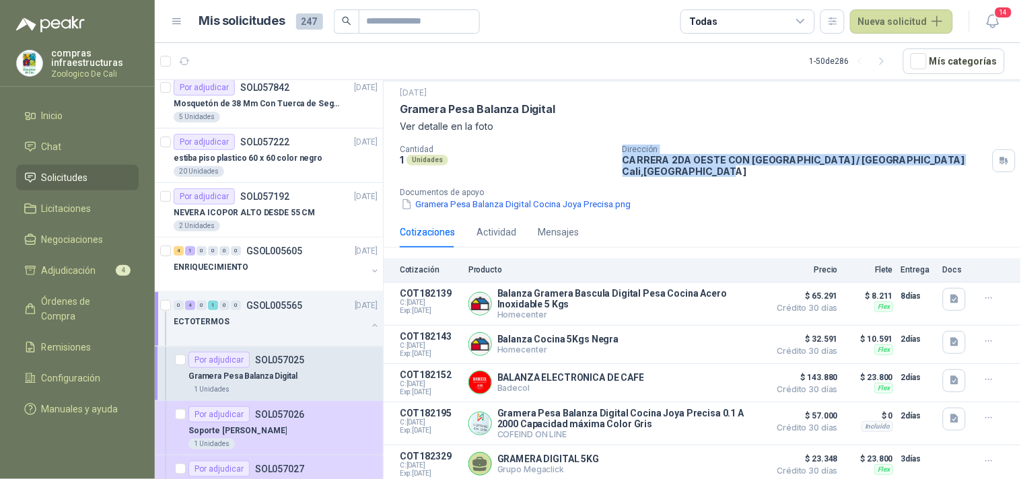
drag, startPoint x: 676, startPoint y: 170, endPoint x: 623, endPoint y: 153, distance: 56.0
click at [616, 150] on div "Cantidad 1 Unidades Dirección CARRERA 2DA OESTE CON [GEOGRAPHIC_DATA] / [GEOGRA…" at bounding box center [702, 178] width 605 height 67
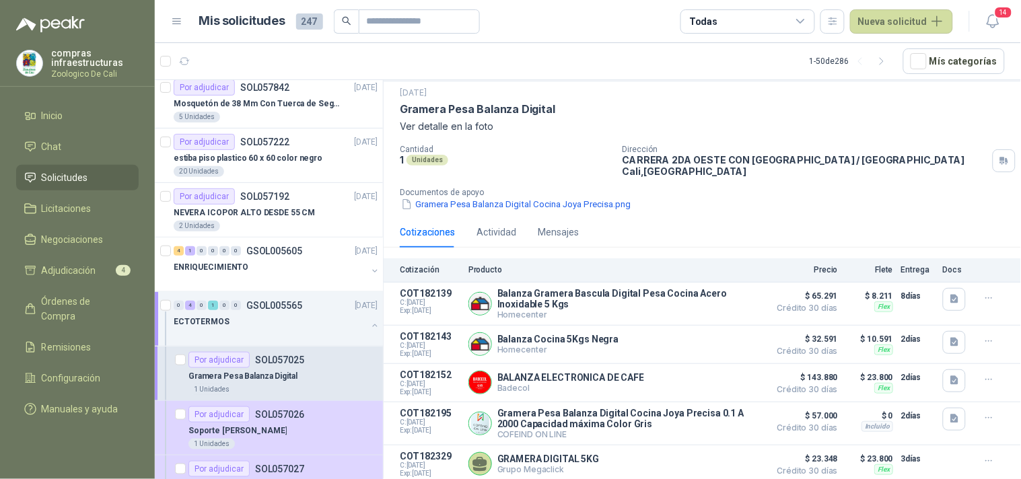
click at [725, 182] on div "Cantidad 1 Unidades Dirección CARRERA 2DA OESTE CON [GEOGRAPHIC_DATA] / [GEOGRA…" at bounding box center [702, 178] width 605 height 67
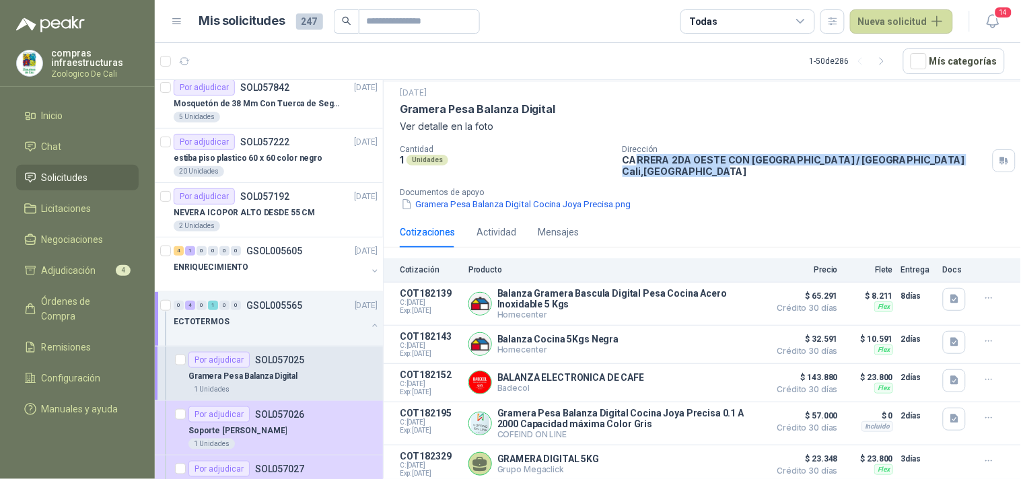
drag, startPoint x: 683, startPoint y: 170, endPoint x: 630, endPoint y: 156, distance: 54.9
click at [630, 156] on p "CARRERA 2DA OESTE CON [GEOGRAPHIC_DATA] / [GEOGRAPHIC_DATA][PERSON_NAME] , [GEO…" at bounding box center [805, 165] width 365 height 23
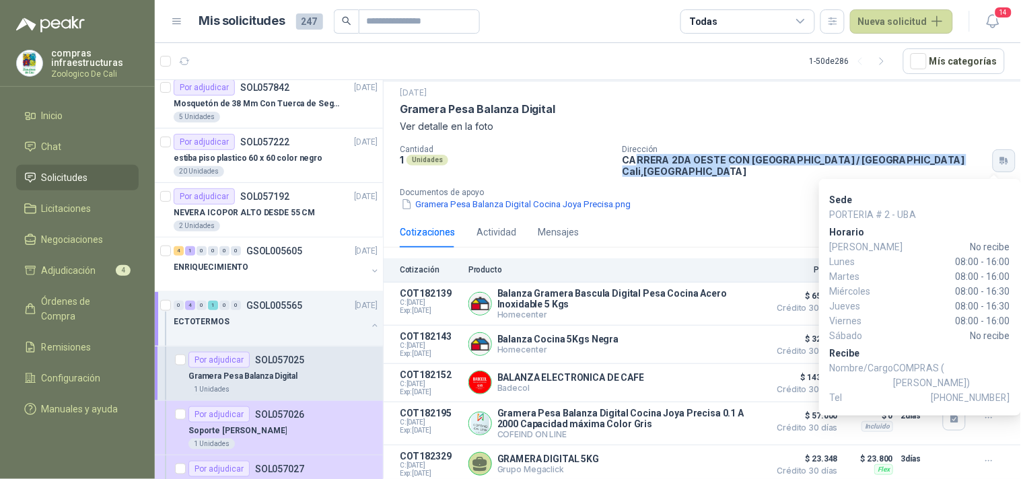
click at [888, 162] on button "button" at bounding box center [1004, 160] width 23 height 23
drag, startPoint x: 882, startPoint y: 368, endPoint x: 979, endPoint y: 380, distance: 97.0
click at [888, 380] on p "Nombre/Cargo COMPRAS ( [PERSON_NAME])" at bounding box center [920, 376] width 180 height 30
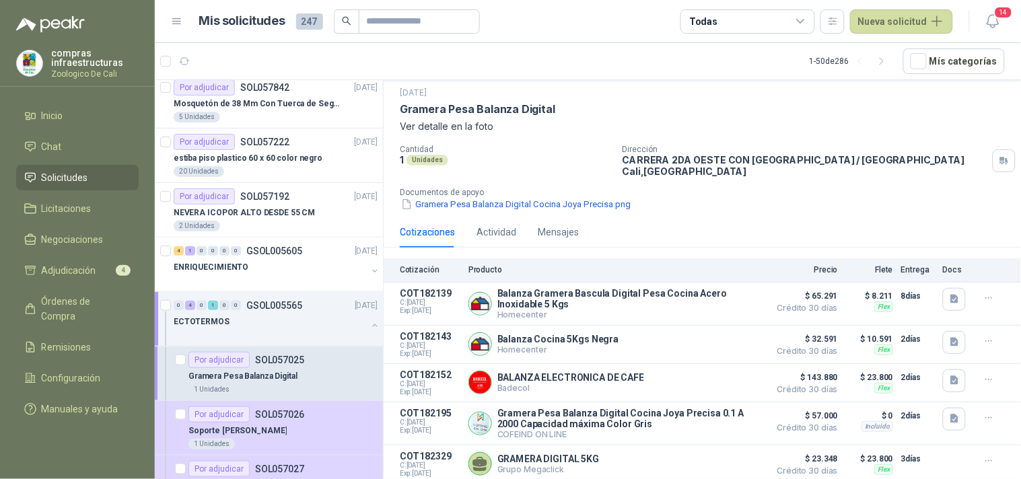
click at [769, 175] on p "CARRERA 2DA OESTE CON [GEOGRAPHIC_DATA] / [GEOGRAPHIC_DATA][PERSON_NAME] , [GEO…" at bounding box center [805, 165] width 365 height 23
click at [633, 421] on p "Gramera Pesa Balanza Digital Cocina Joya Precisa 0.1 A 2000 Capacidad máxima Co…" at bounding box center [629, 419] width 265 height 22
click at [888, 423] on button "button" at bounding box center [954, 419] width 23 height 23
click at [717, 416] on button "Detalles" at bounding box center [730, 424] width 63 height 18
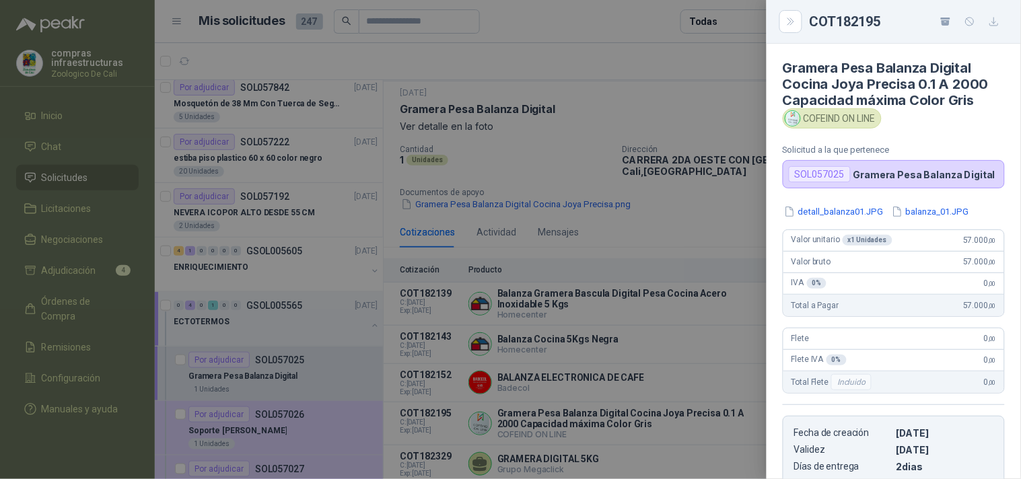
scroll to position [222, 0]
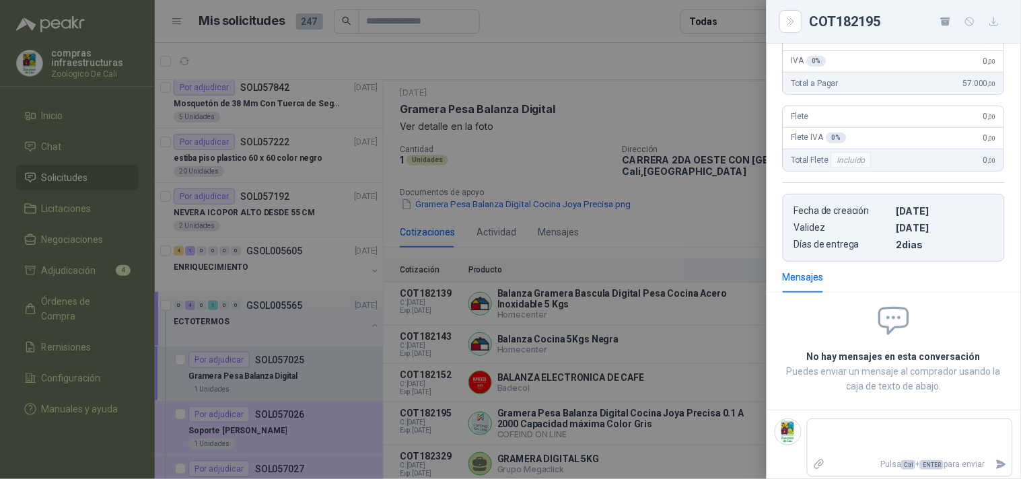
click at [678, 417] on div at bounding box center [510, 239] width 1021 height 479
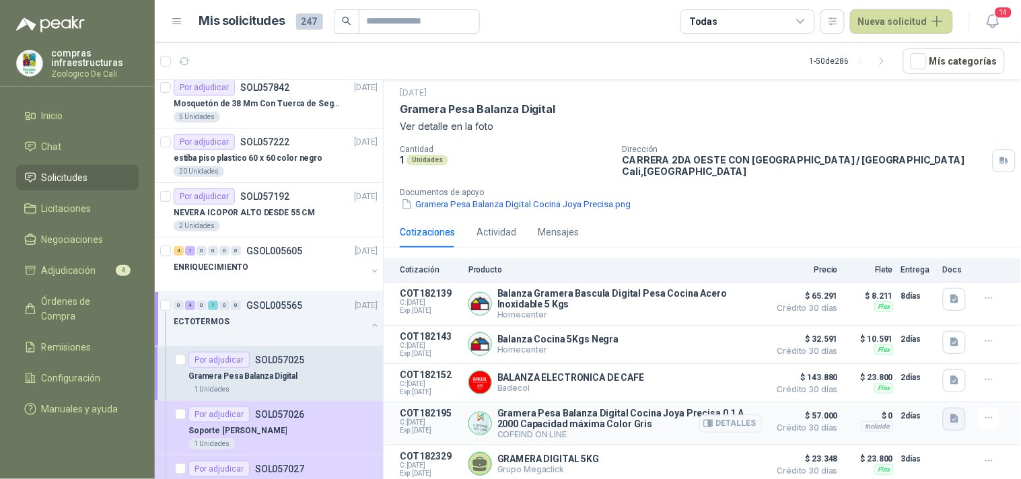
click at [888, 413] on button "button" at bounding box center [954, 419] width 23 height 23
click at [888, 421] on button "button" at bounding box center [989, 419] width 22 height 22
click at [673, 419] on p "Gramera Pesa Balanza Digital Cocina Joya Precisa 0.1 A 2000 Capacidad máxima Co…" at bounding box center [629, 419] width 265 height 22
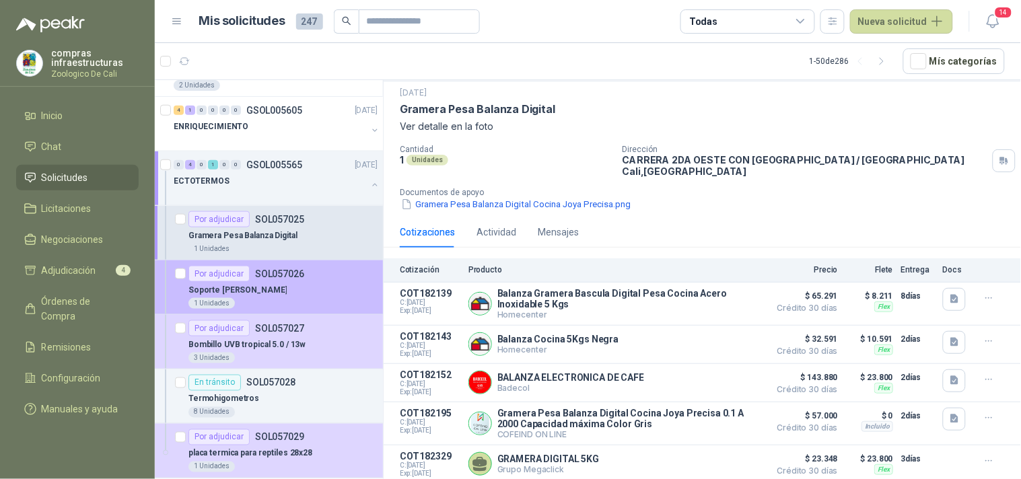
scroll to position [374, 0]
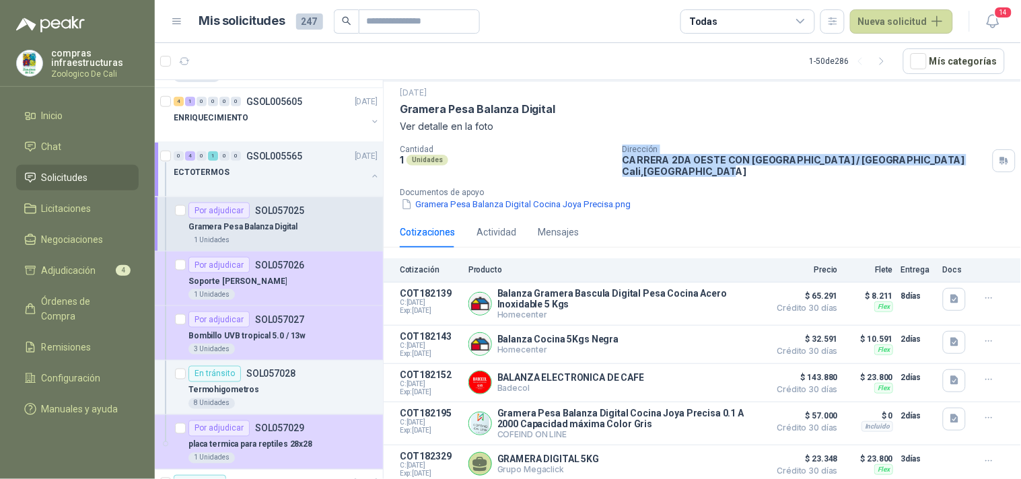
drag, startPoint x: 702, startPoint y: 170, endPoint x: 609, endPoint y: 155, distance: 94.1
click at [609, 155] on div "Cantidad 1 Unidades Dirección CARRERA 2DA OESTE CON [GEOGRAPHIC_DATA] / [GEOGRA…" at bounding box center [702, 178] width 605 height 67
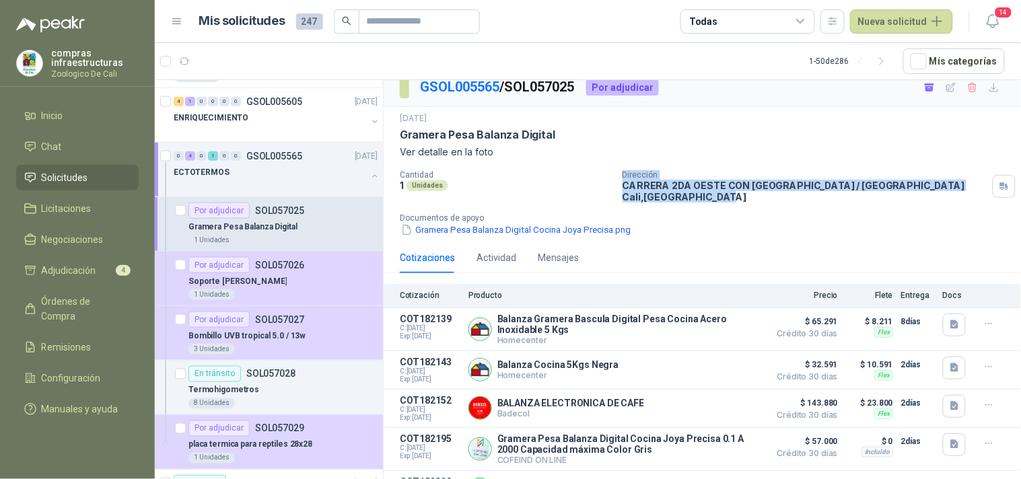
scroll to position [0, 0]
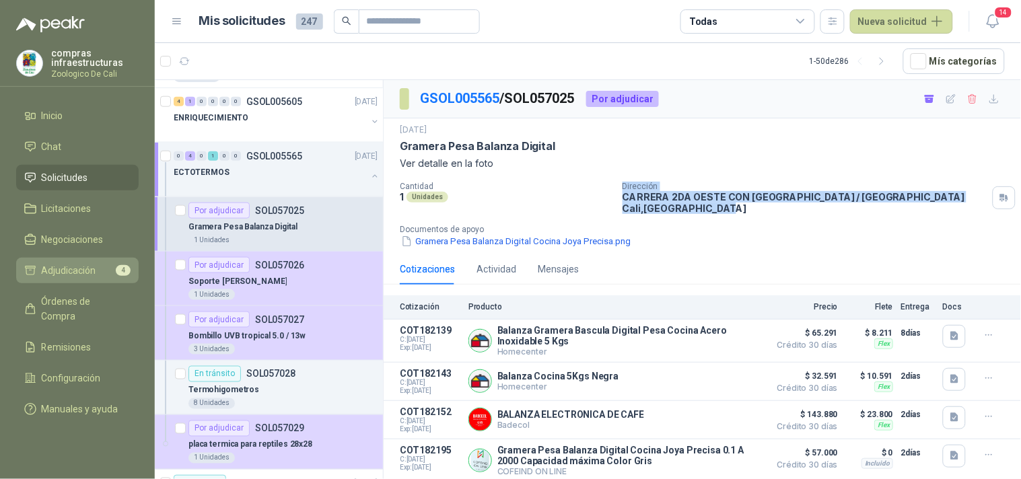
click at [93, 269] on span "Adjudicación" at bounding box center [69, 270] width 55 height 15
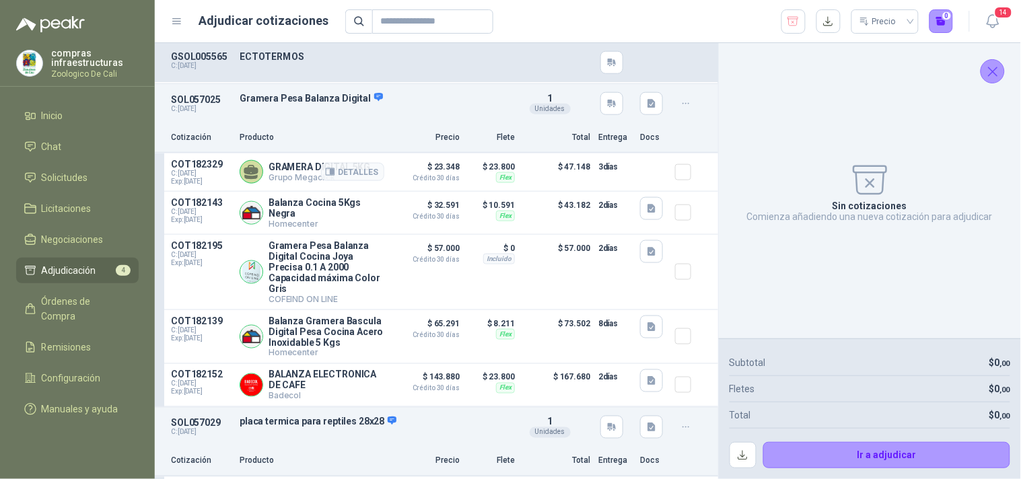
scroll to position [254, 0]
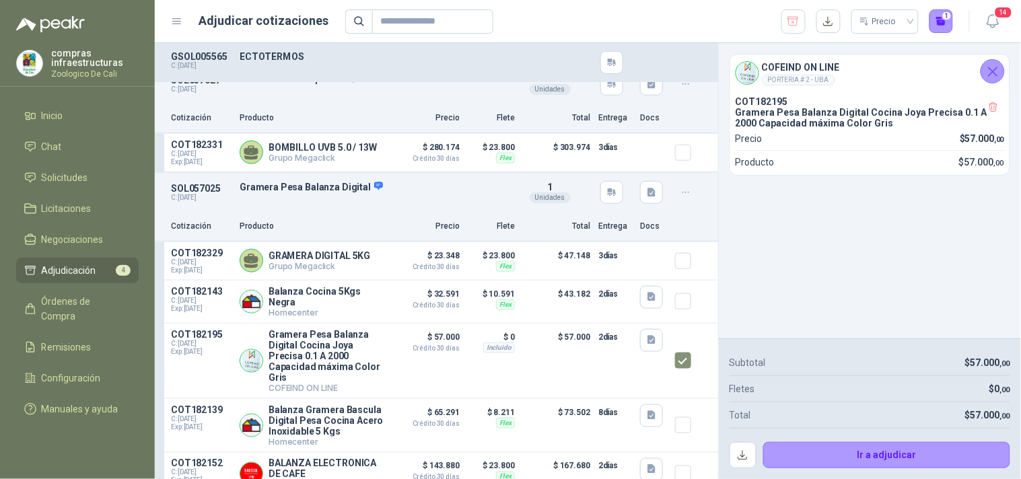
drag, startPoint x: 862, startPoint y: 458, endPoint x: 882, endPoint y: 214, distance: 244.6
click at [882, 214] on aside "COFEIND ON LINE PORTERIA # 2 - UBA COT182195 Gramera Pesa Balanza Digital Cocin…" at bounding box center [869, 261] width 303 height 436
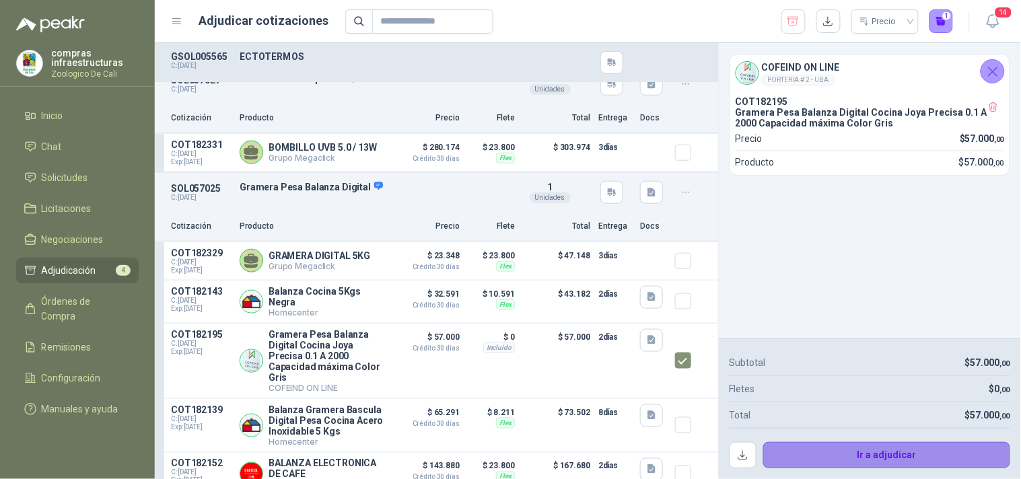
click at [843, 450] on button "Ir a adjudicar" at bounding box center [887, 455] width 248 height 27
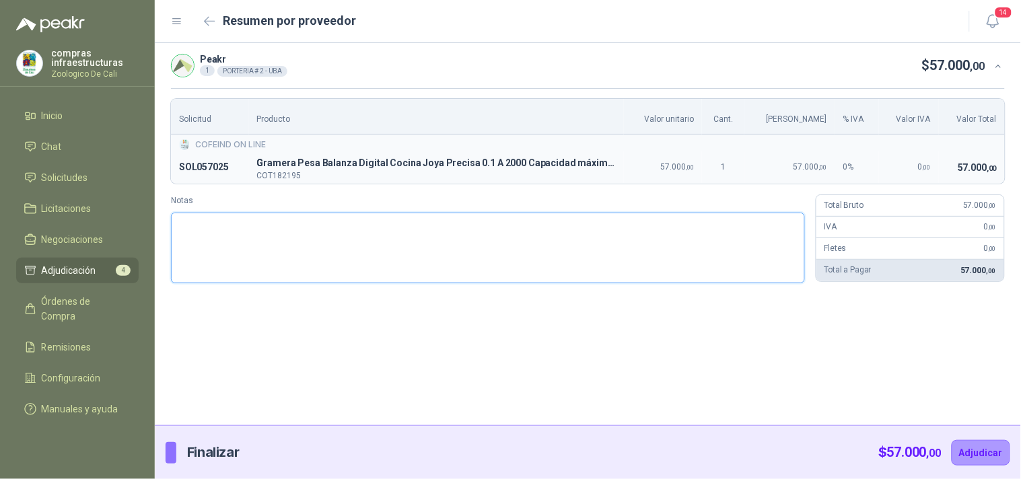
click at [502, 264] on textarea "Notas" at bounding box center [488, 248] width 634 height 71
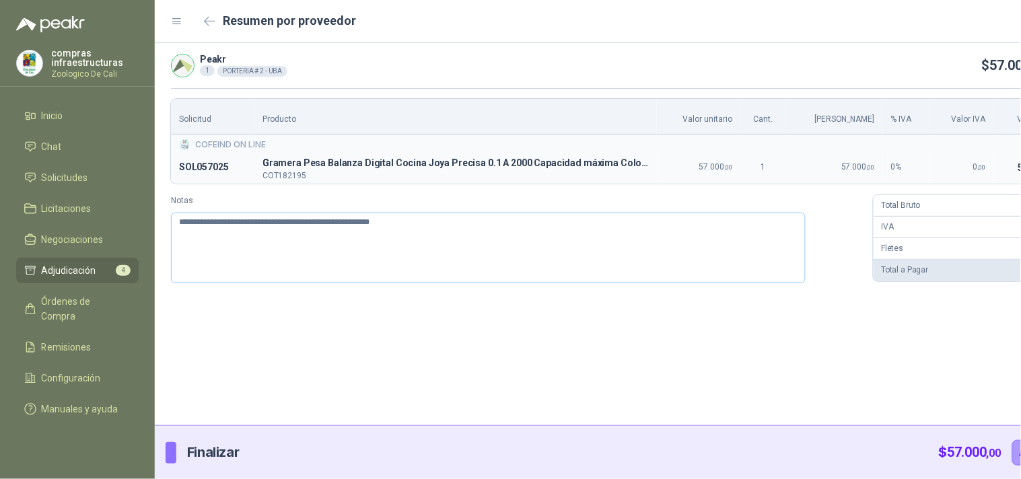
drag, startPoint x: 1000, startPoint y: 458, endPoint x: 483, endPoint y: 265, distance: 552.1
click at [532, 284] on form "**********" at bounding box center [618, 261] width 927 height 436
click at [451, 230] on textarea "**********" at bounding box center [488, 248] width 635 height 71
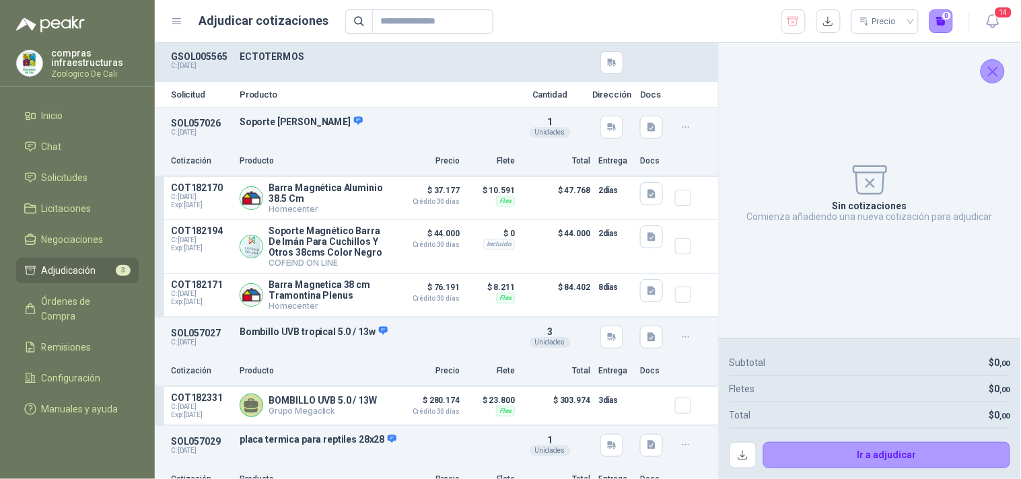
scroll to position [65, 0]
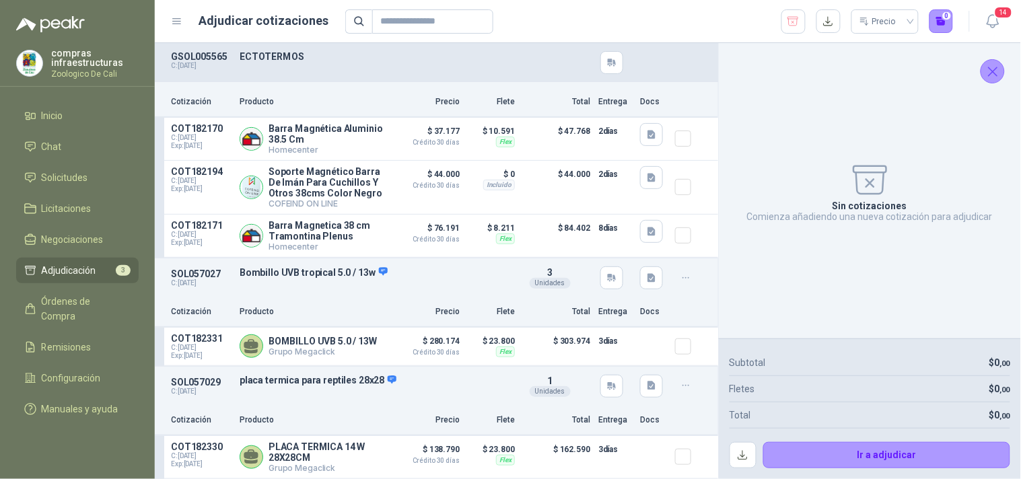
click at [888, 75] on icon "Cerrar" at bounding box center [993, 71] width 17 height 17
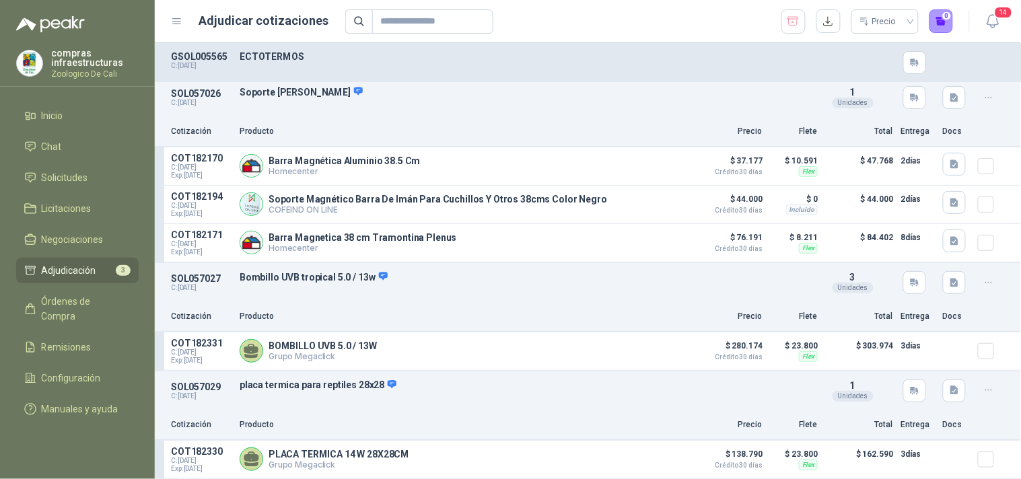
scroll to position [30, 0]
click at [118, 300] on span "Órdenes de Compra" at bounding box center [84, 309] width 84 height 30
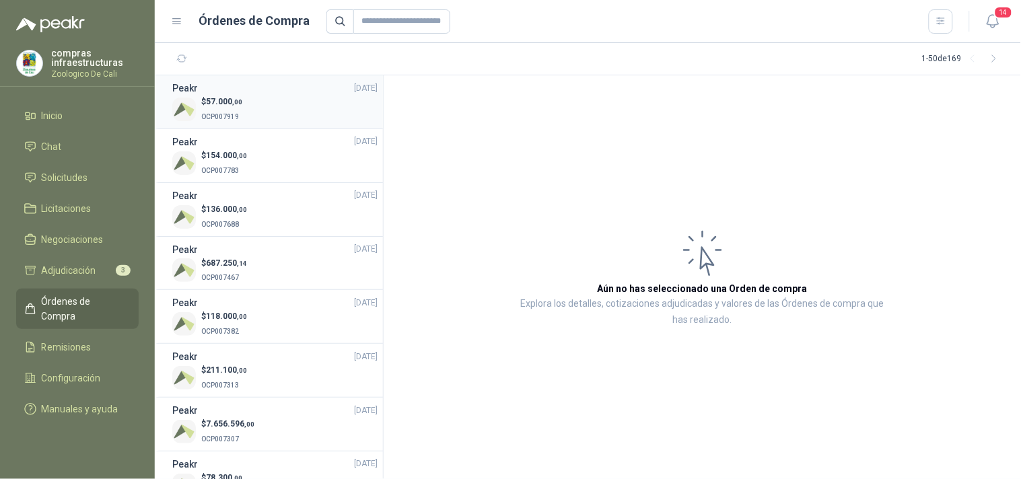
click at [225, 110] on p "OCP007919" at bounding box center [221, 115] width 41 height 15
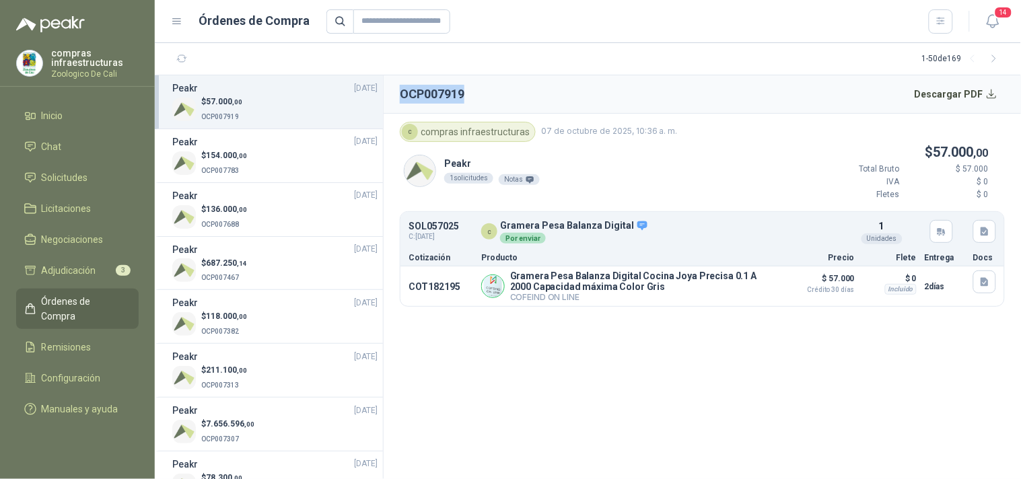
drag, startPoint x: 463, startPoint y: 95, endPoint x: 392, endPoint y: 91, distance: 71.5
click at [392, 91] on header "OCP007919 Descargar PDF" at bounding box center [702, 94] width 637 height 38
copy h2 "OCP007919"
click at [93, 265] on span "Adjudicación" at bounding box center [69, 270] width 55 height 15
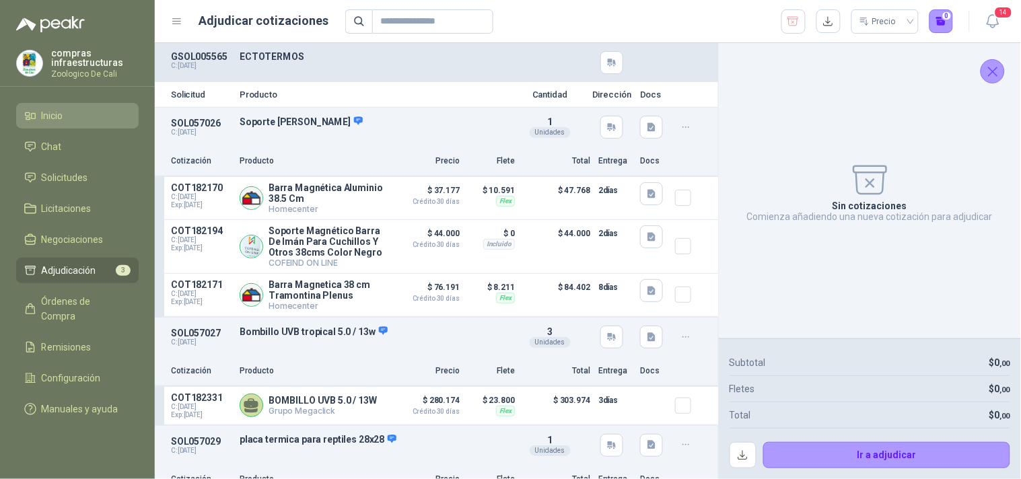
click at [77, 123] on li "Inicio" at bounding box center [77, 115] width 106 height 15
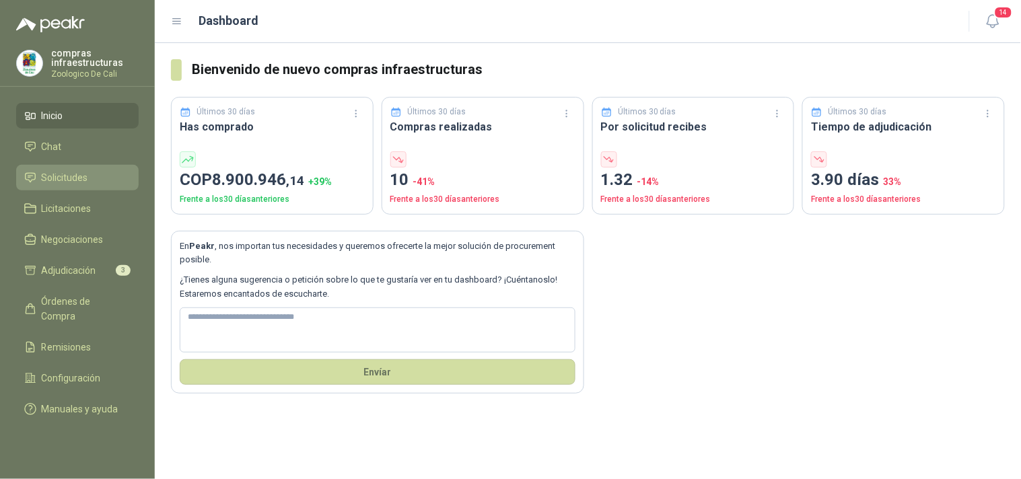
click at [75, 167] on link "Solicitudes" at bounding box center [77, 178] width 123 height 26
